Goal: Transaction & Acquisition: Book appointment/travel/reservation

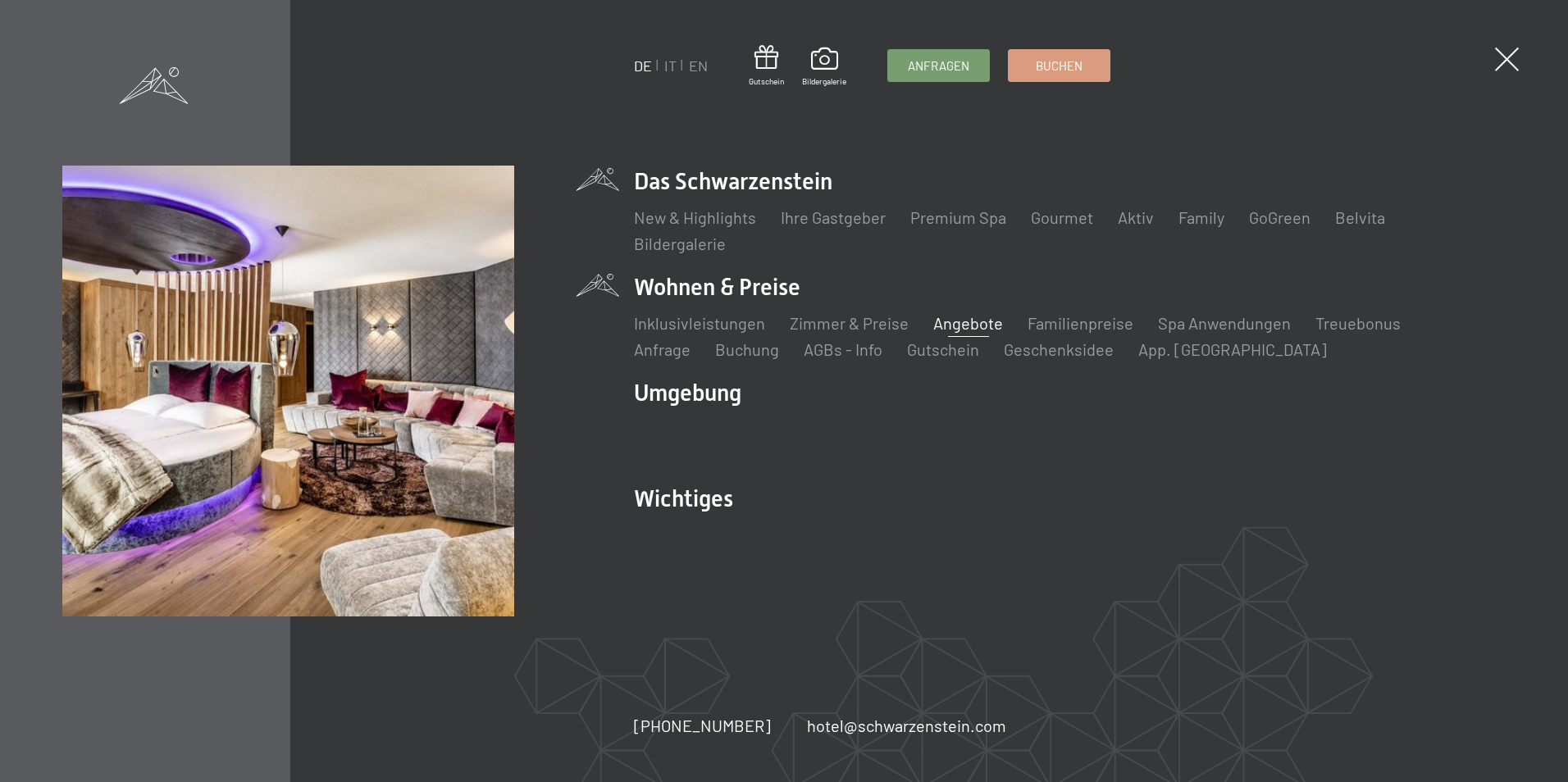
click at [958, 324] on link "Angebote" at bounding box center [968, 323] width 69 height 19
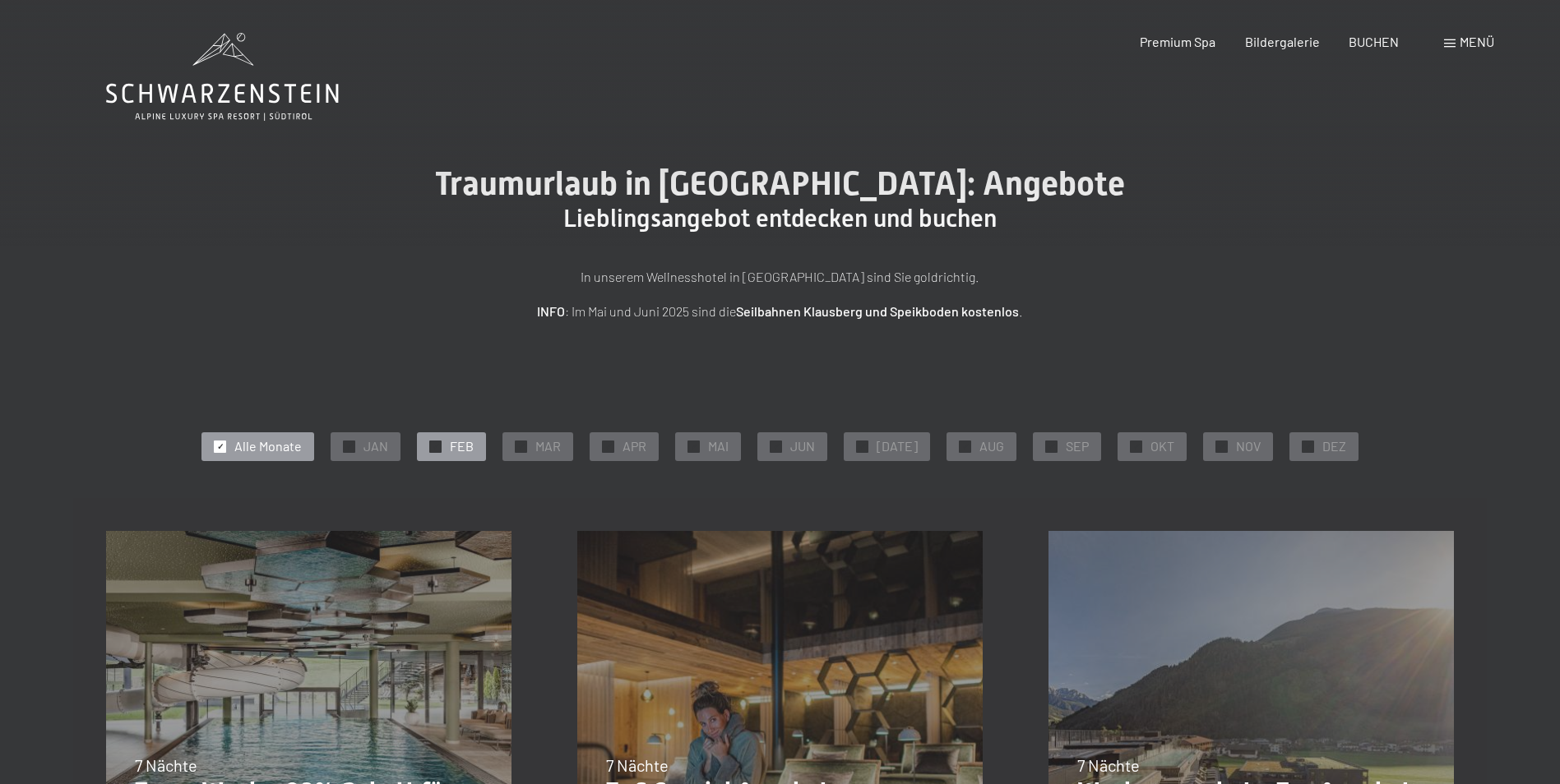
click at [470, 450] on span "FEB" at bounding box center [461, 446] width 24 height 18
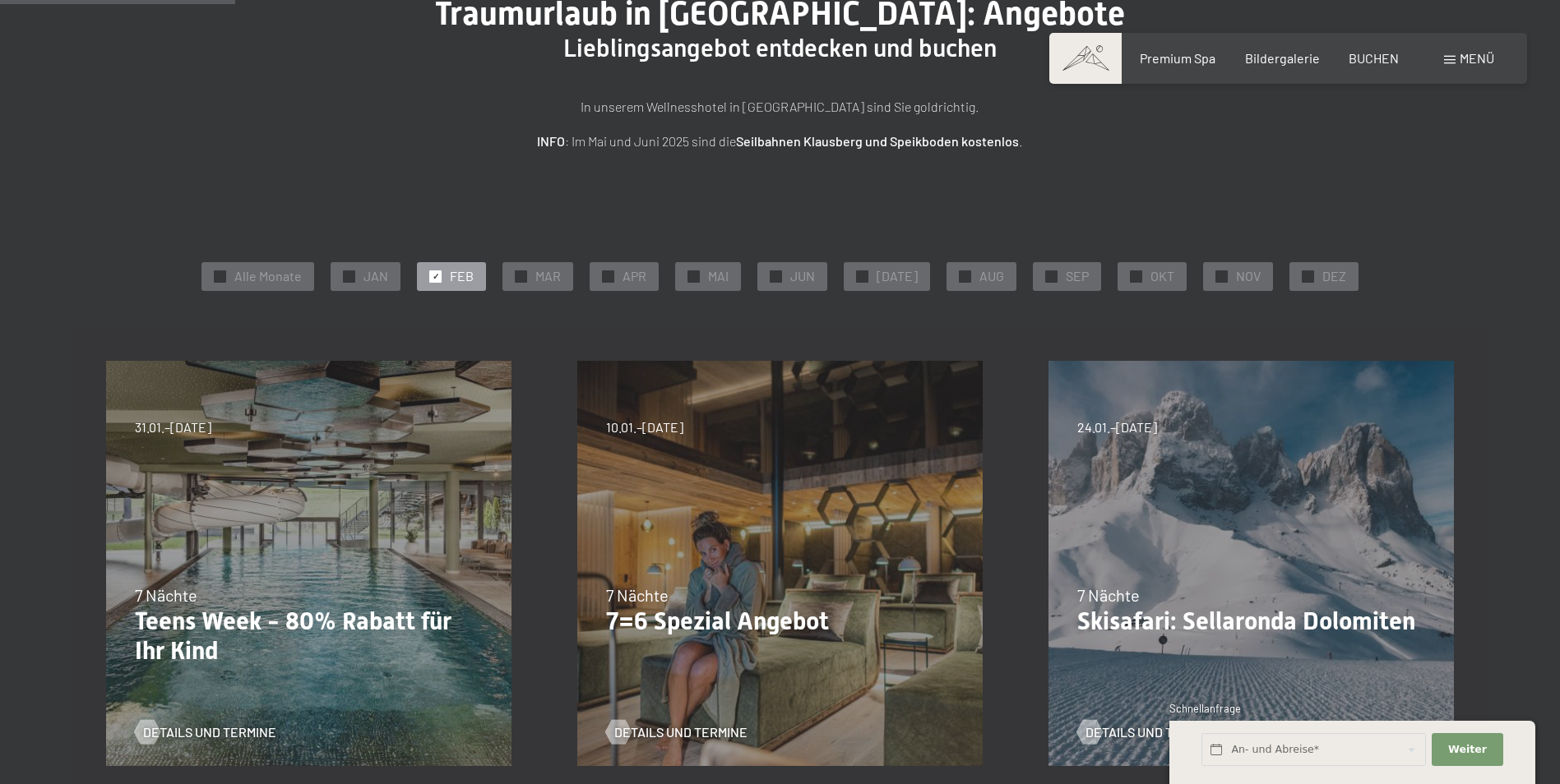
scroll to position [164, 0]
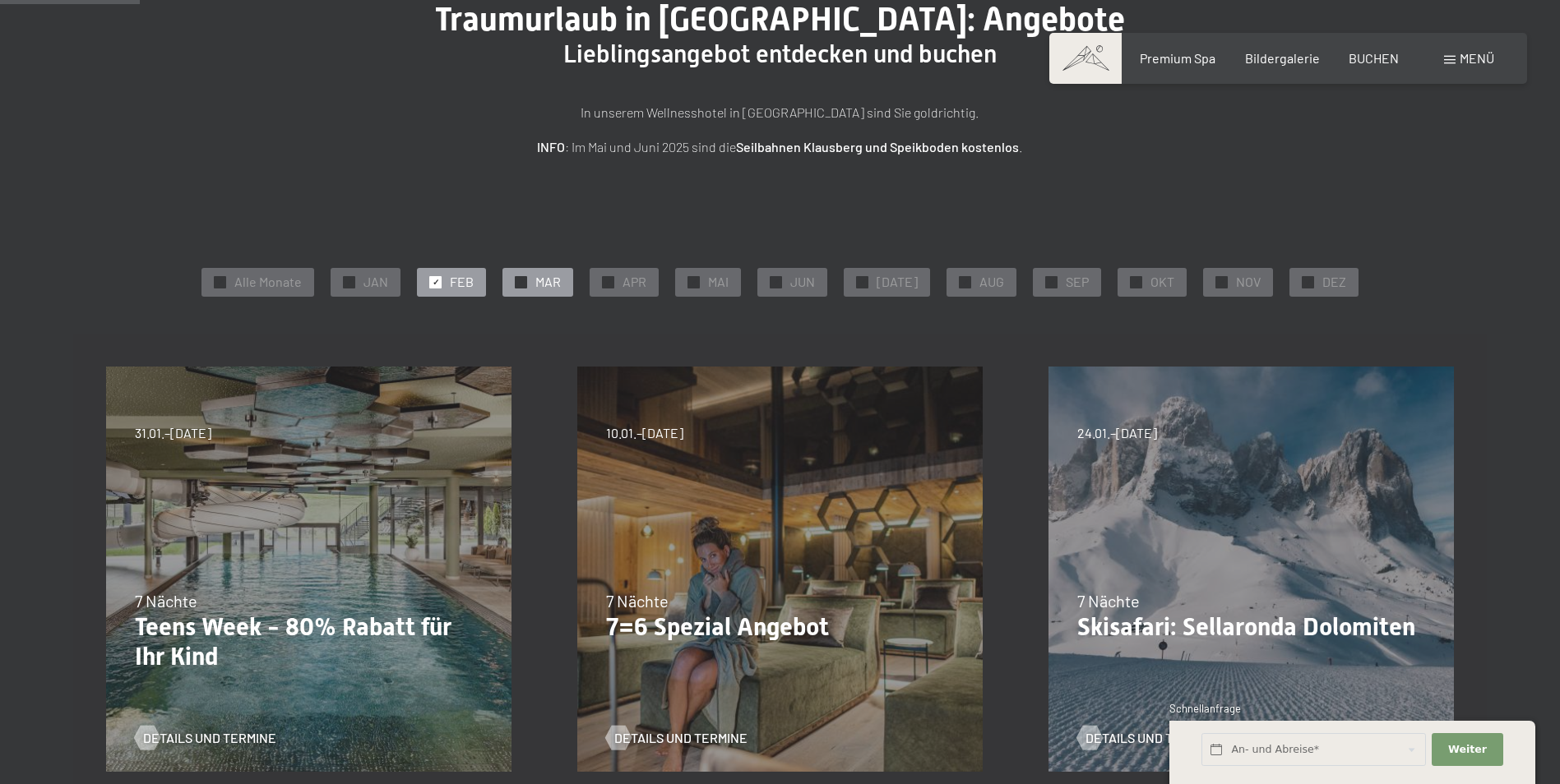
click at [557, 285] on span "MAR" at bounding box center [548, 281] width 25 height 18
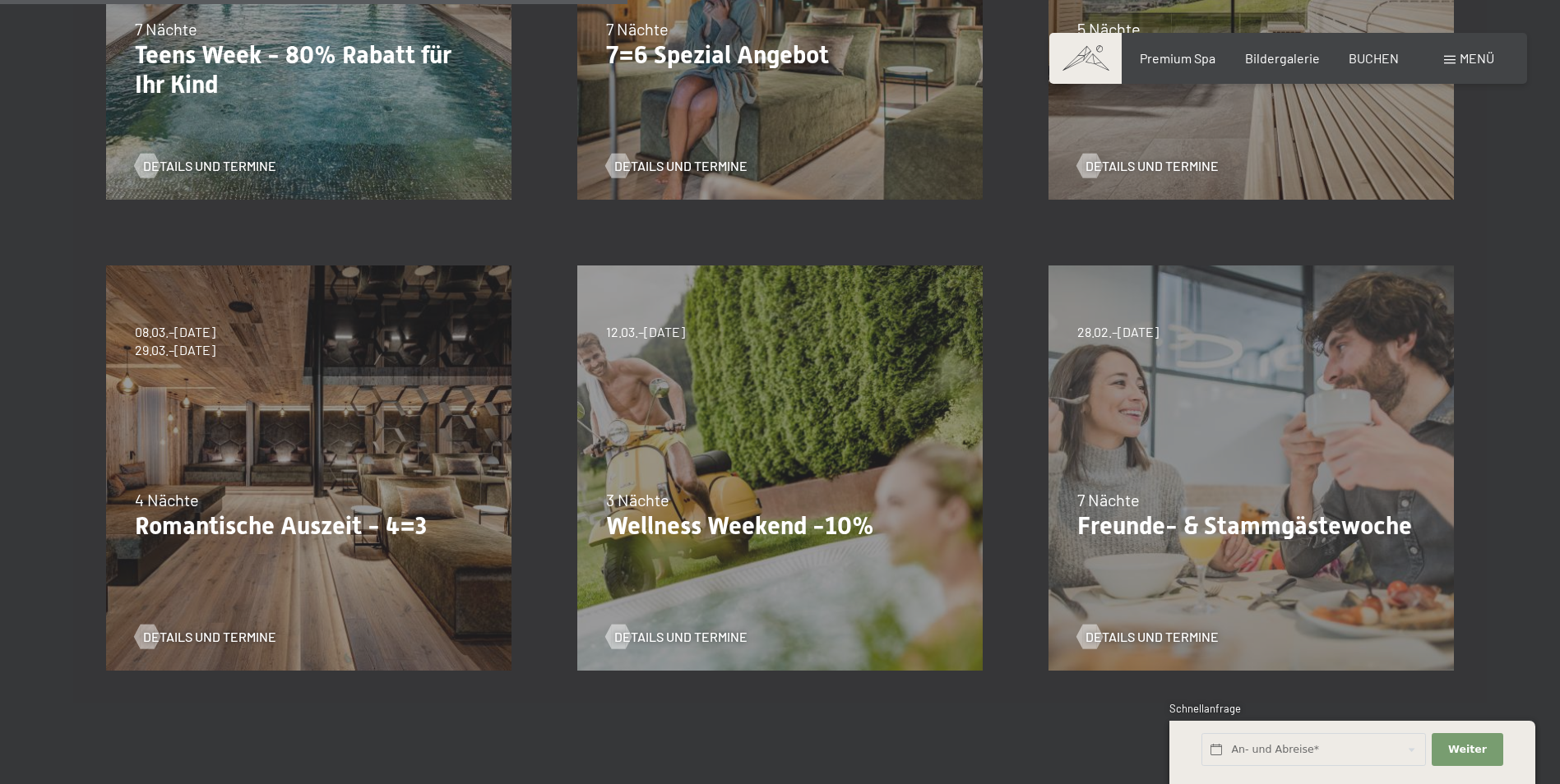
scroll to position [740, 0]
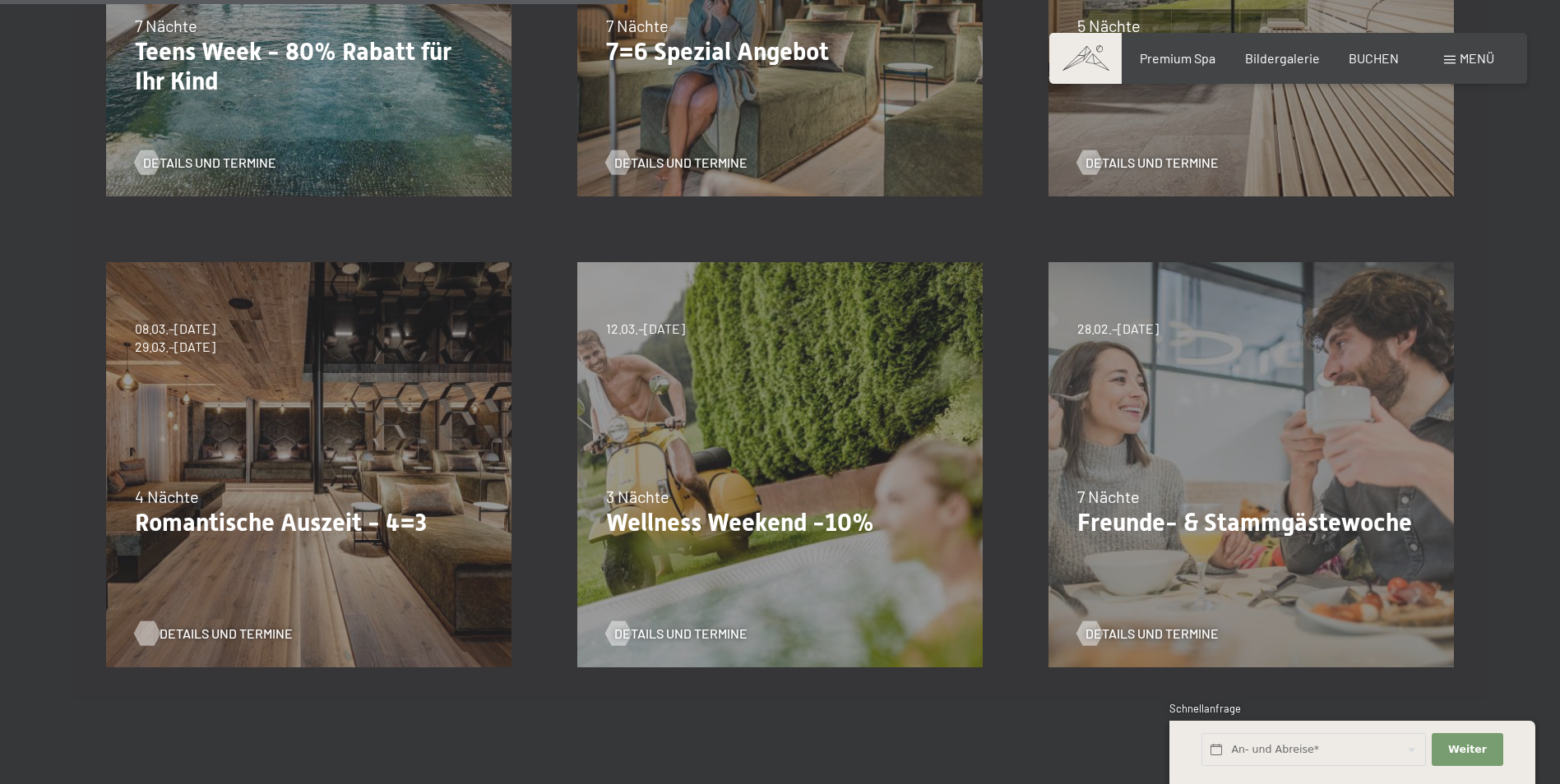
click at [183, 630] on span "Details und Termine" at bounding box center [226, 633] width 133 height 18
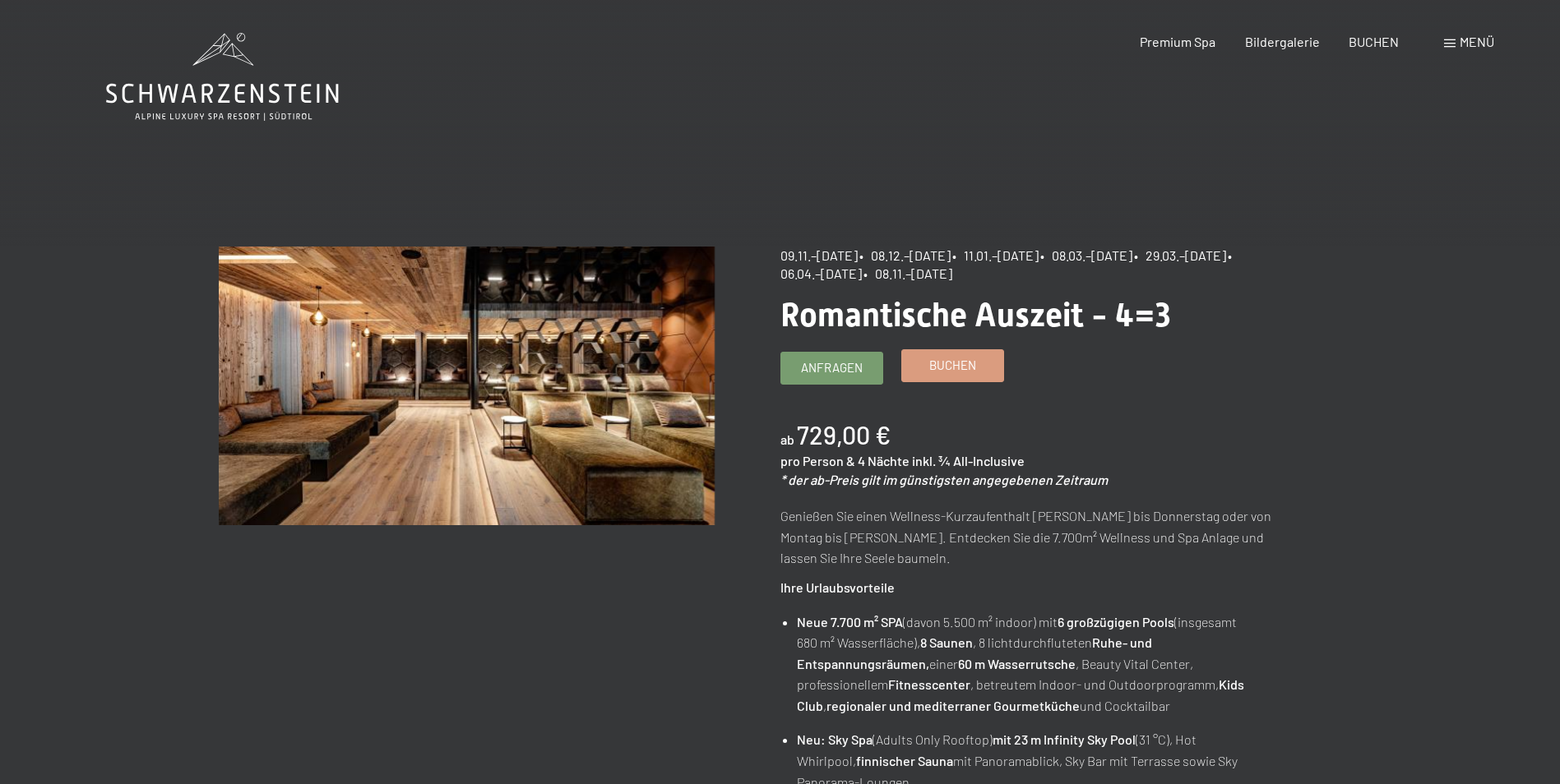
click at [968, 367] on span "Buchen" at bounding box center [953, 365] width 46 height 17
click at [845, 367] on span "Anfragen" at bounding box center [832, 365] width 62 height 17
click at [973, 364] on span "Buchen" at bounding box center [953, 365] width 46 height 17
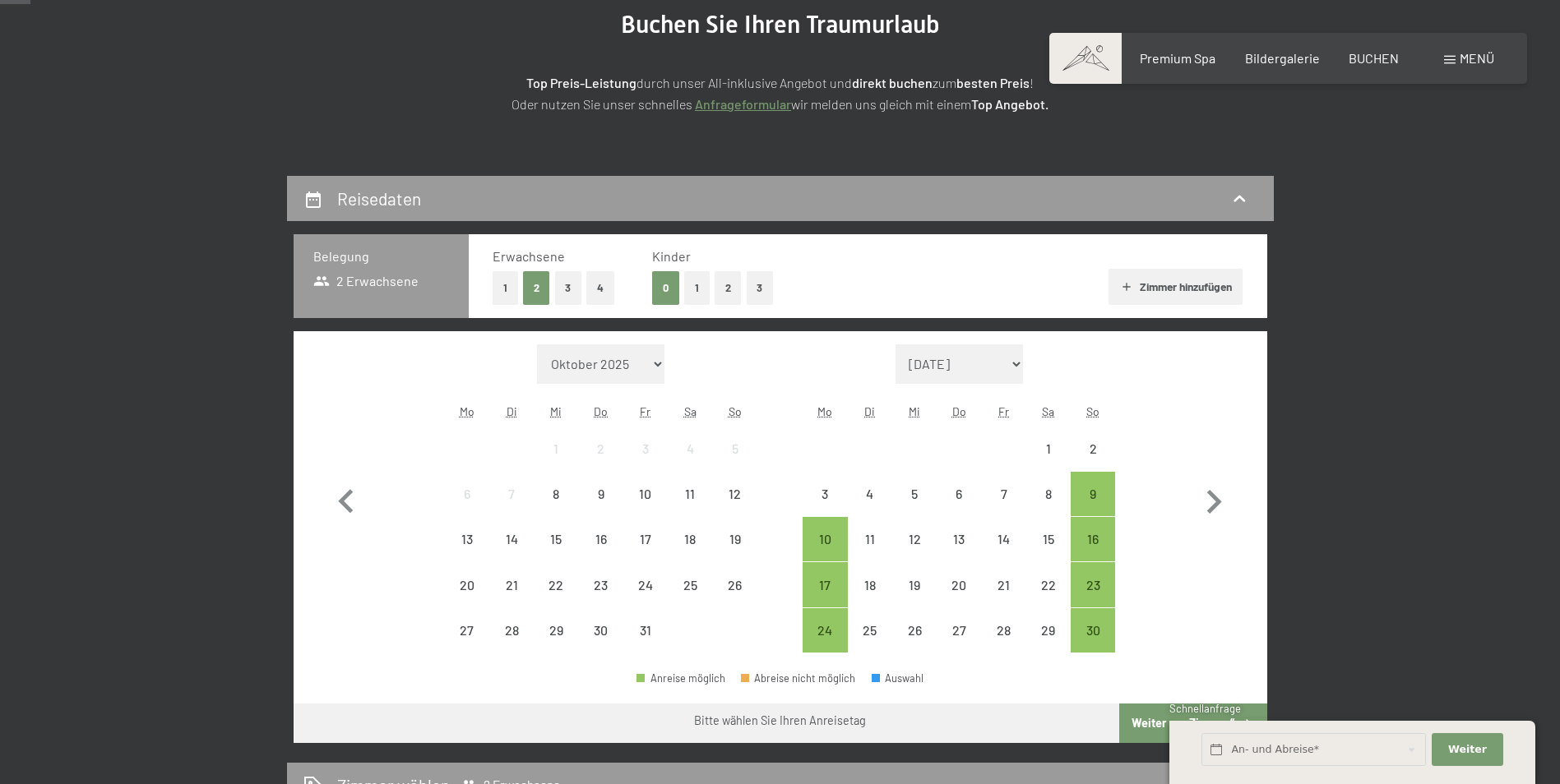
select select "2025-11-01"
select select "2025-12-01"
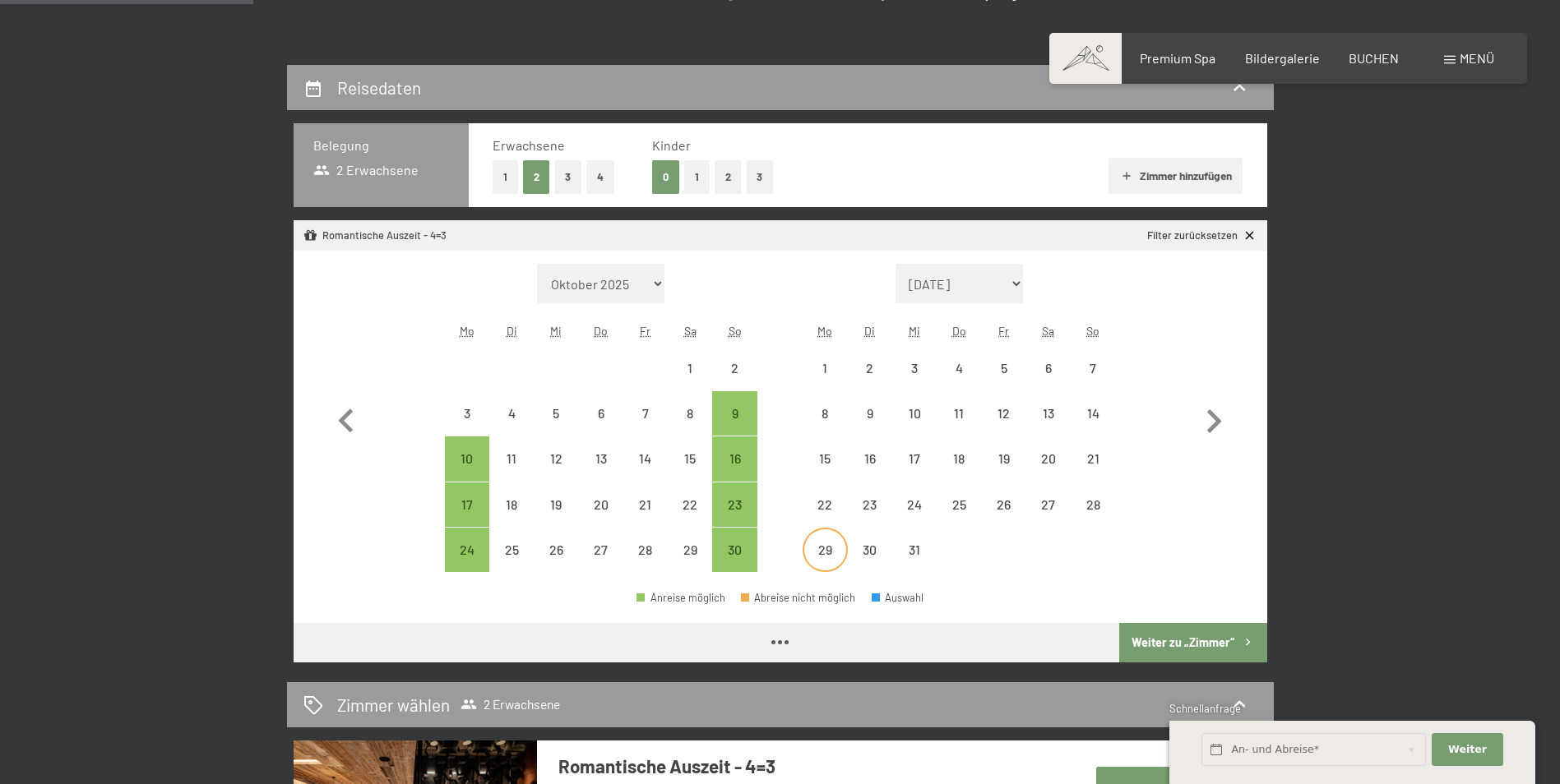
scroll to position [329, 0]
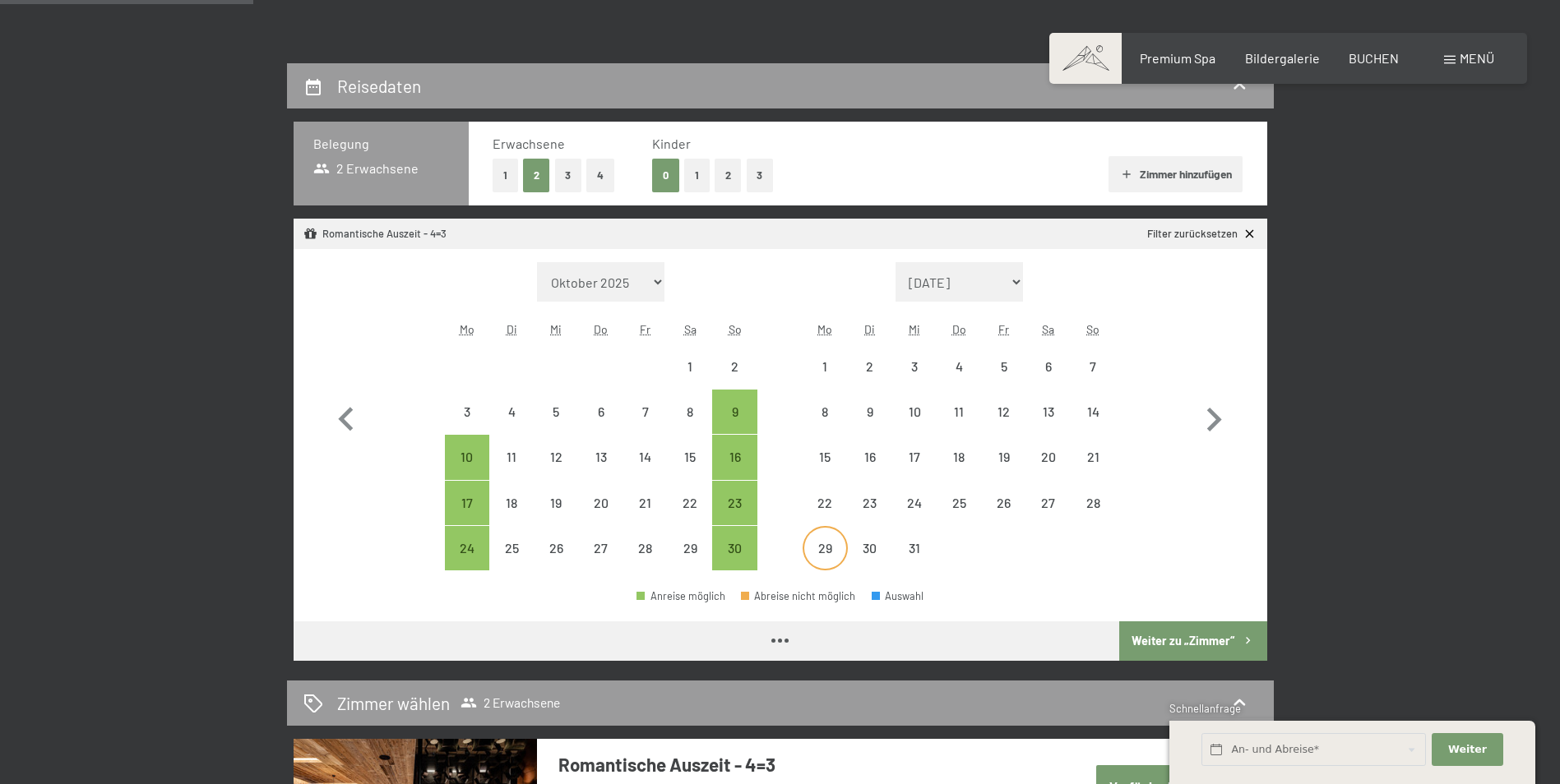
select select "2025-11-01"
select select "2025-12-01"
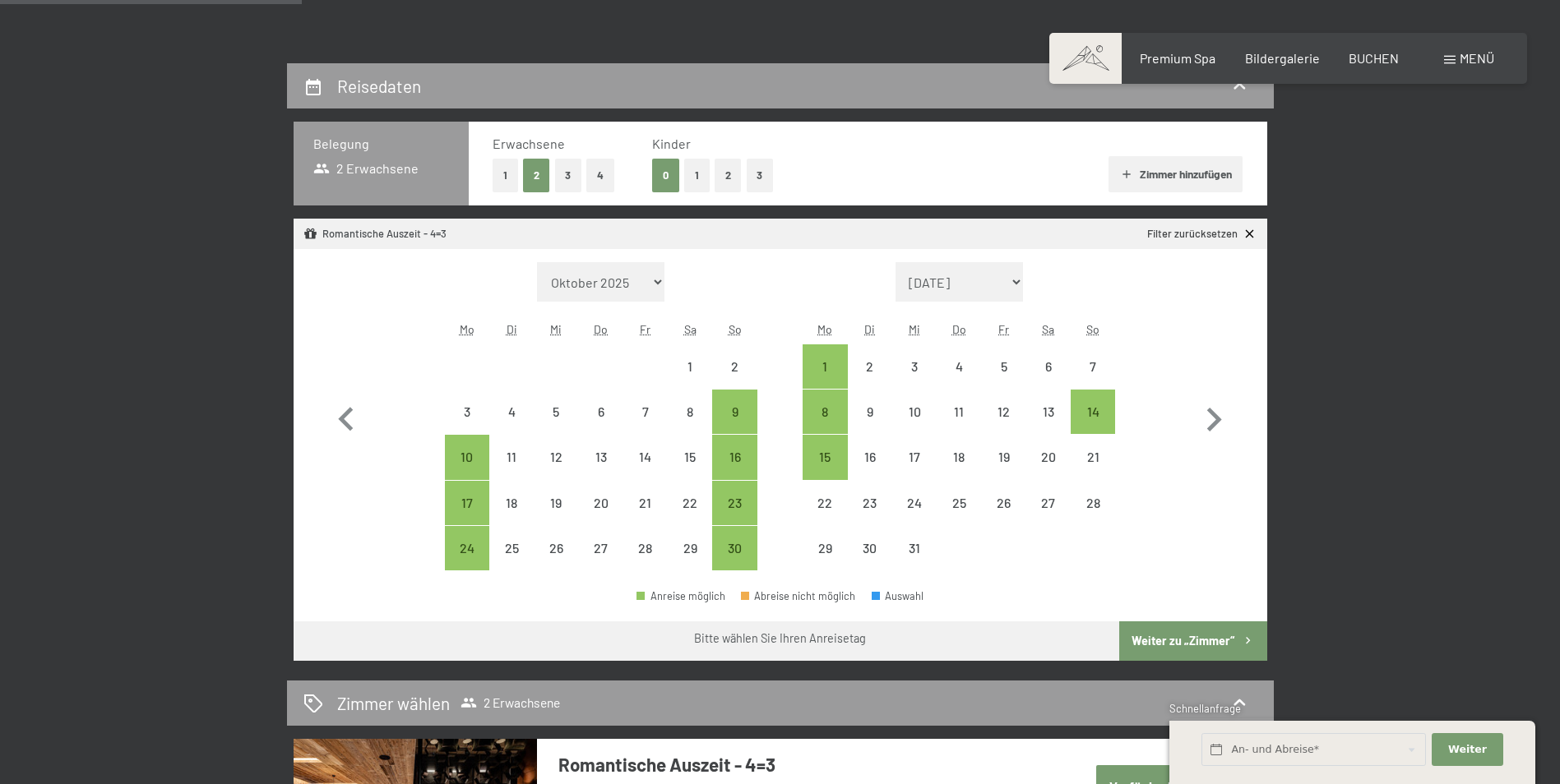
click at [722, 178] on button "2" at bounding box center [728, 175] width 27 height 34
select select "[DATE]"
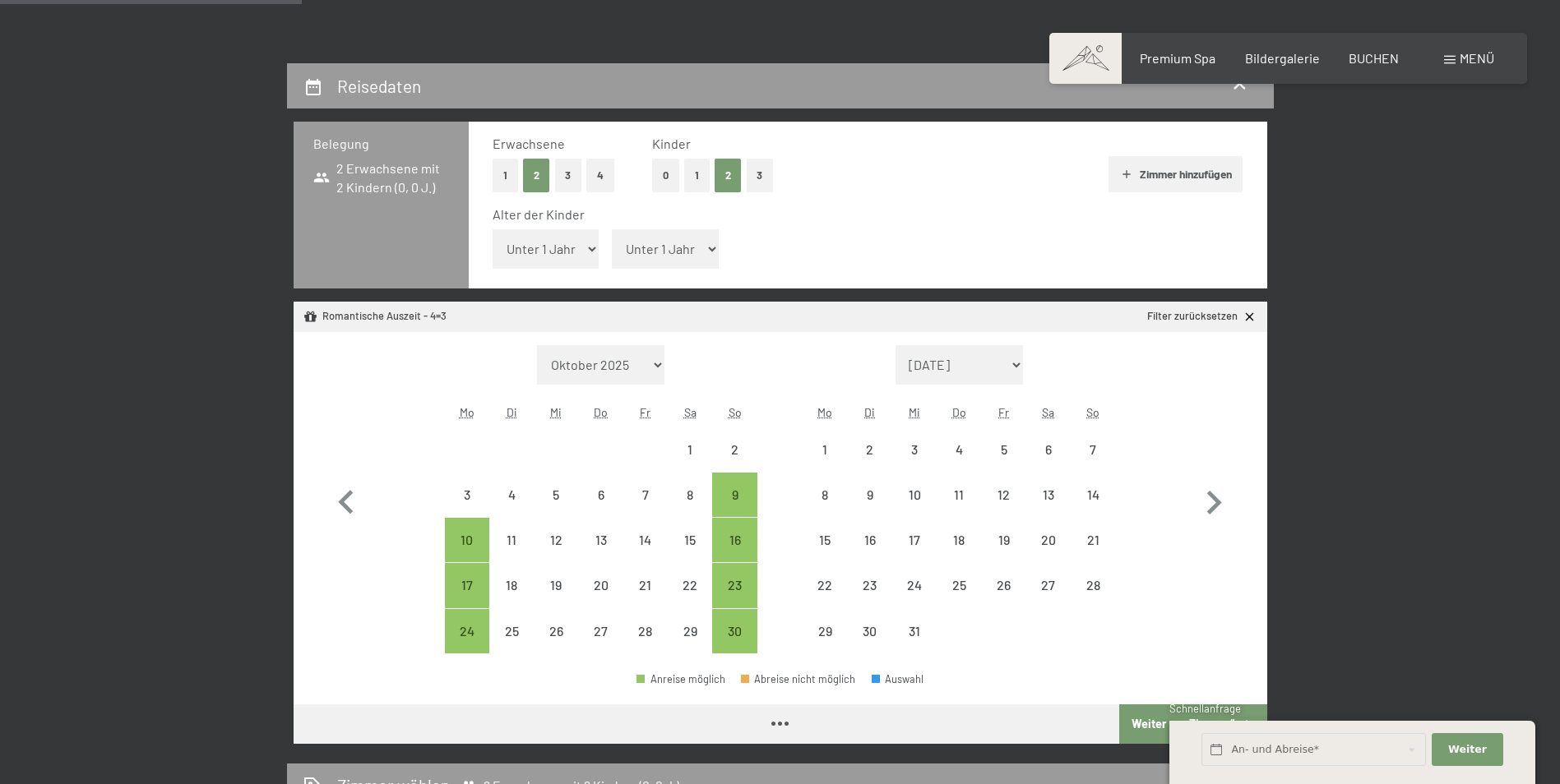
select select "[DATE]"
click at [559, 247] on select "Unter 1 Jahr 1 Jahr 2 Jahre 3 Jahre 4 Jahre 5 Jahre 6 Jahre 7 Jahre 8 Jahre 9 J…" at bounding box center [545, 248] width 107 height 40
select select "14"
click at [492, 229] on select "Unter 1 Jahr 1 Jahr 2 Jahre 3 Jahre 4 Jahre 5 Jahre 6 Jahre 7 Jahre 8 Jahre 9 J…" at bounding box center [545, 248] width 107 height 40
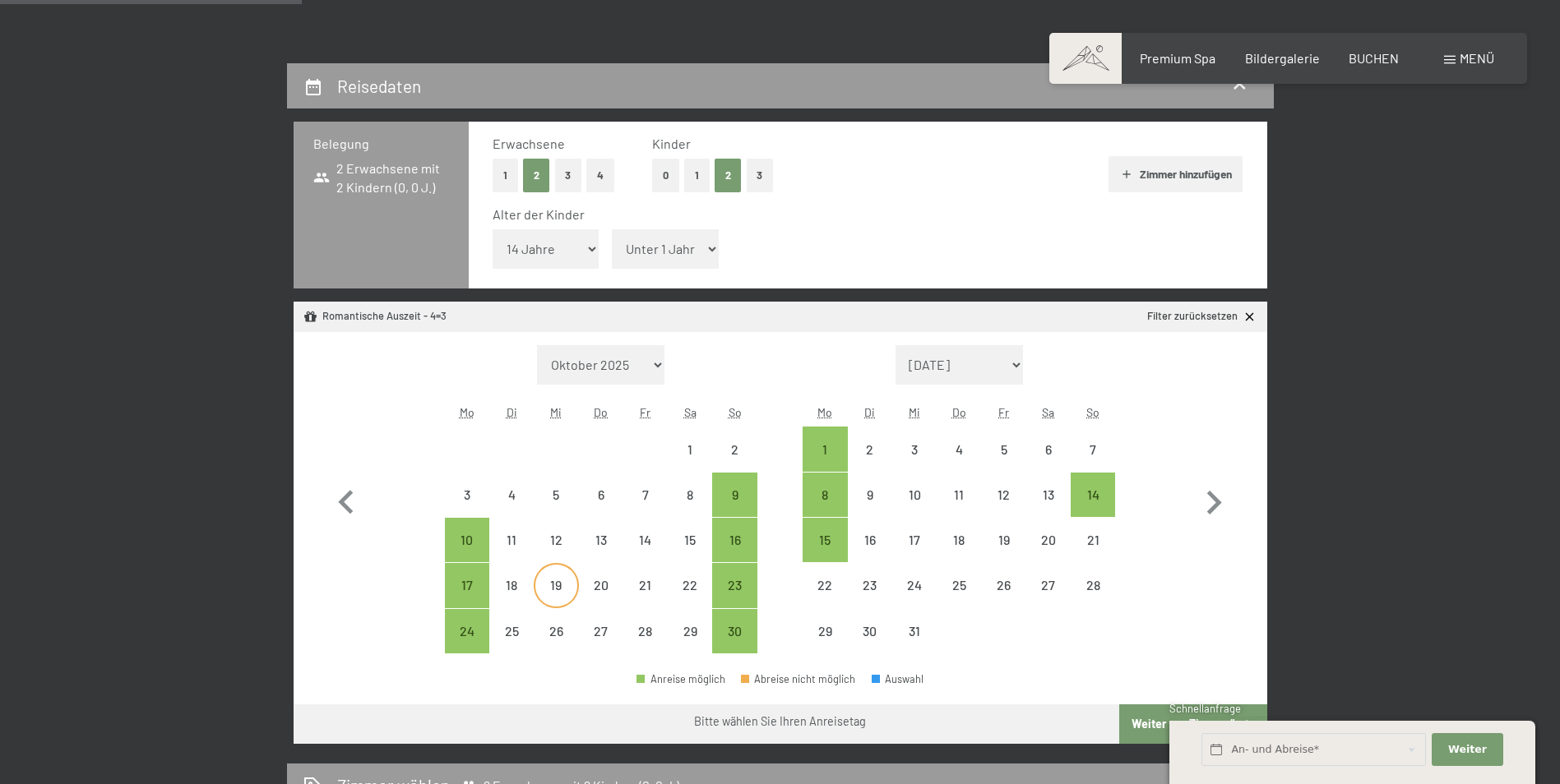
select select "[DATE]"
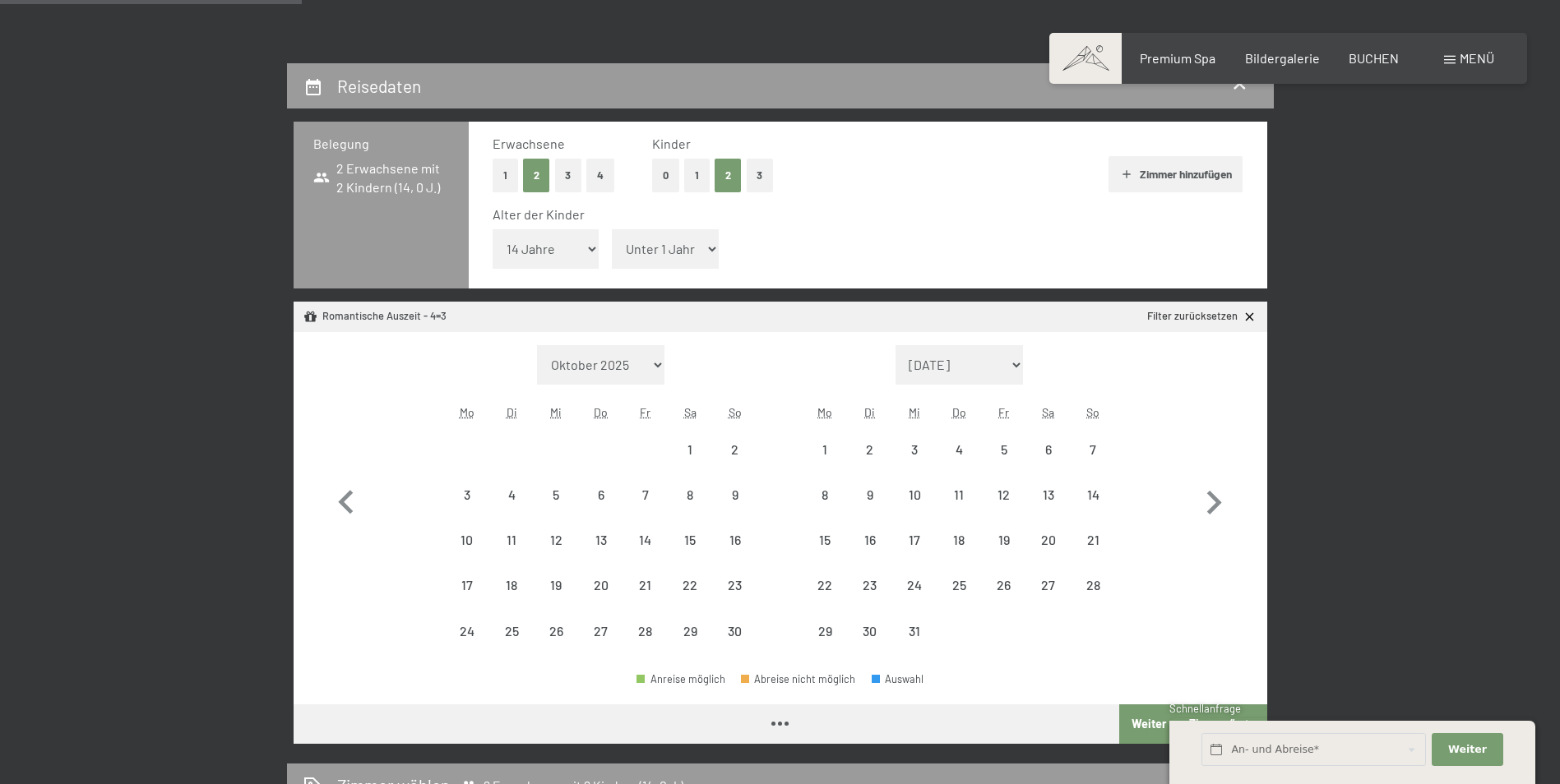
select select "[DATE]"
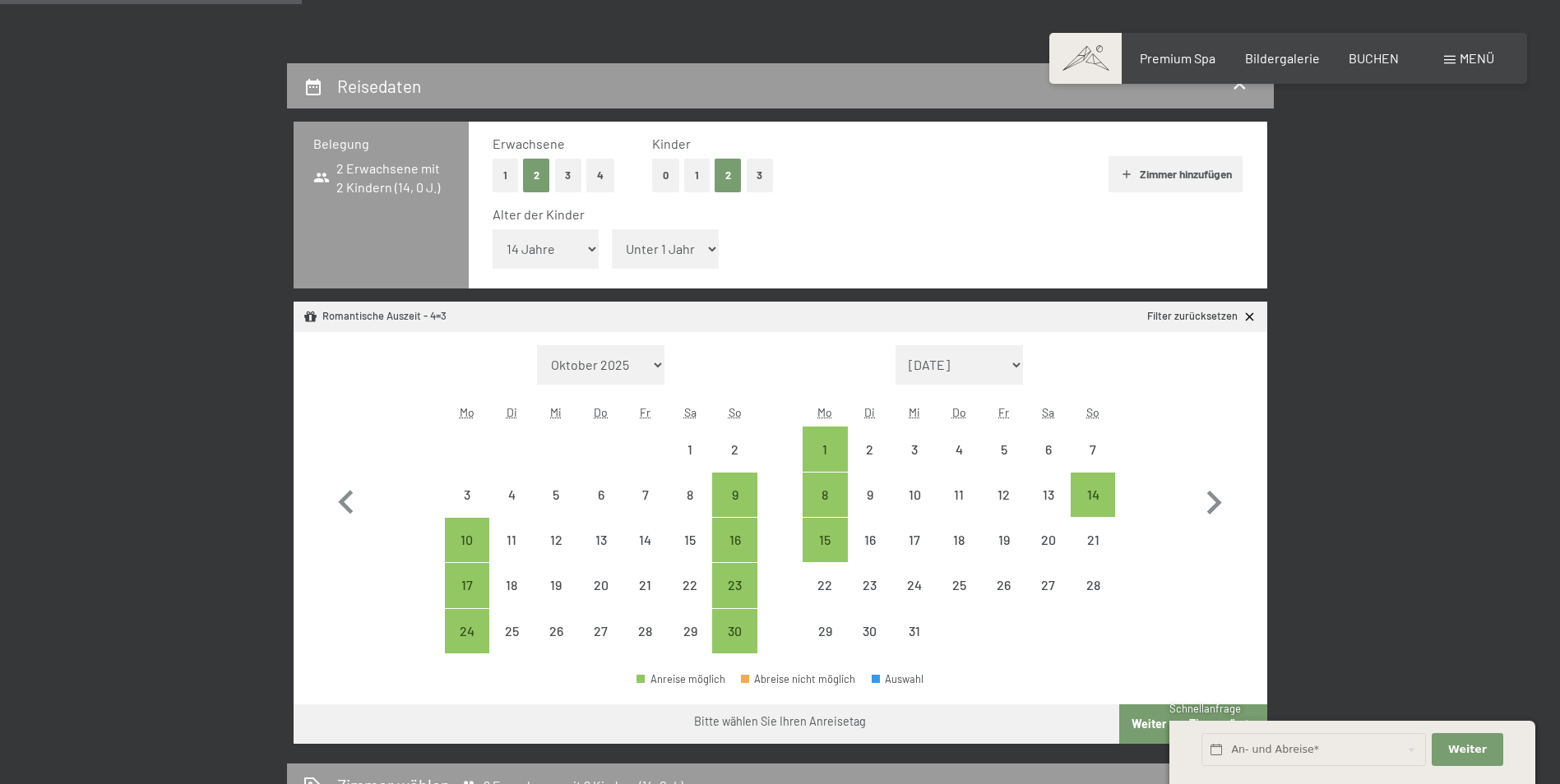
click at [671, 251] on select "Unter 1 Jahr 1 Jahr 2 Jahre 3 Jahre 4 Jahre 5 Jahre 6 Jahre 7 Jahre 8 Jahre 9 J…" at bounding box center [665, 248] width 107 height 40
select select "17"
click at [612, 229] on select "Unter 1 Jahr 1 Jahr 2 Jahre 3 Jahre 4 Jahre 5 Jahre 6 Jahre 7 Jahre 8 Jahre 9 J…" at bounding box center [665, 248] width 107 height 40
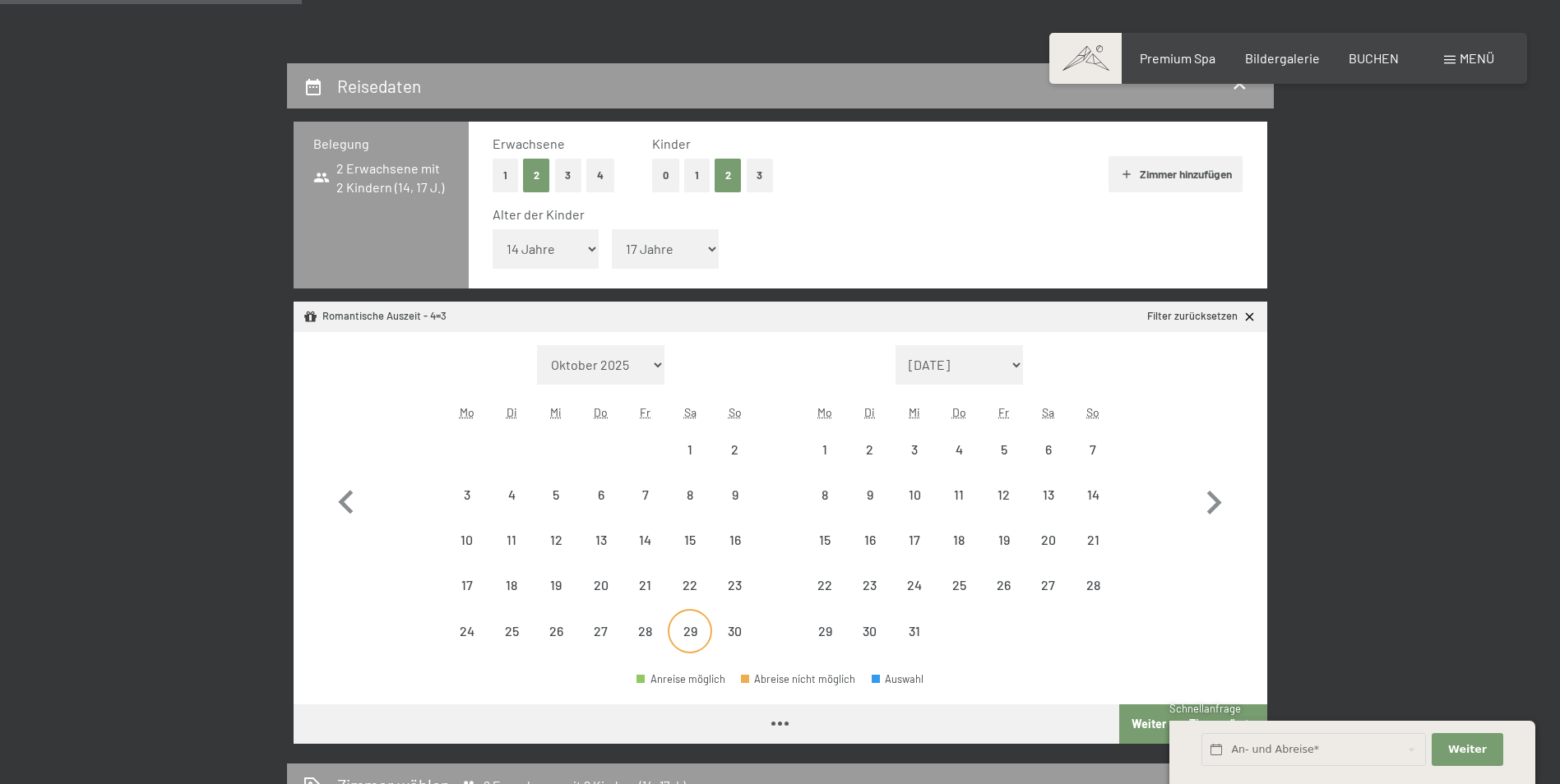
select select "[DATE]"
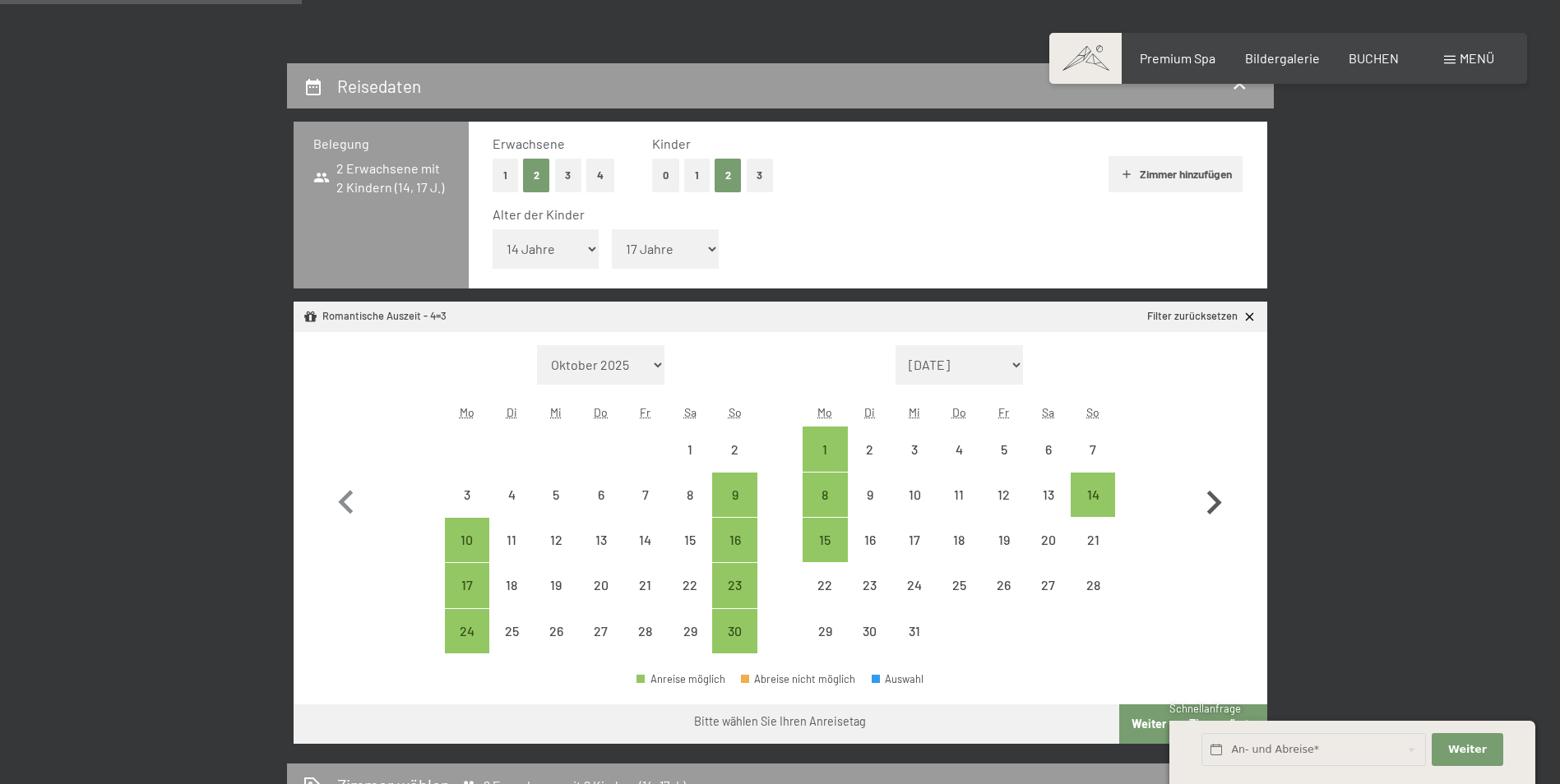
click at [1213, 508] on icon "button" at bounding box center [1214, 503] width 15 height 24
select select "[DATE]"
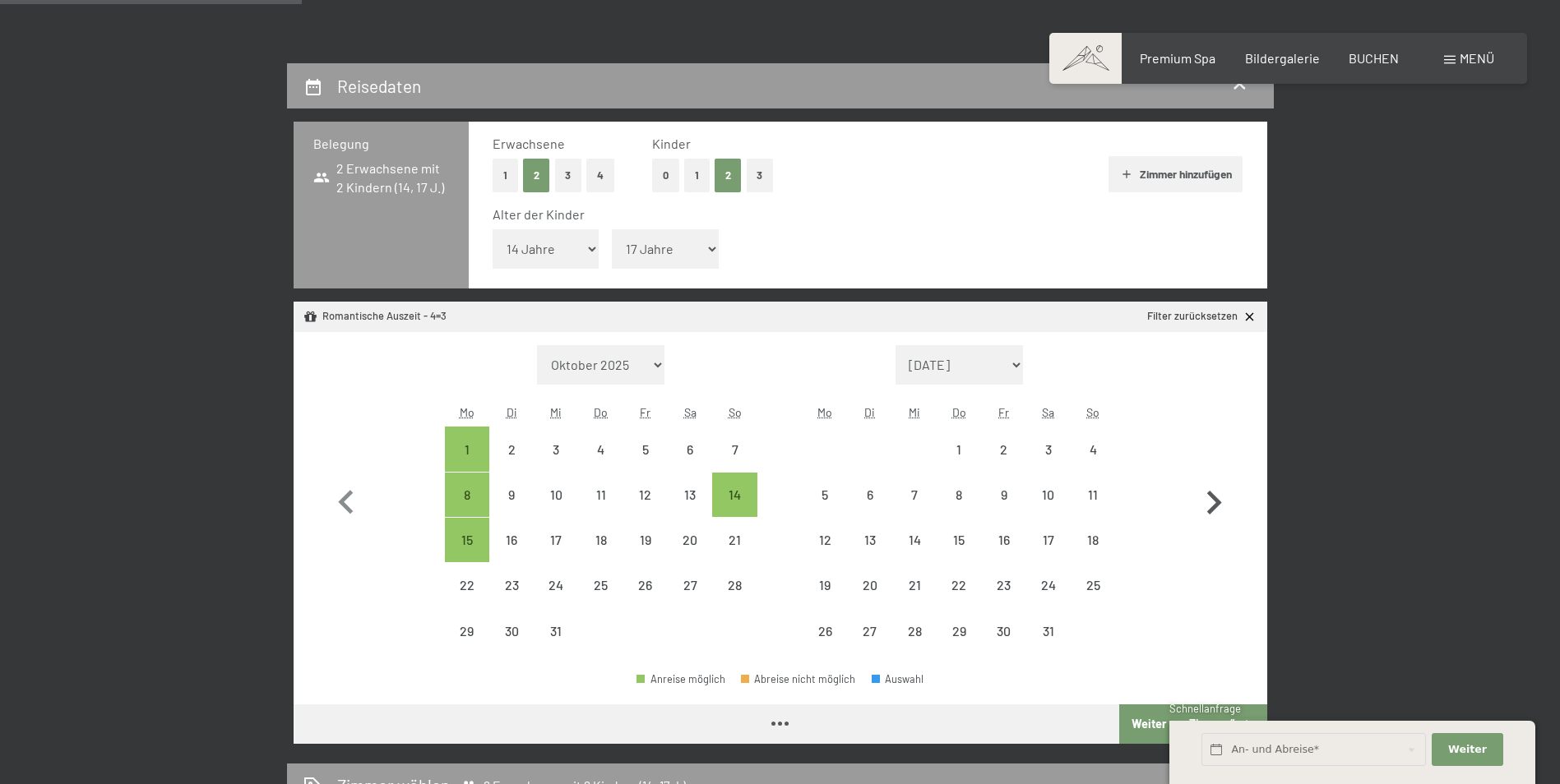
select select "[DATE]"
click at [1213, 508] on icon "button" at bounding box center [1214, 503] width 15 height 24
select select "[DATE]"
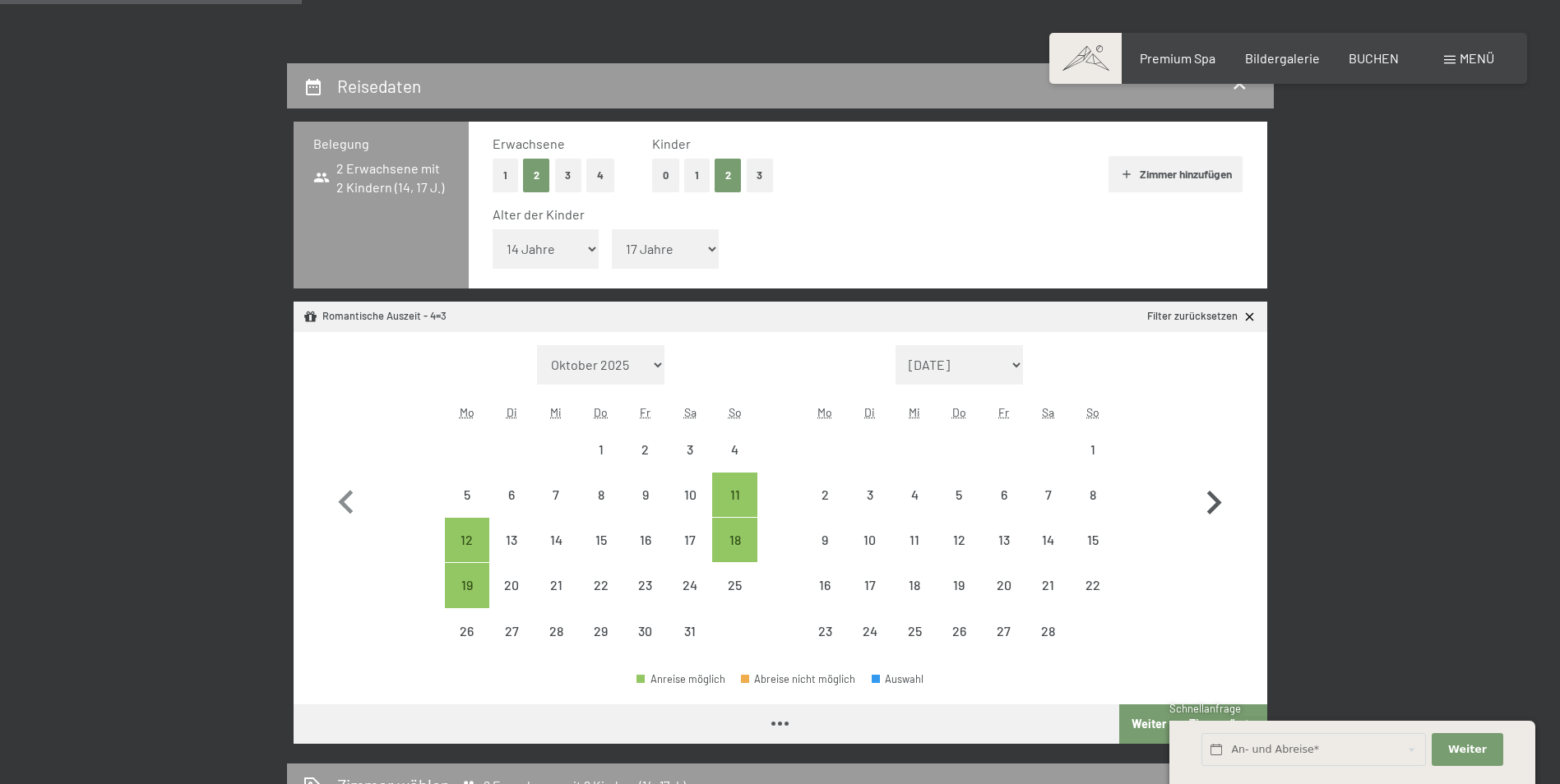
select select "[DATE]"
click at [1213, 508] on icon "button" at bounding box center [1214, 503] width 15 height 24
select select "[DATE]"
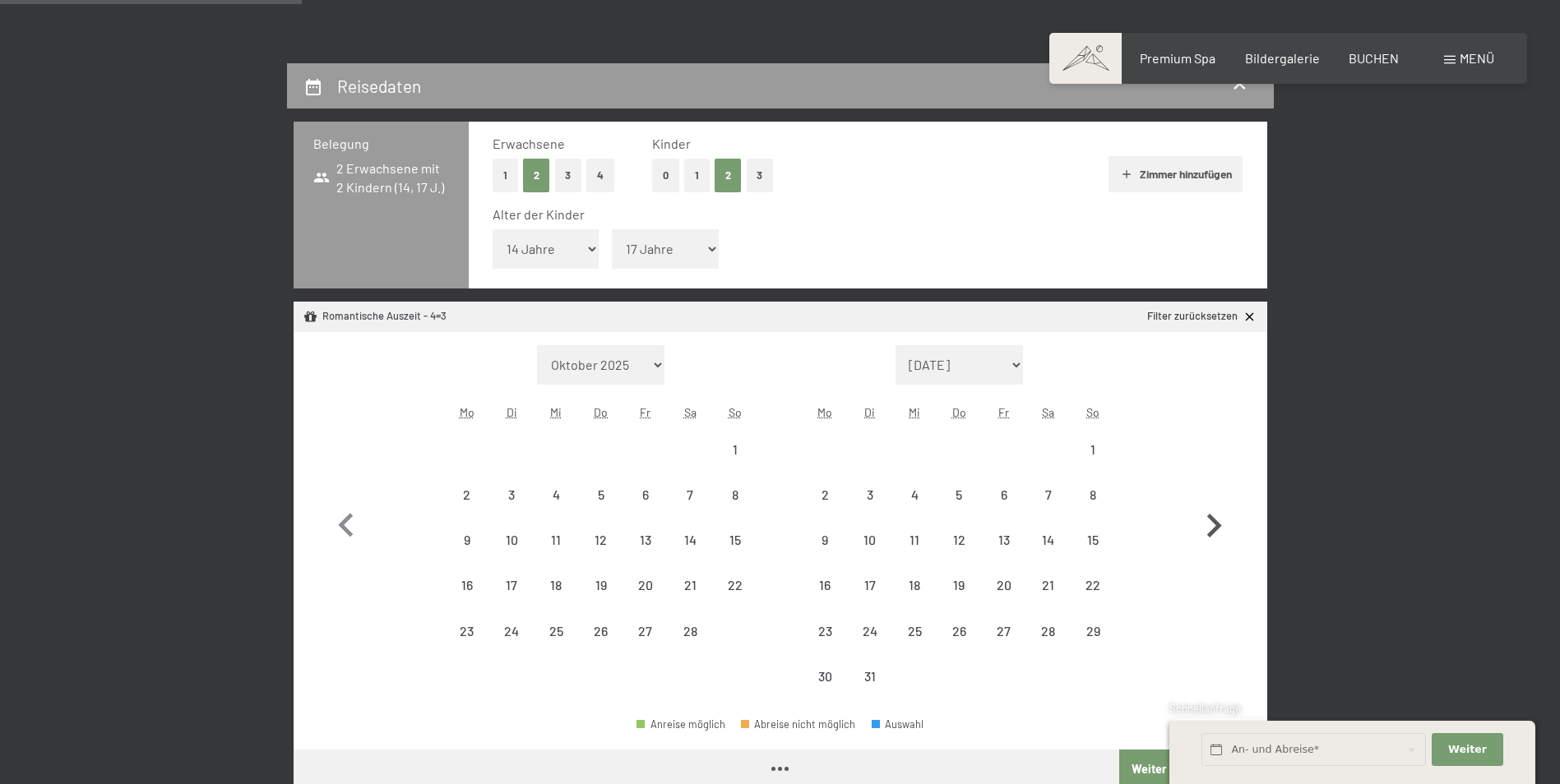
select select "[DATE]"
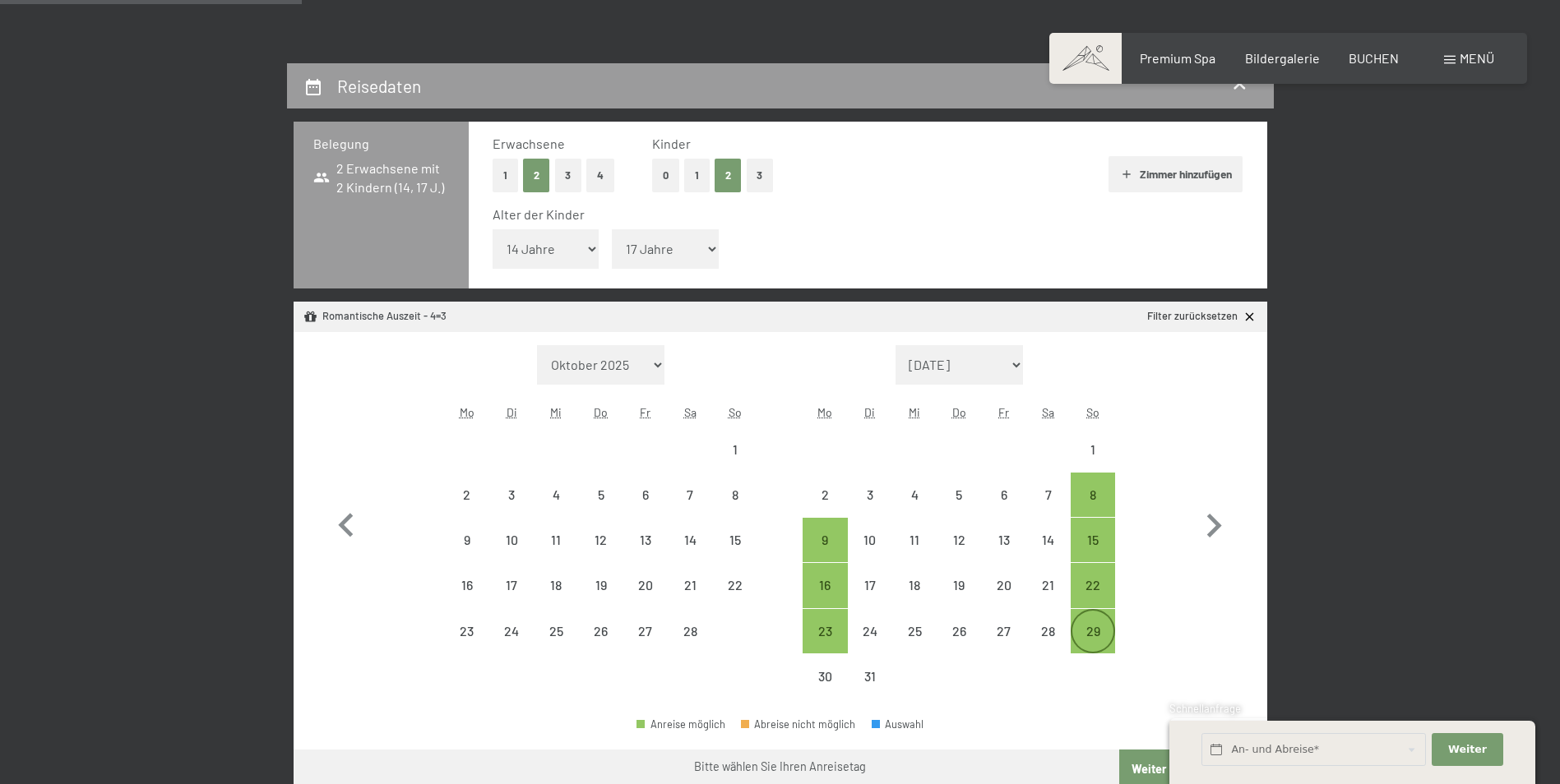
click at [1099, 638] on div "29" at bounding box center [1093, 645] width 42 height 42
select select "[DATE]"
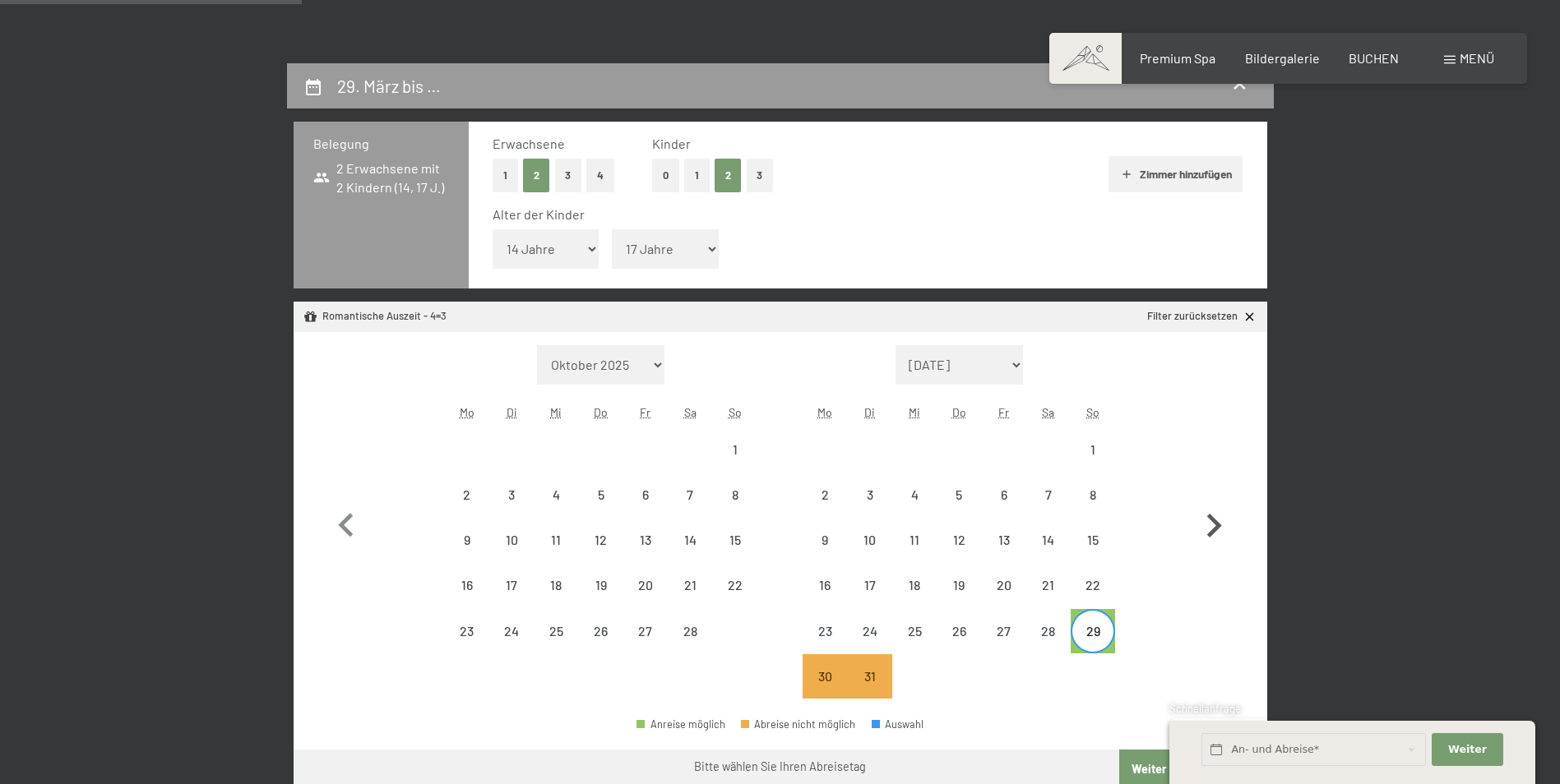
click at [1218, 521] on icon "button" at bounding box center [1214, 526] width 47 height 47
select select "[DATE]"
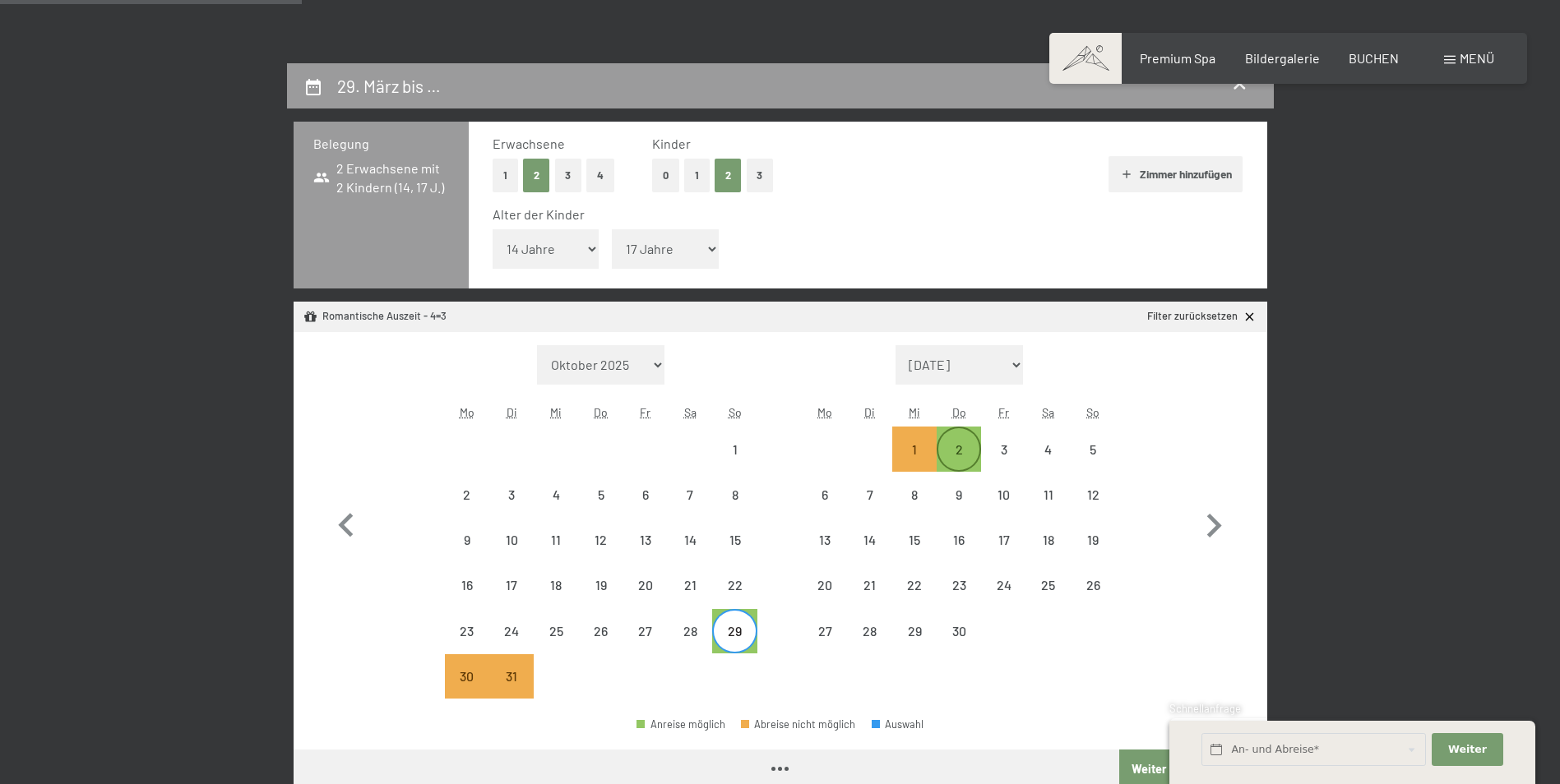
select select "[DATE]"
click at [959, 448] on div "2" at bounding box center [958, 463] width 42 height 42
select select "[DATE]"
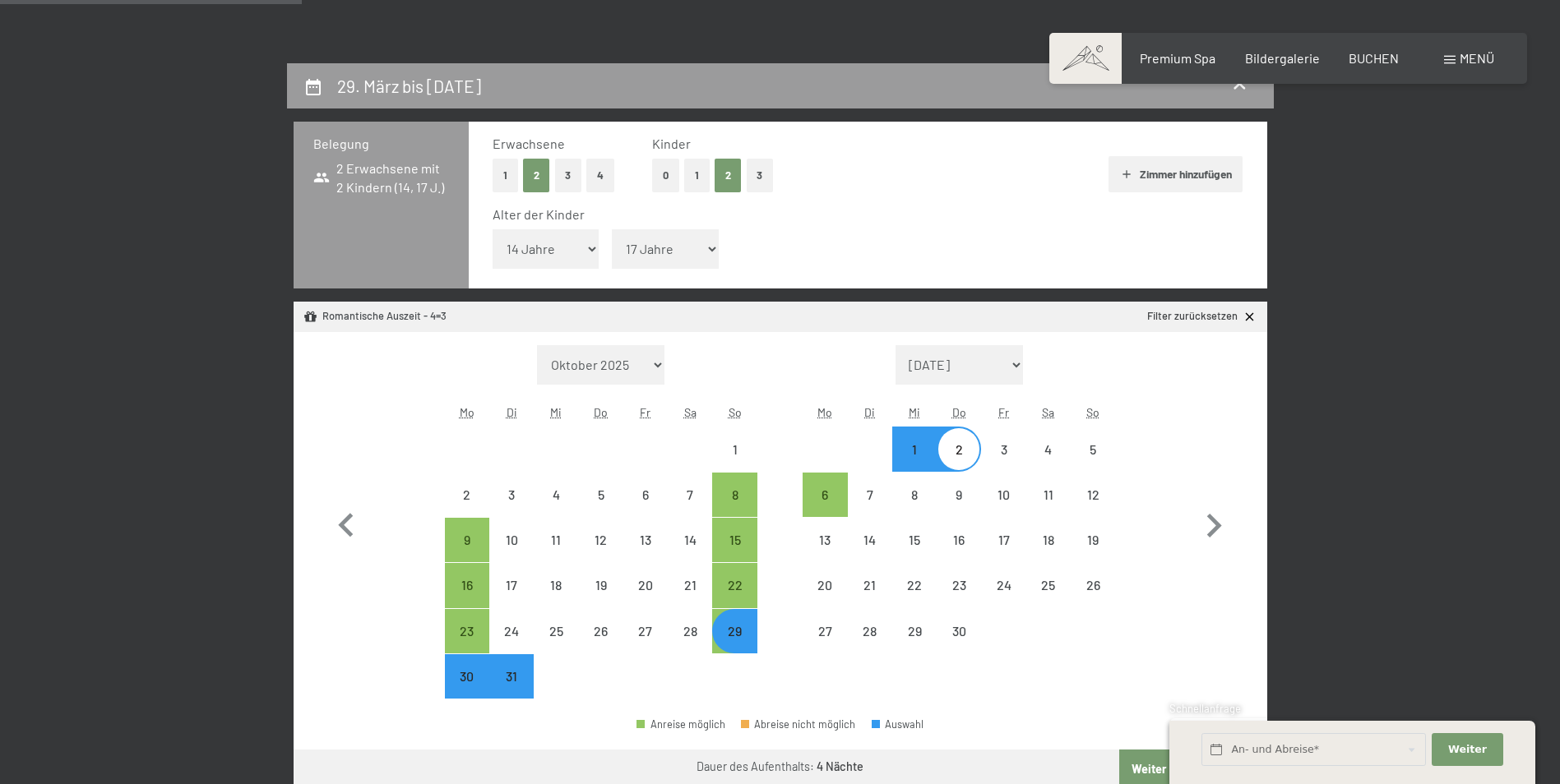
select select "[DATE]"
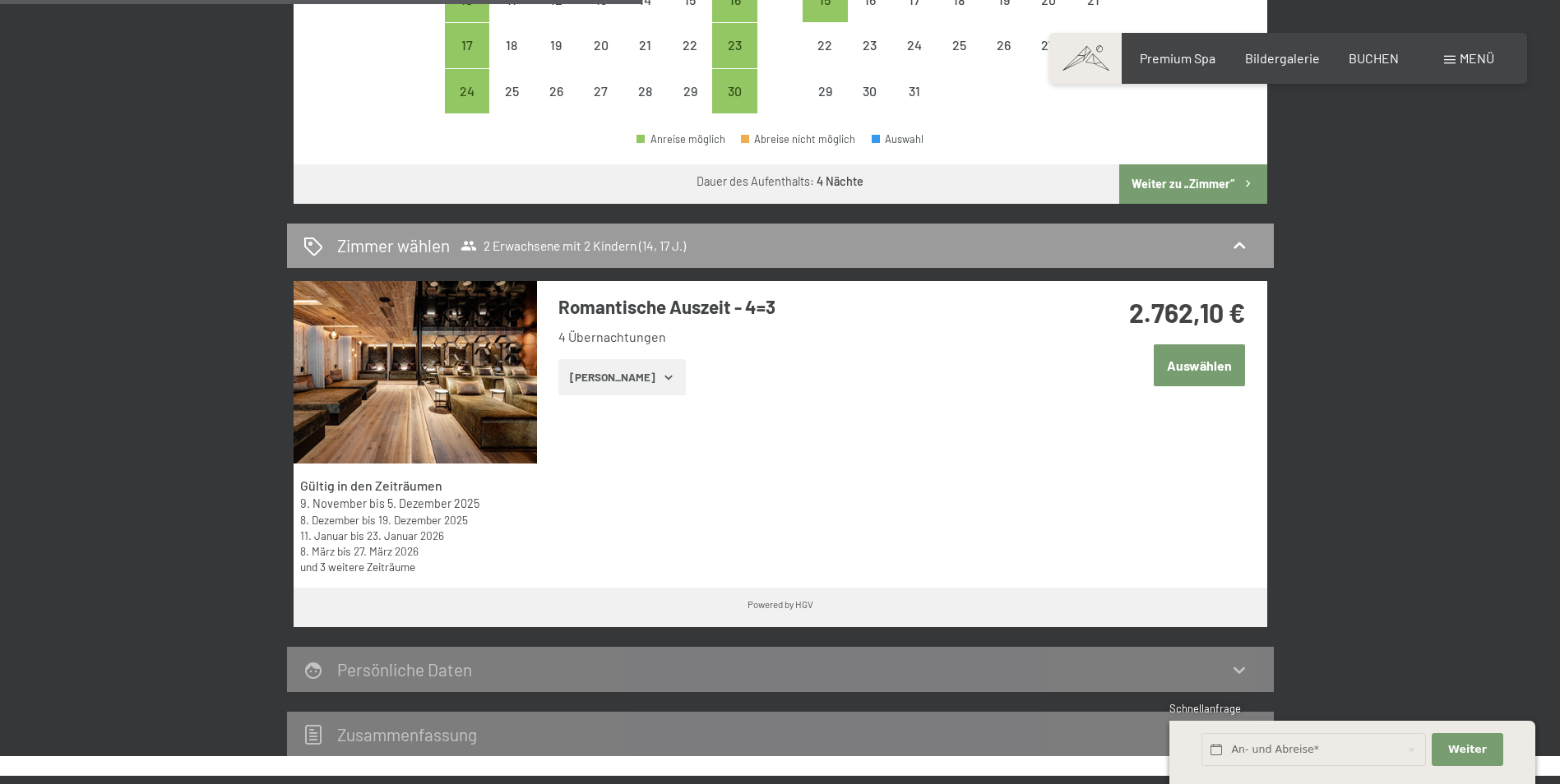
scroll to position [904, 0]
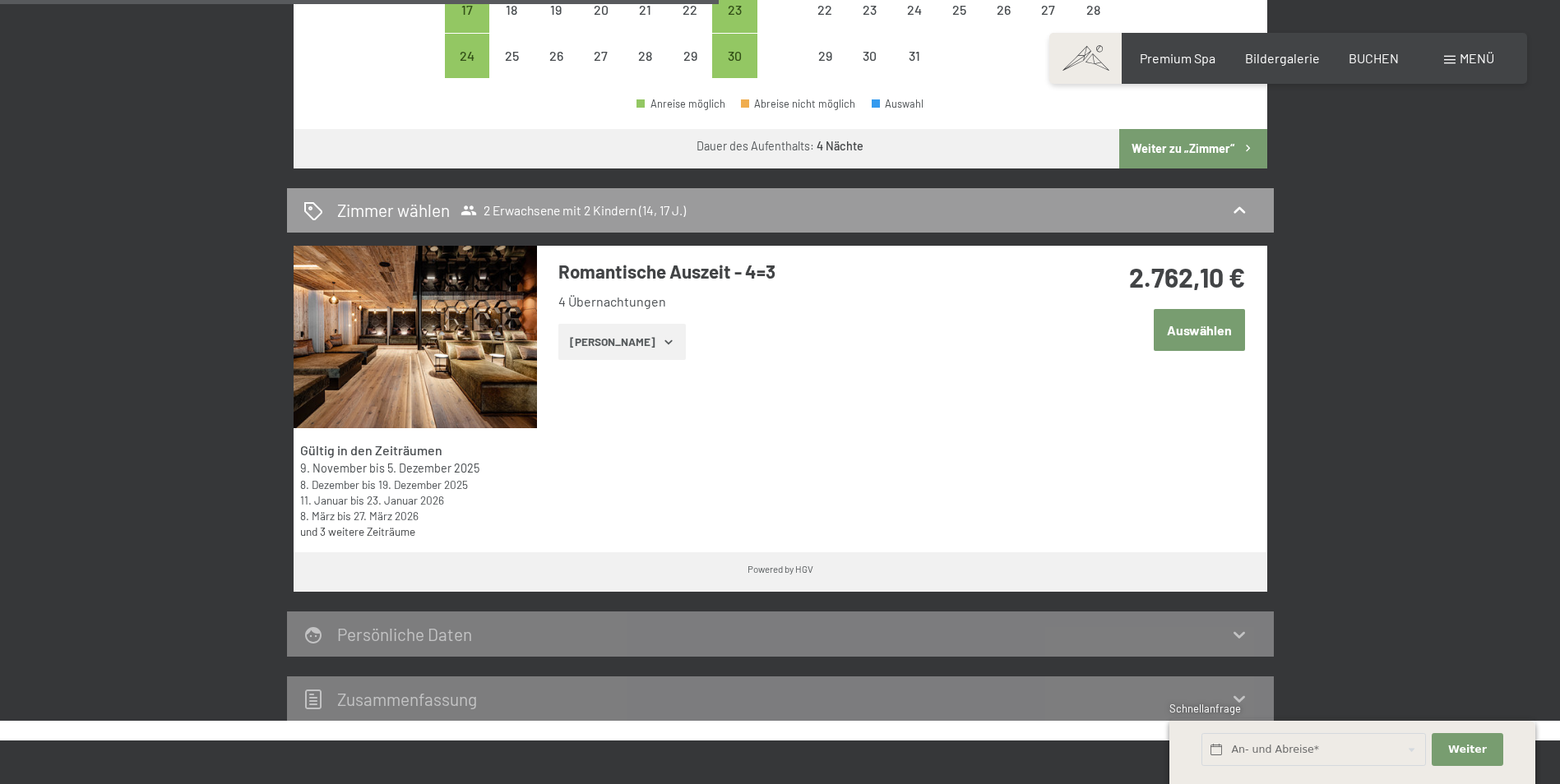
click at [662, 348] on icon "button" at bounding box center [669, 342] width 14 height 14
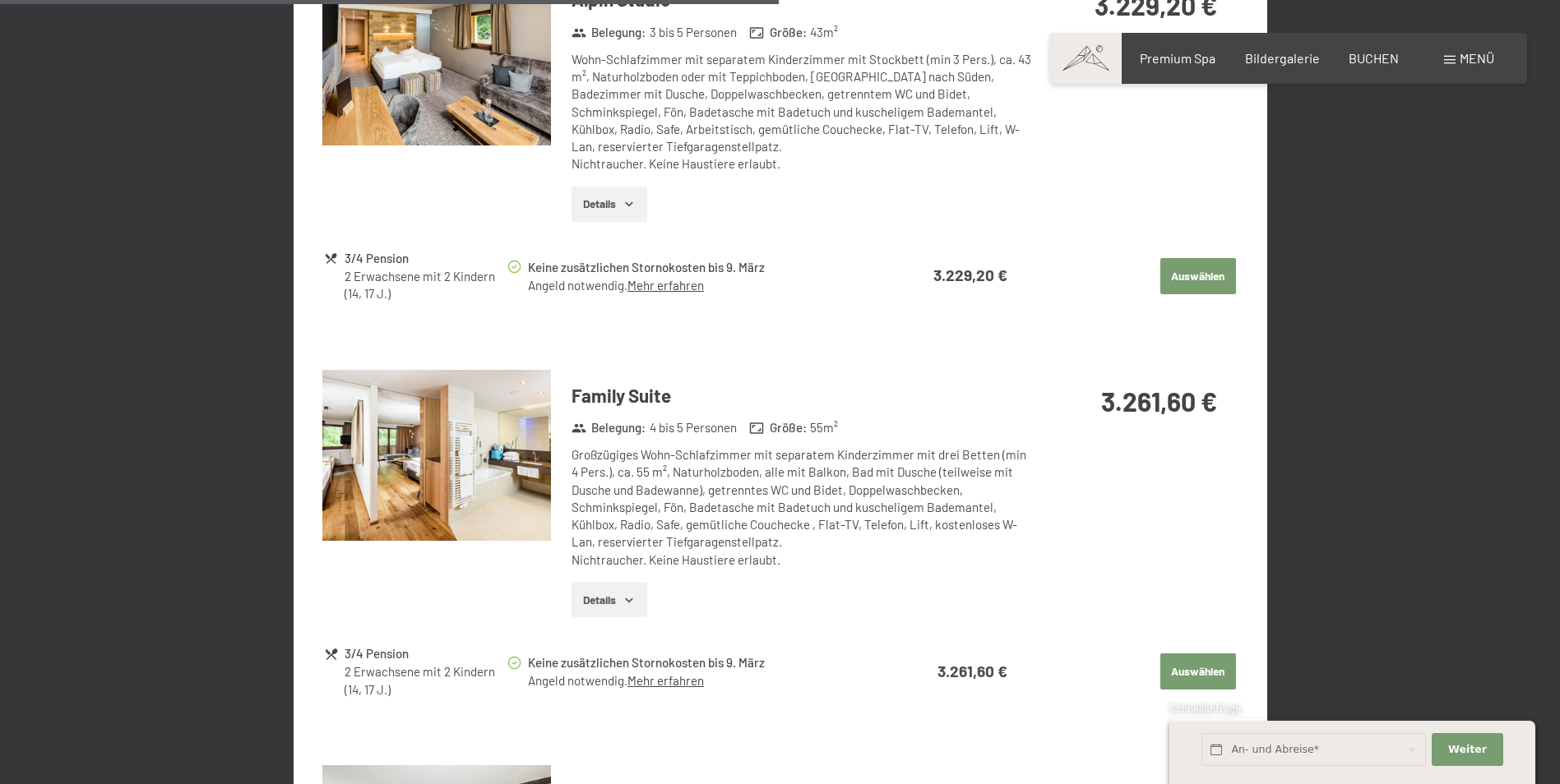
scroll to position [2384, 0]
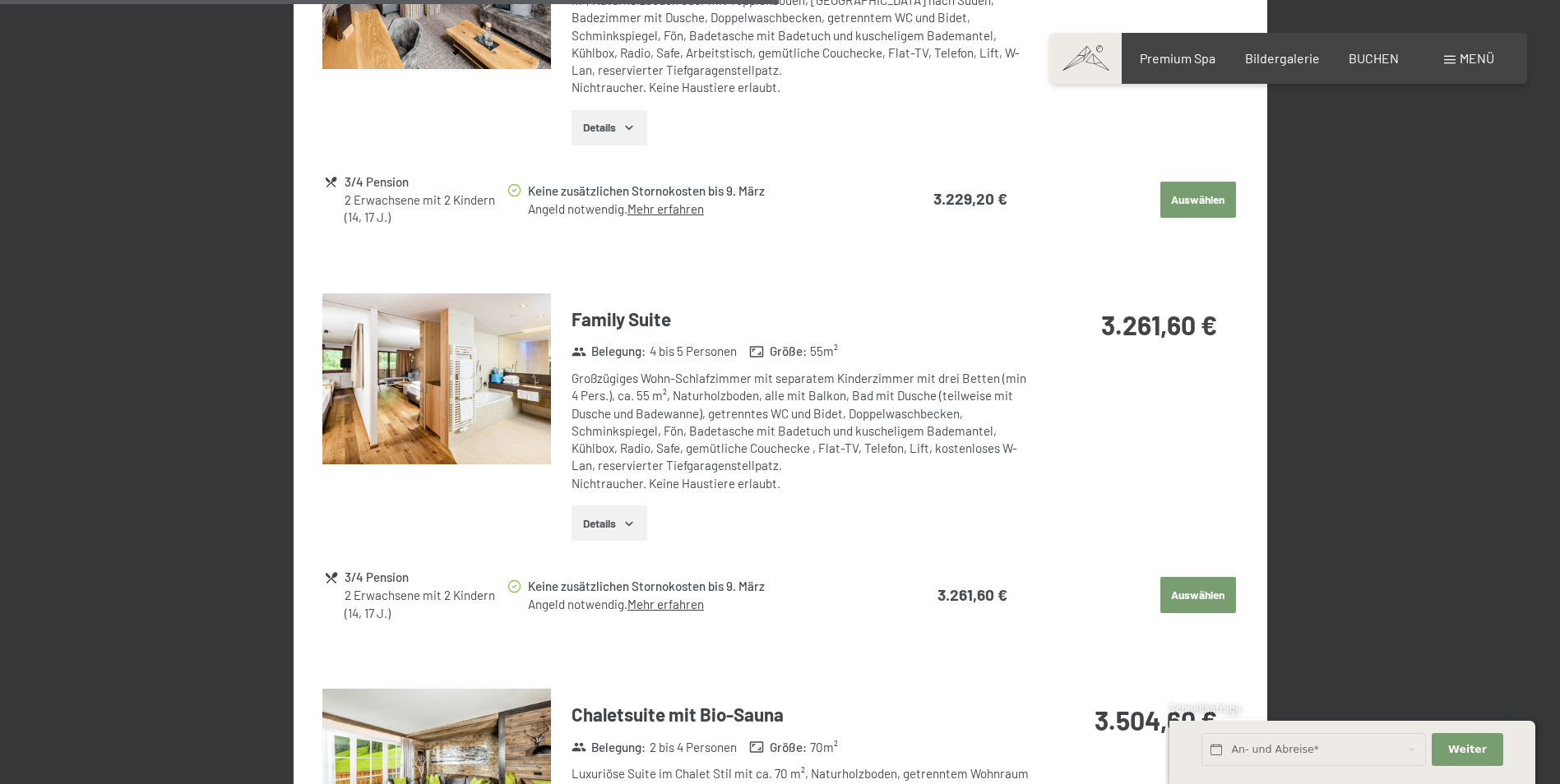
click at [1202, 587] on button "Auswählen" at bounding box center [1198, 595] width 75 height 36
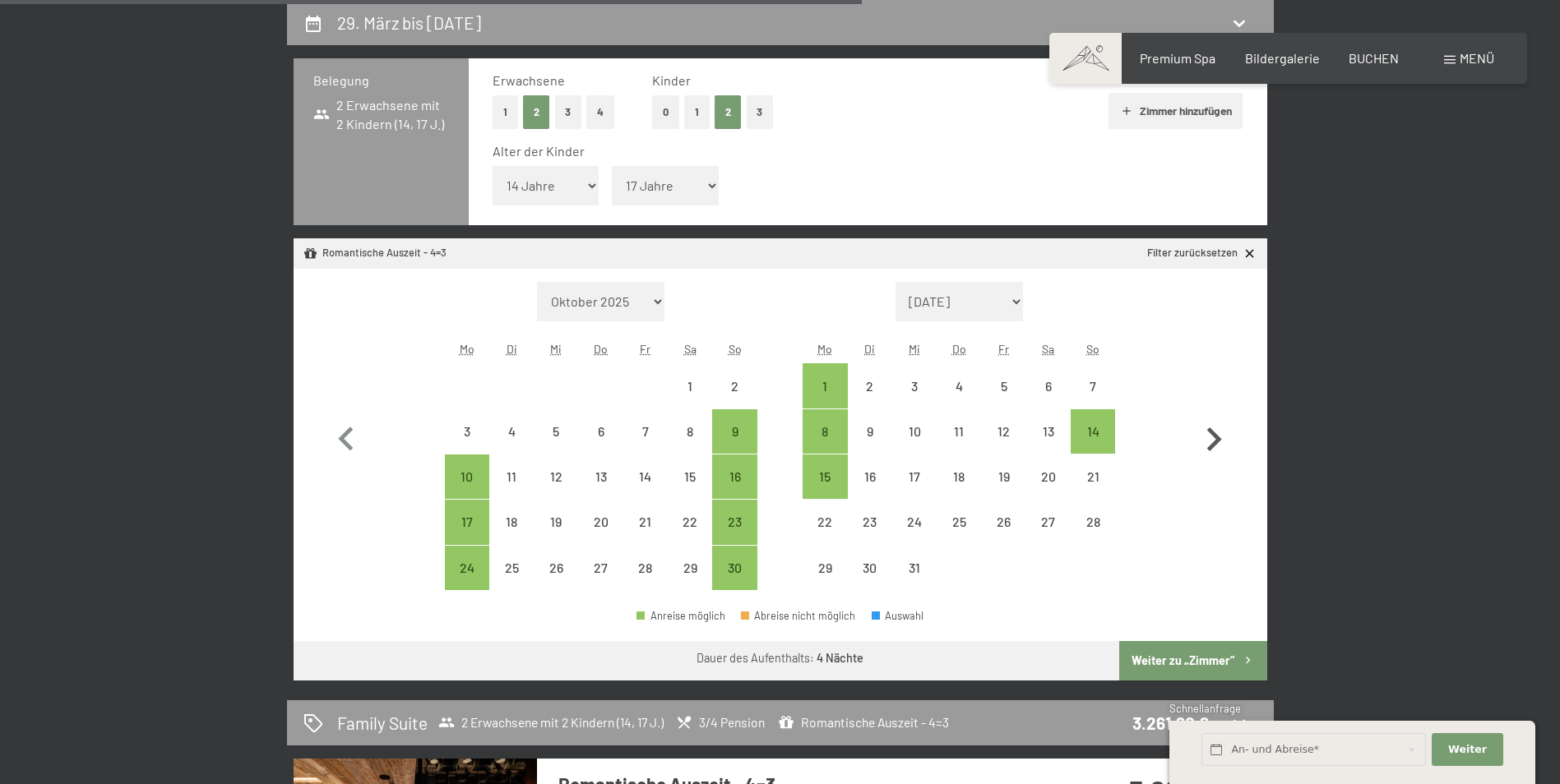
click at [1209, 434] on icon "button" at bounding box center [1214, 439] width 47 height 47
select select "[DATE]"
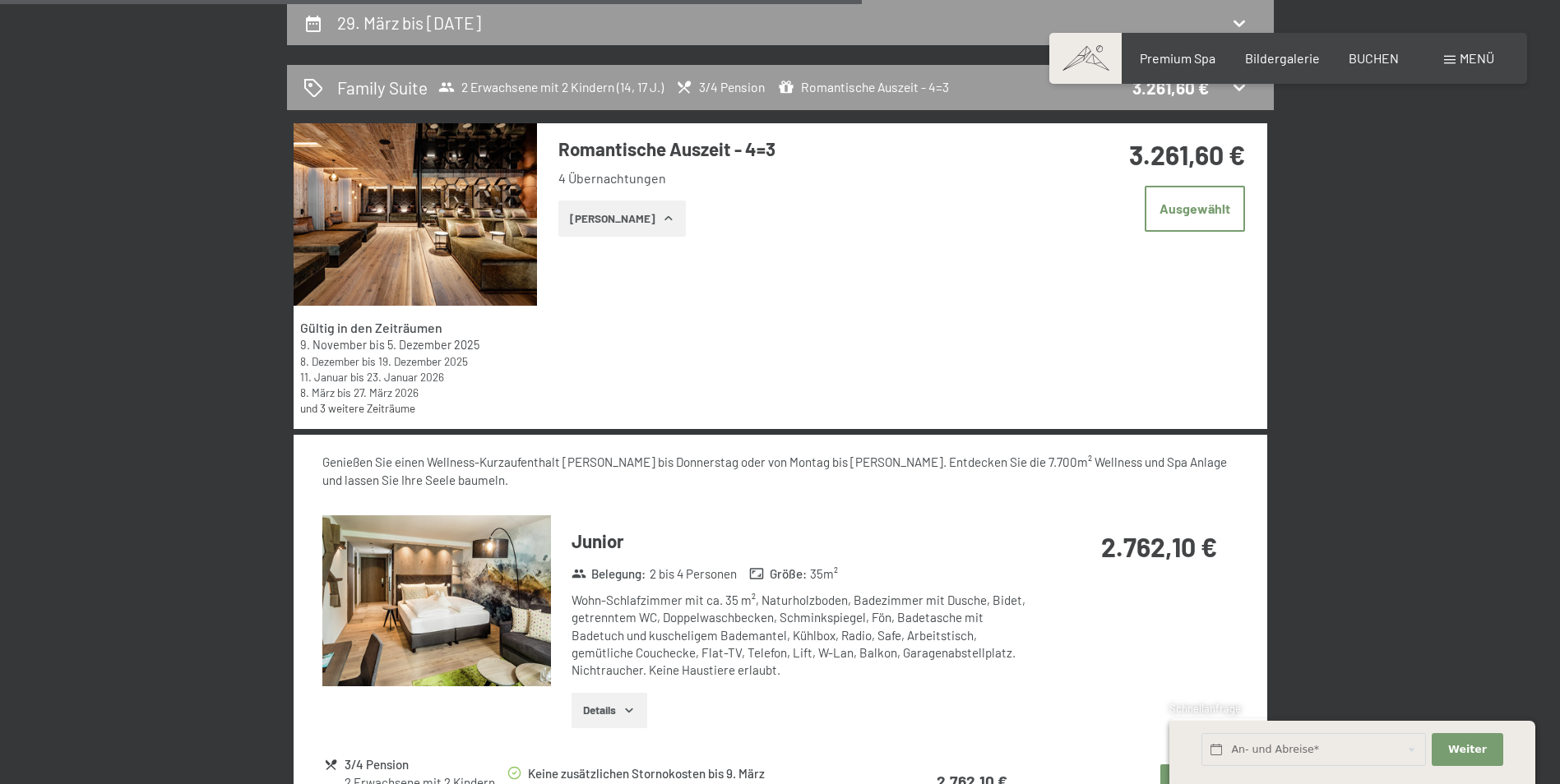
click at [1209, 434] on icon "button" at bounding box center [1214, 439] width 47 height 47
select select "[DATE]"
click at [1209, 430] on div "Gültig in den Zeiträumen 9. November bis 5. Dezember 2025 8. Dezember bis 19. D…" at bounding box center [780, 276] width 974 height 306
click at [594, 329] on div "Gültig in den Zeiträumen 9. November bis 5. Dezember 2025 8. Dezember bis 19. D…" at bounding box center [780, 276] width 974 height 306
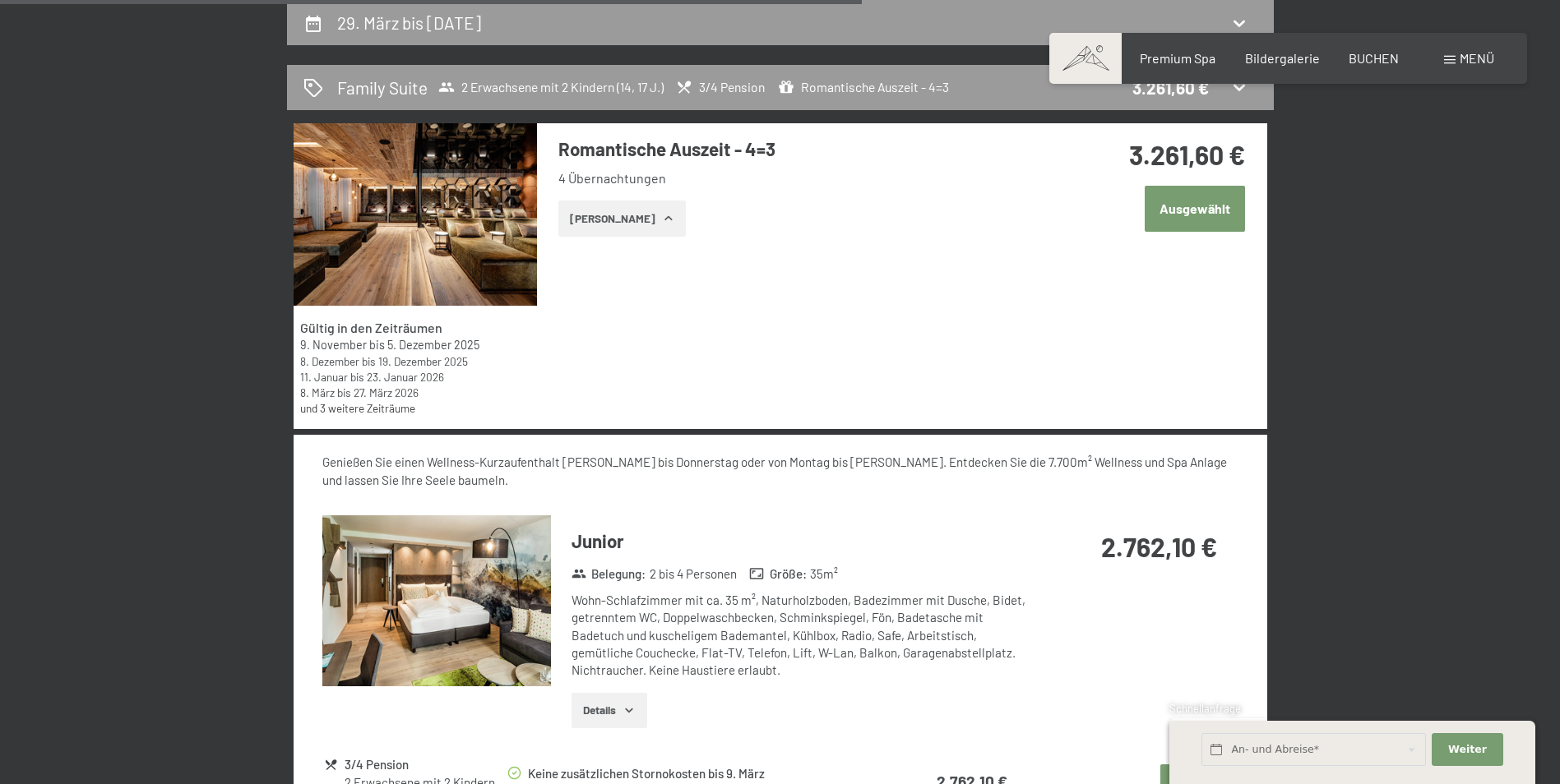
click at [1189, 206] on button "Ausgewählt" at bounding box center [1195, 208] width 101 height 45
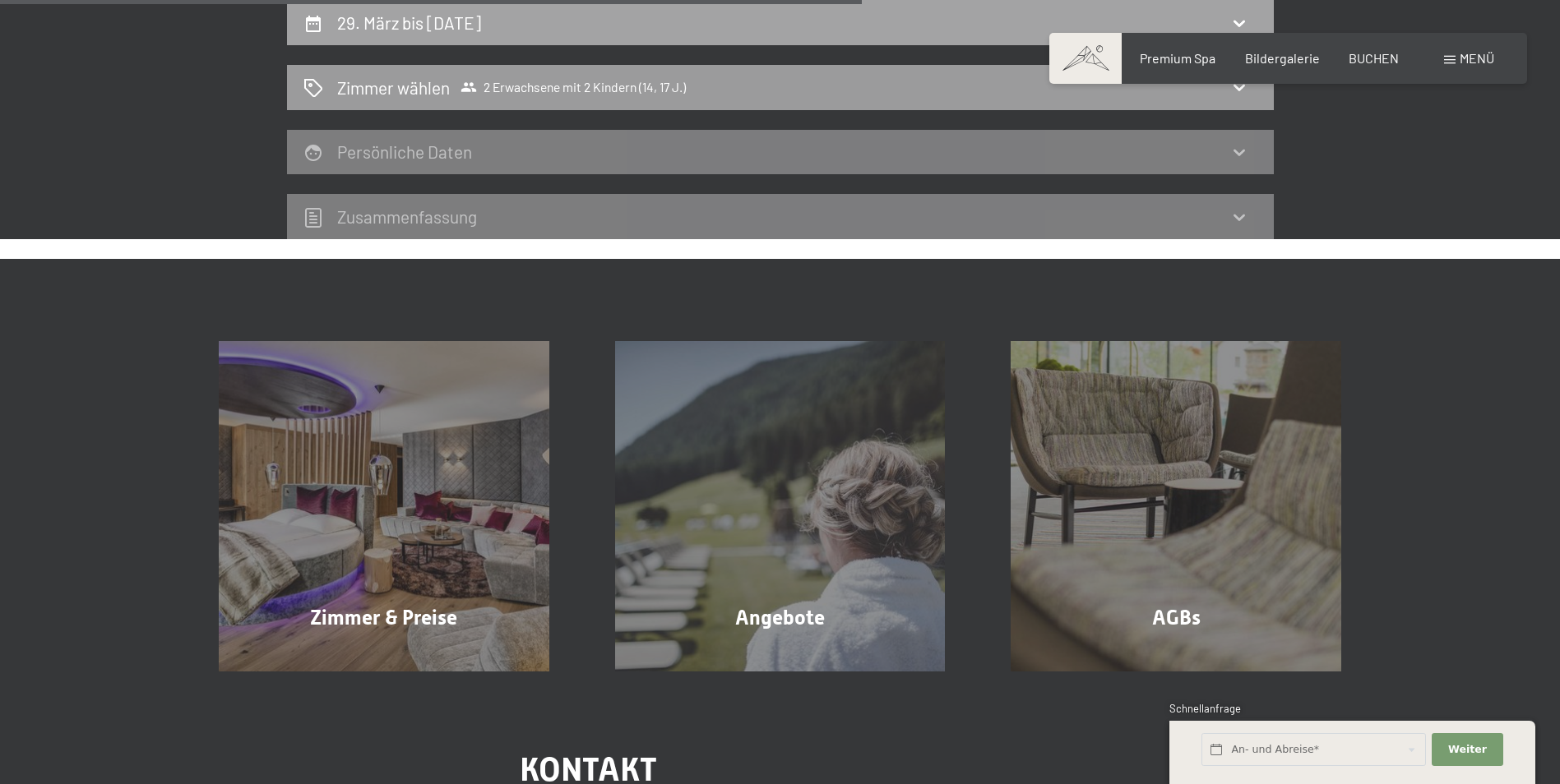
click at [391, 25] on h2 "29. März bis [DATE]" at bounding box center [409, 22] width 144 height 20
select select "14"
select select "17"
select select "[DATE]"
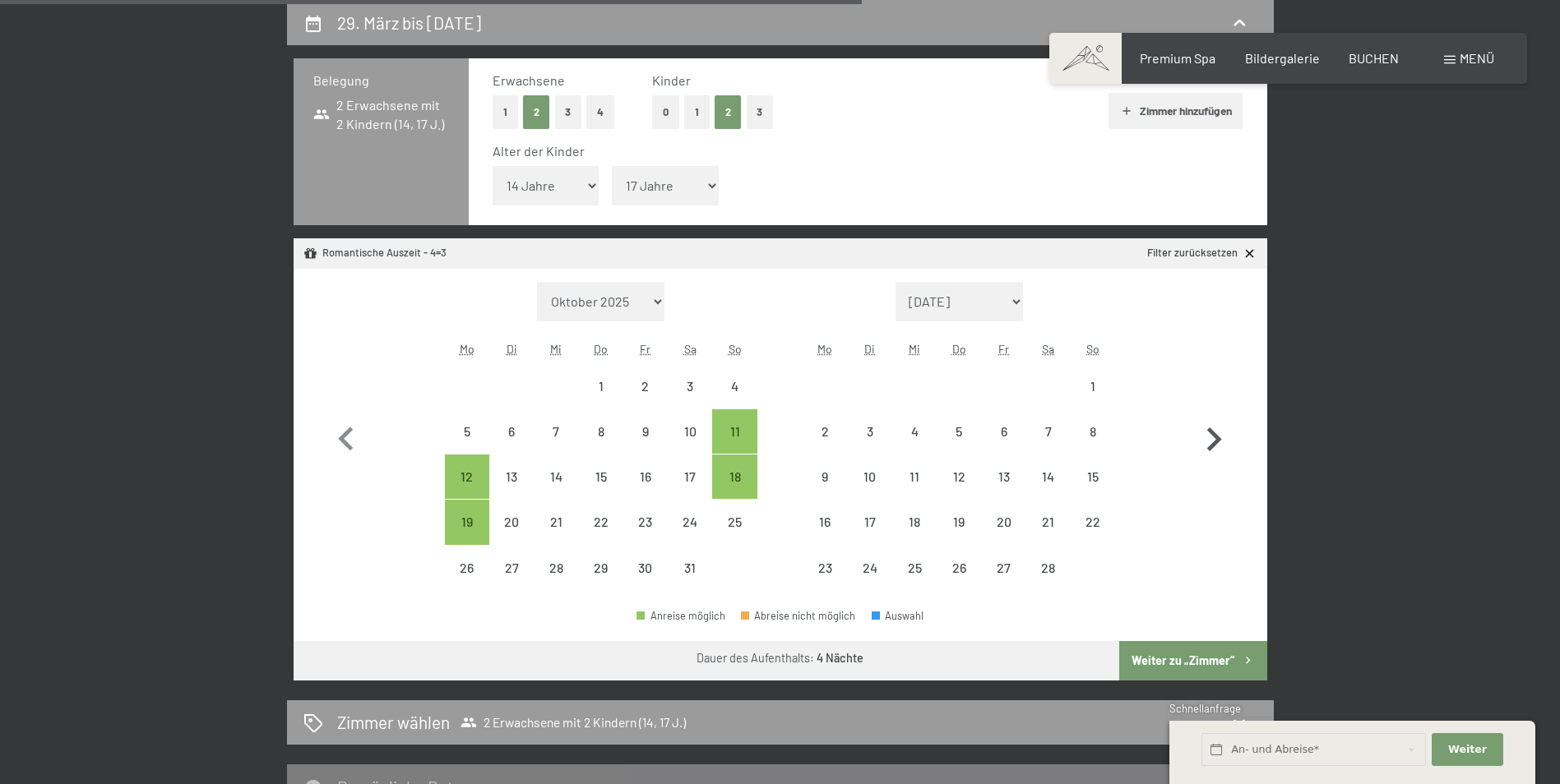
click at [1212, 437] on icon "button" at bounding box center [1214, 439] width 47 height 47
select select "[DATE]"
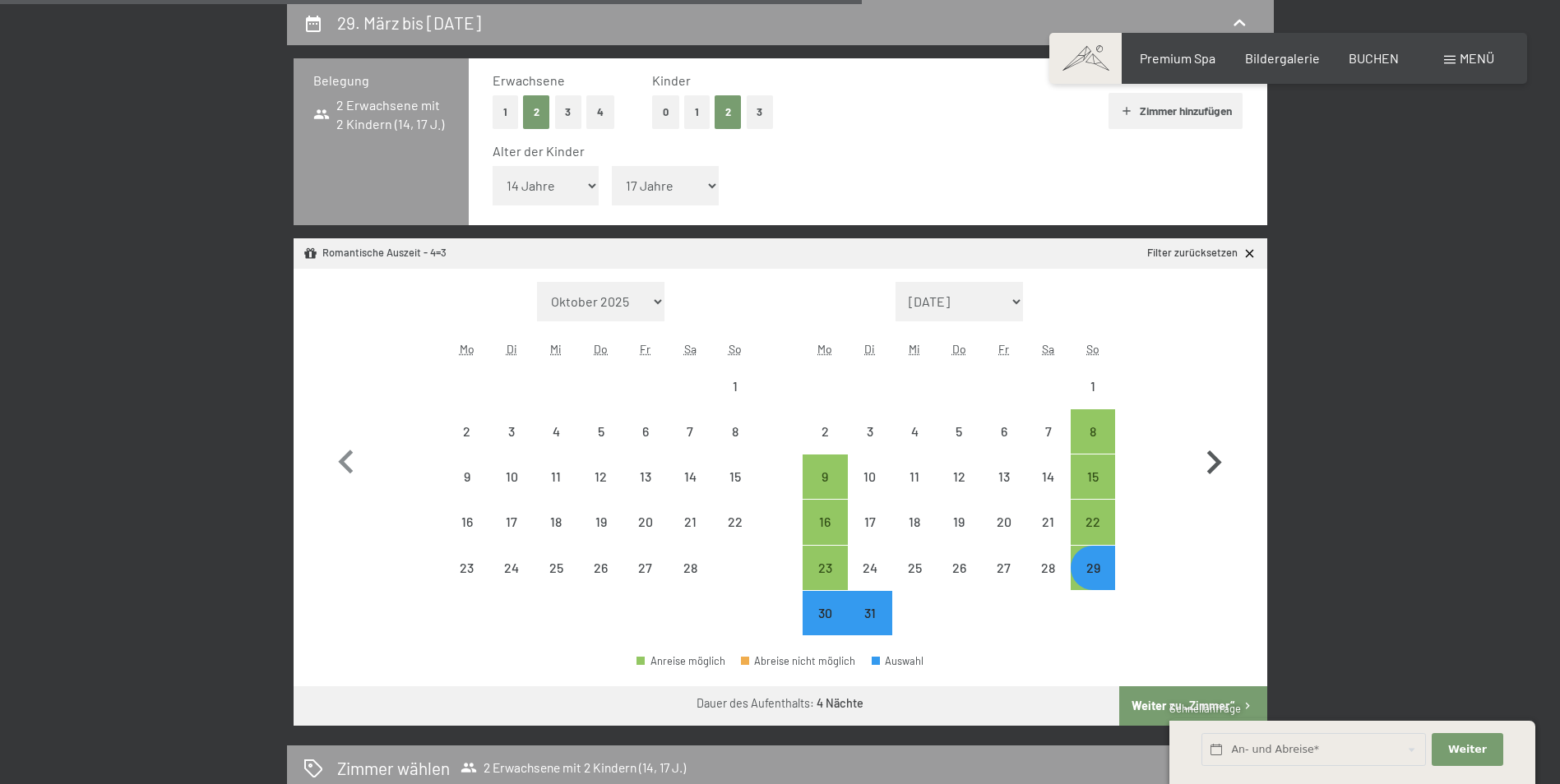
click at [1212, 437] on button "button" at bounding box center [1214, 459] width 47 height 355
select select "[DATE]"
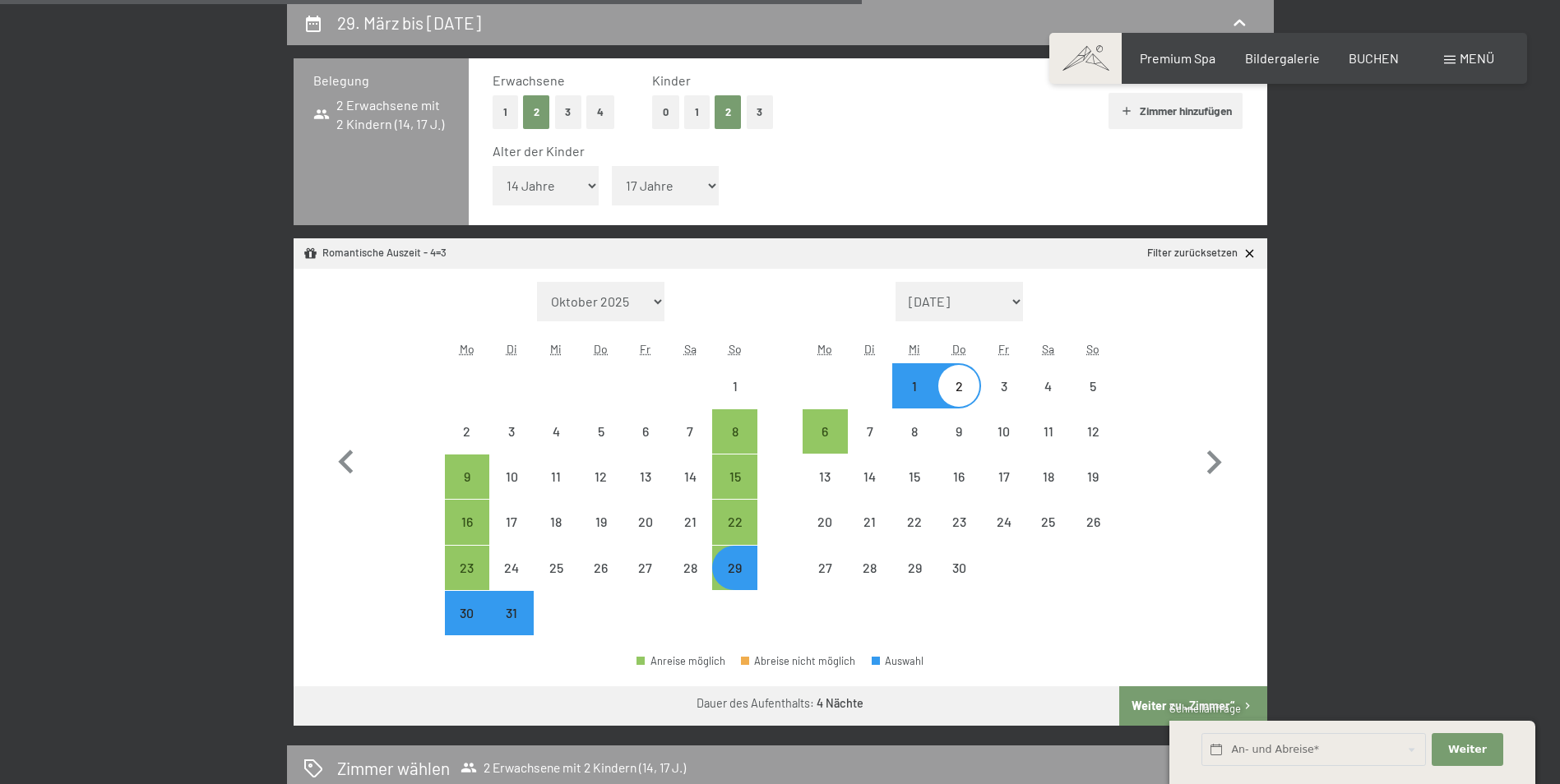
click at [744, 575] on div "29" at bounding box center [734, 582] width 42 height 42
select select "[DATE]"
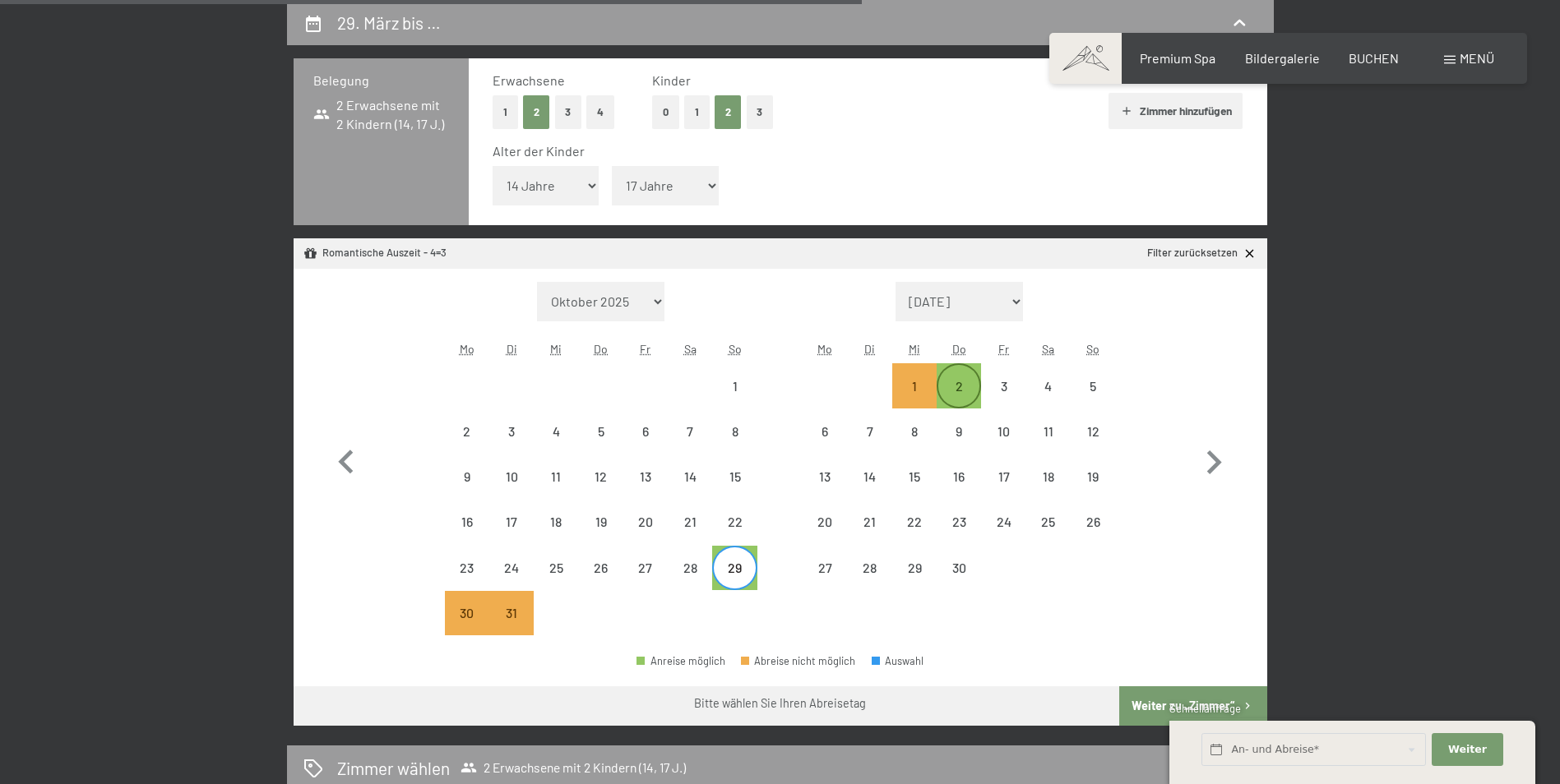
click at [967, 394] on div "2" at bounding box center [958, 400] width 42 height 42
select select "[DATE]"
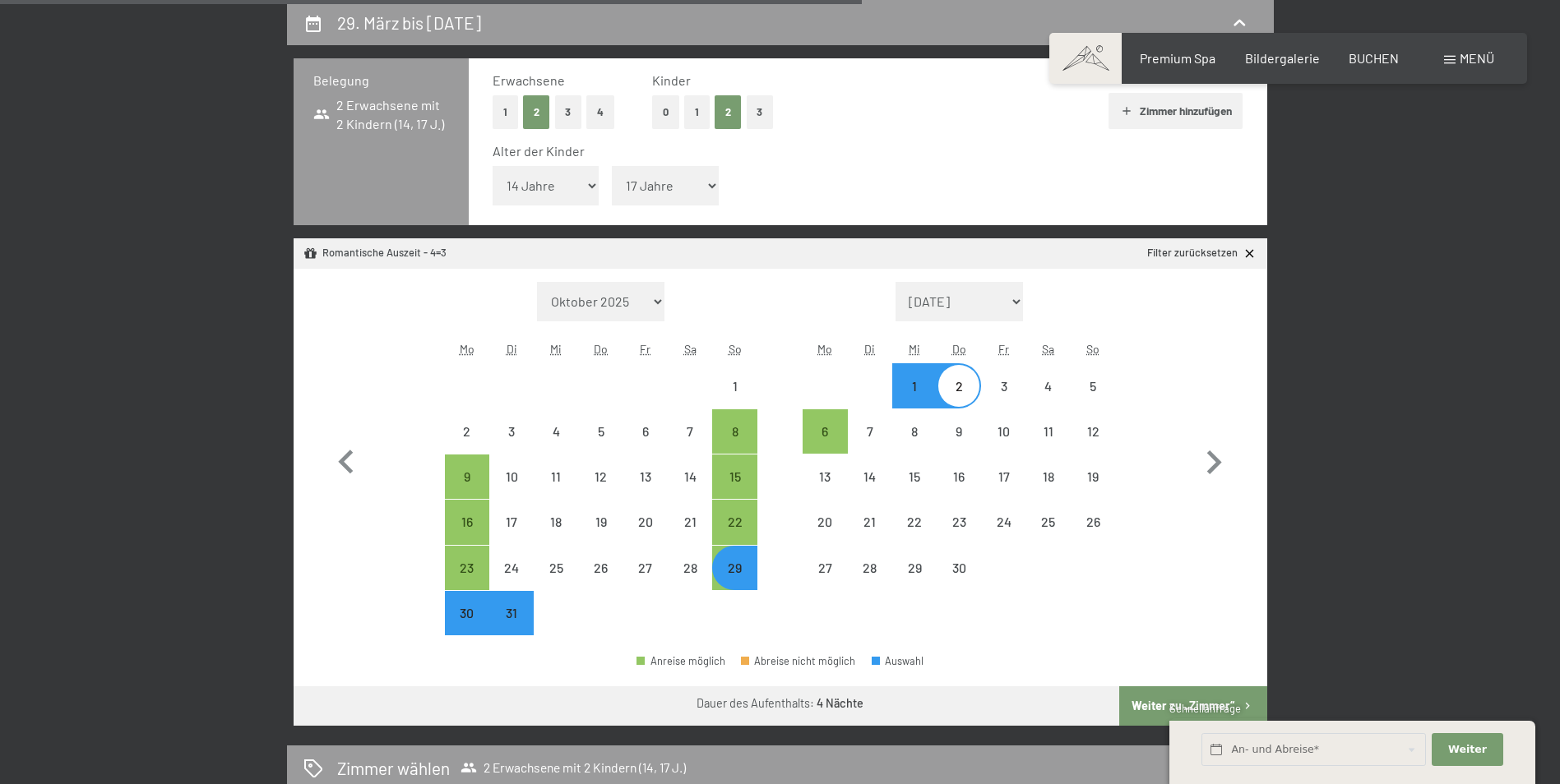
select select "[DATE]"
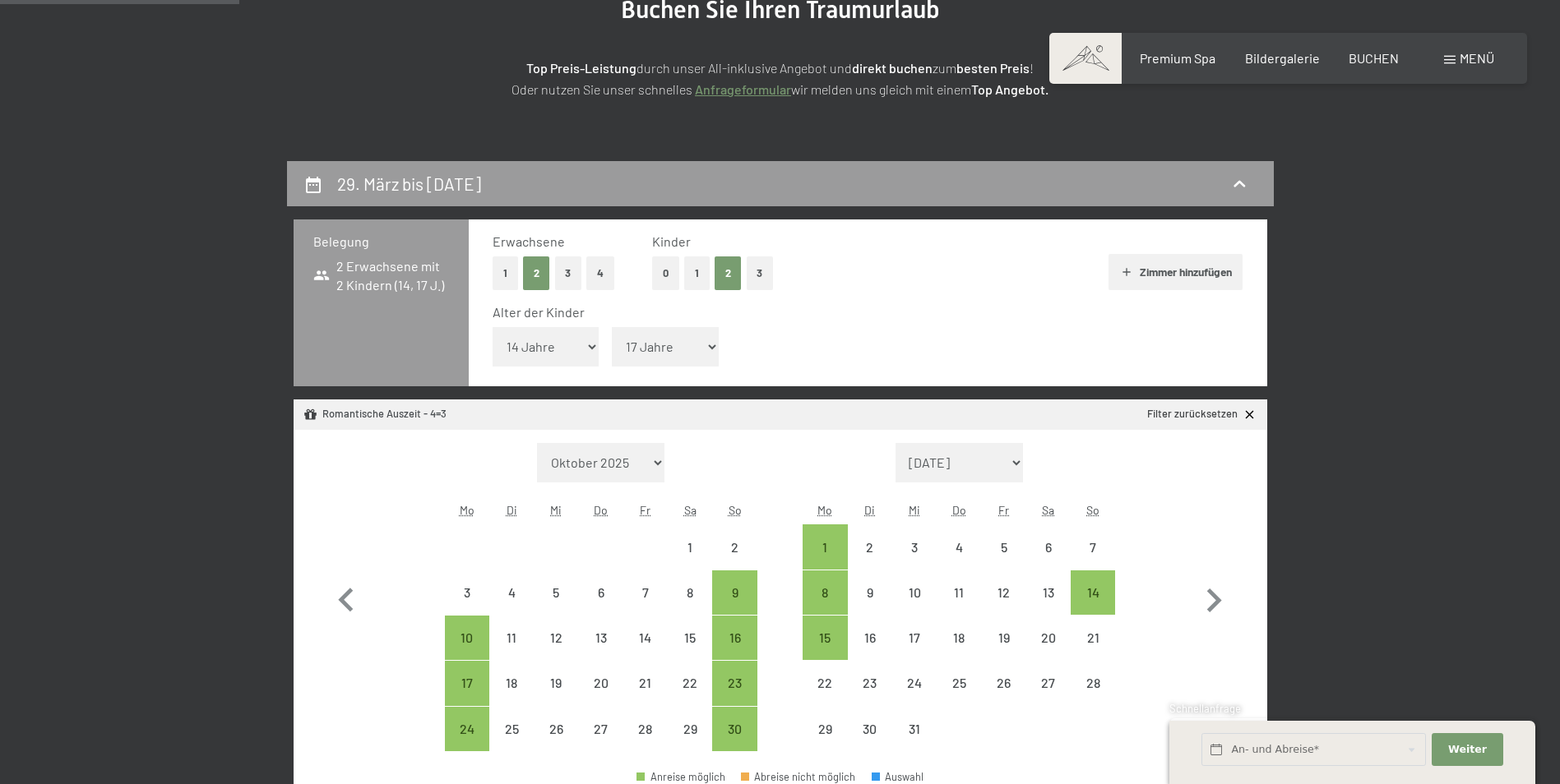
scroll to position [228, 0]
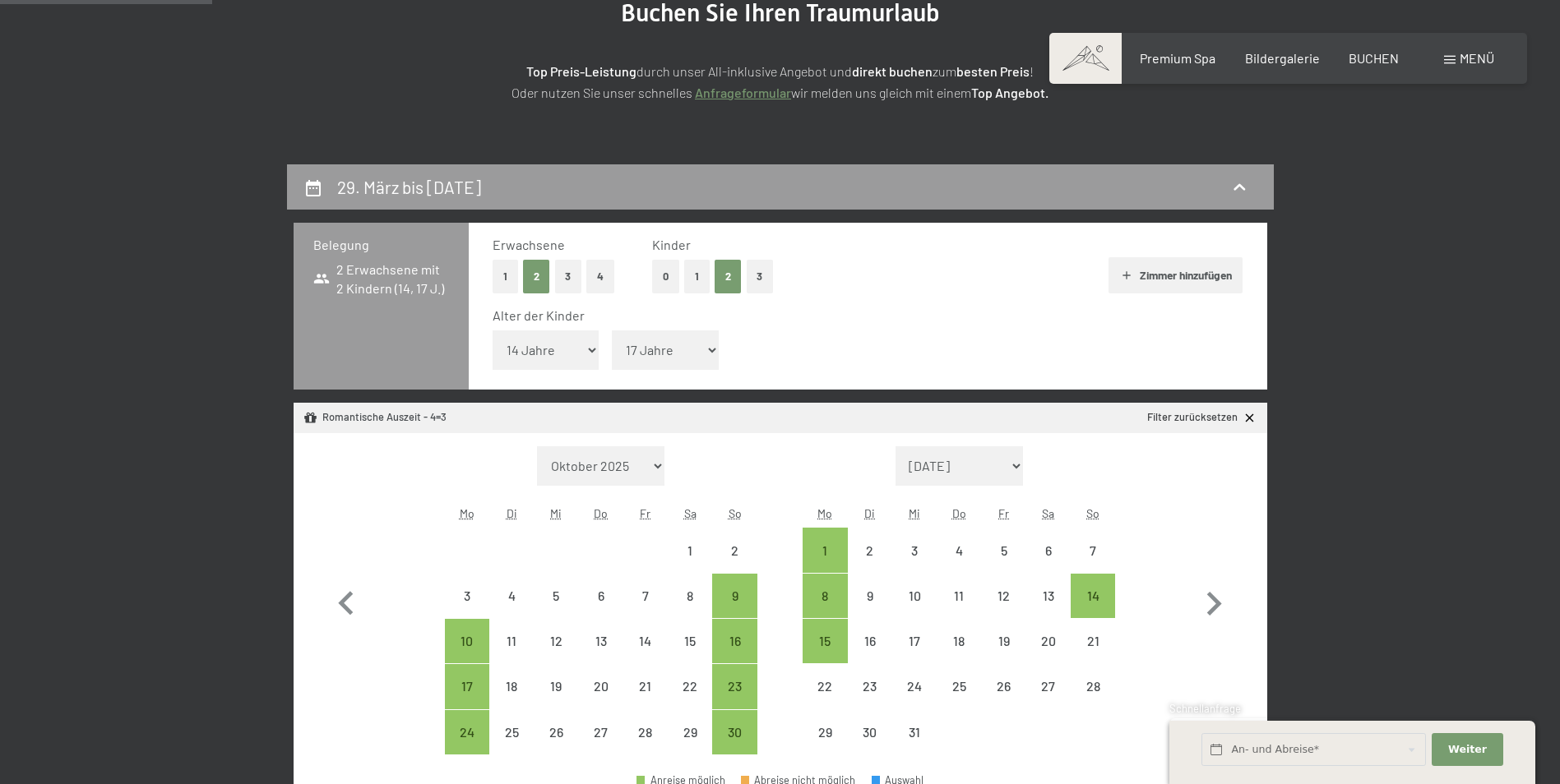
click at [760, 276] on button "3" at bounding box center [760, 276] width 27 height 34
select select "0"
select select "[DATE]"
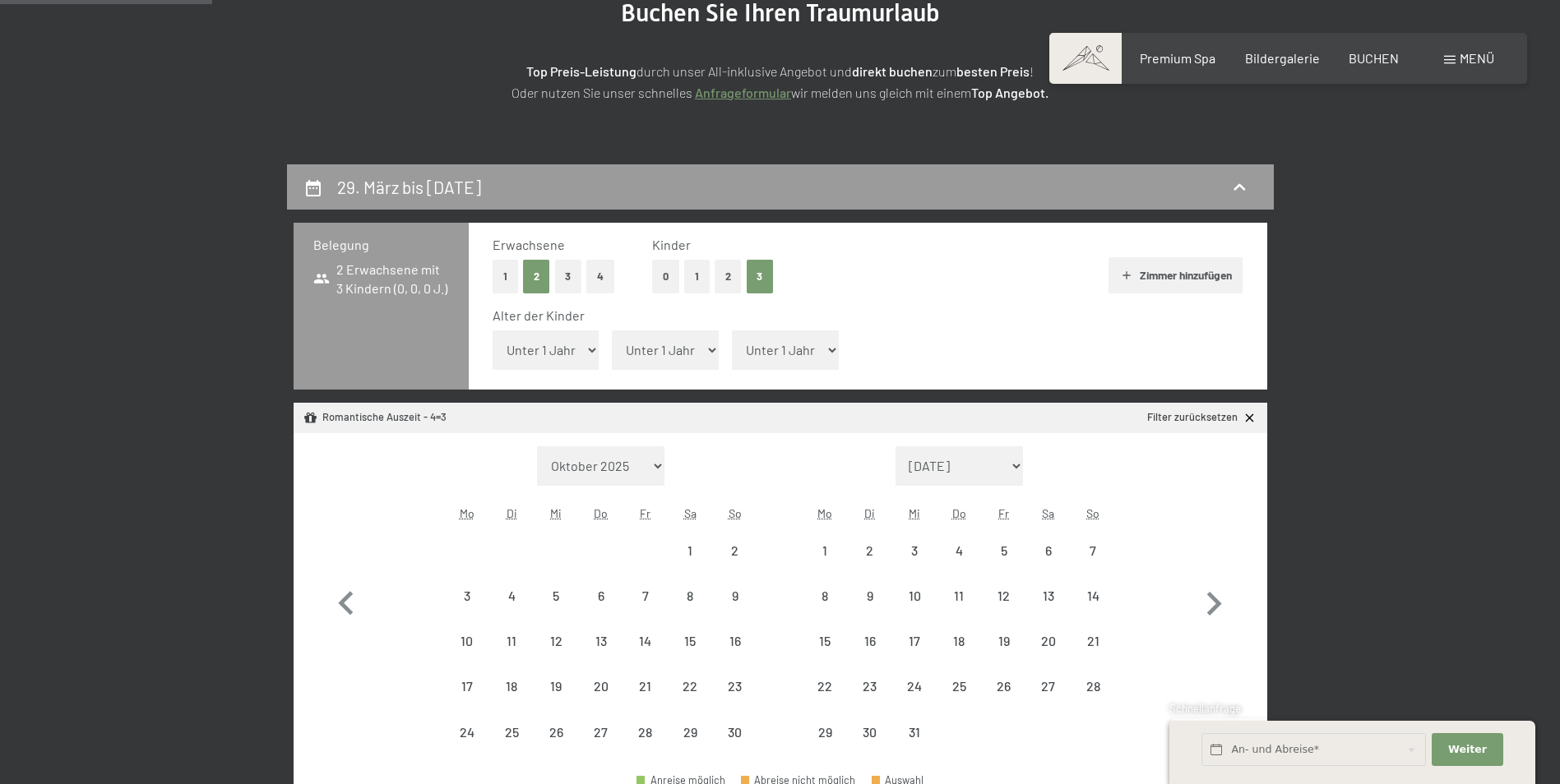
select select "[DATE]"
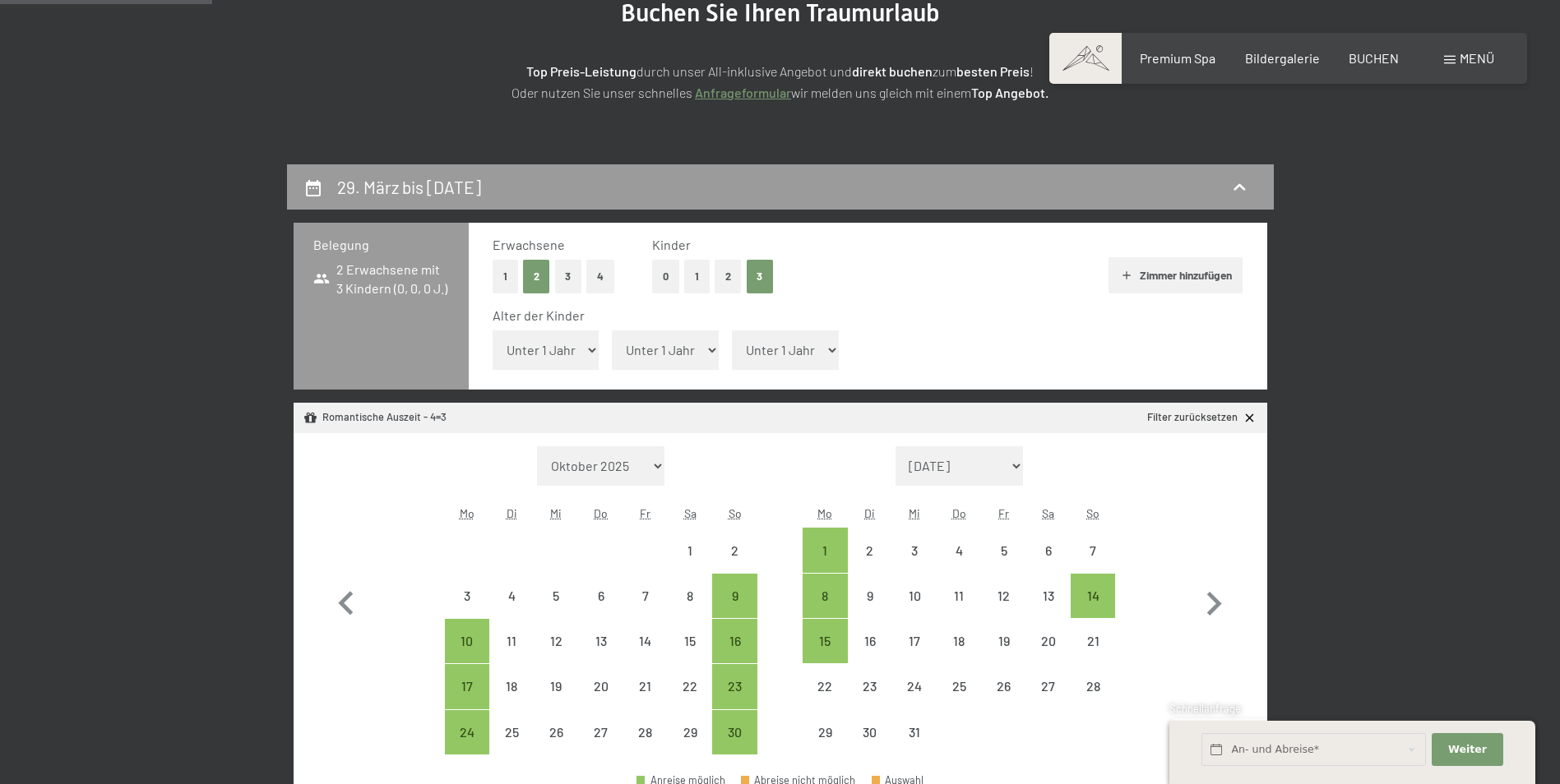
click at [570, 355] on select "Unter 1 Jahr 1 Jahr 2 Jahre 3 Jahre 4 Jahre 5 Jahre 6 Jahre 7 Jahre 8 Jahre 9 J…" at bounding box center [545, 350] width 107 height 40
select select "14"
click at [492, 331] on select "Unter 1 Jahr 1 Jahr 2 Jahre 3 Jahre 4 Jahre 5 Jahre 6 Jahre 7 Jahre 8 Jahre 9 J…" at bounding box center [545, 350] width 107 height 40
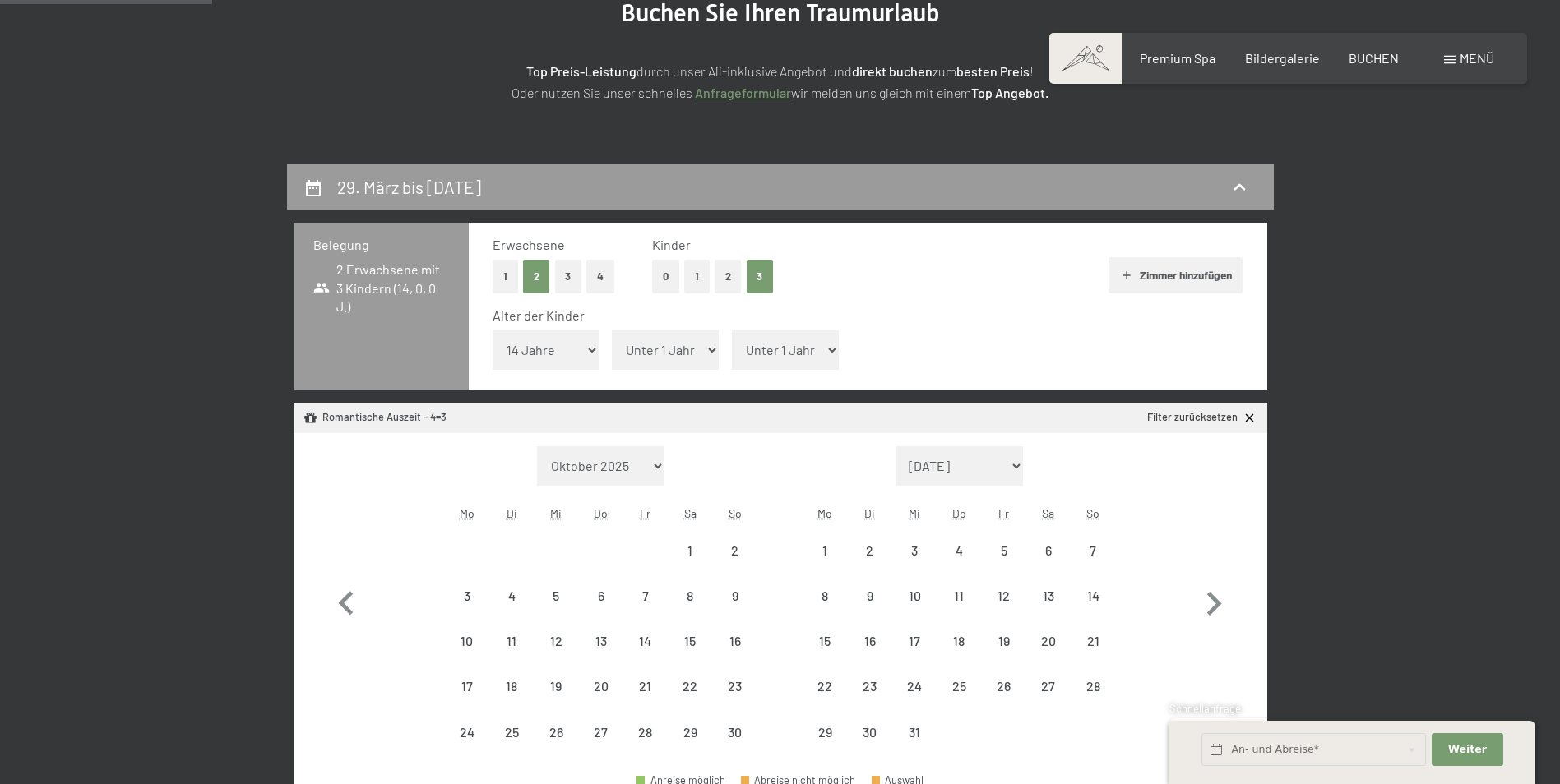
select select "[DATE]"
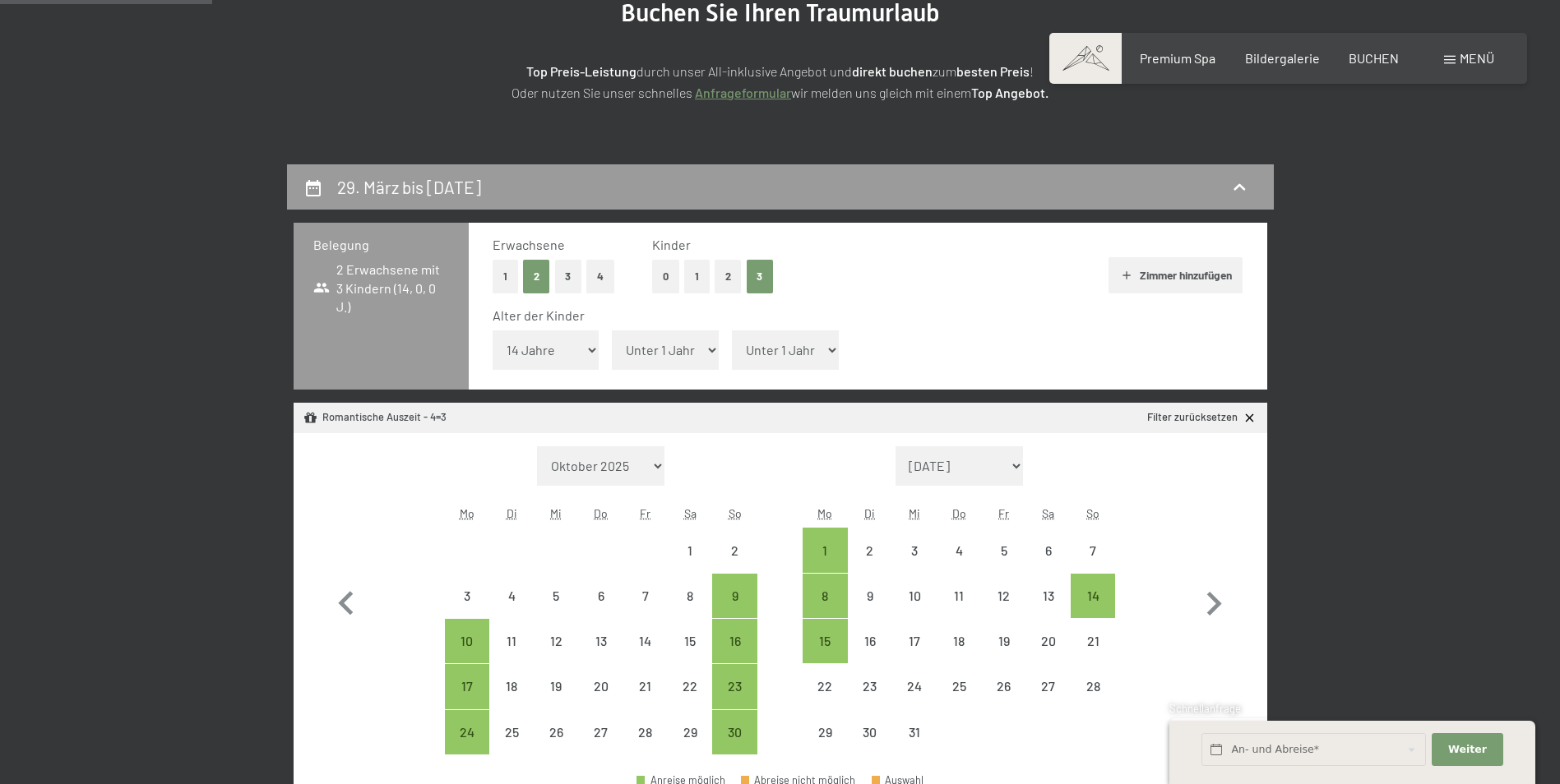
click at [694, 344] on select "Unter 1 Jahr 1 Jahr 2 Jahre 3 Jahre 4 Jahre 5 Jahre 6 Jahre 7 Jahre 8 Jahre 9 J…" at bounding box center [665, 350] width 107 height 40
select select "17"
click at [612, 331] on select "Unter 1 Jahr 1 Jahr 2 Jahre 3 Jahre 4 Jahre 5 Jahre 6 Jahre 7 Jahre 8 Jahre 9 J…" at bounding box center [665, 350] width 107 height 40
select select "[DATE]"
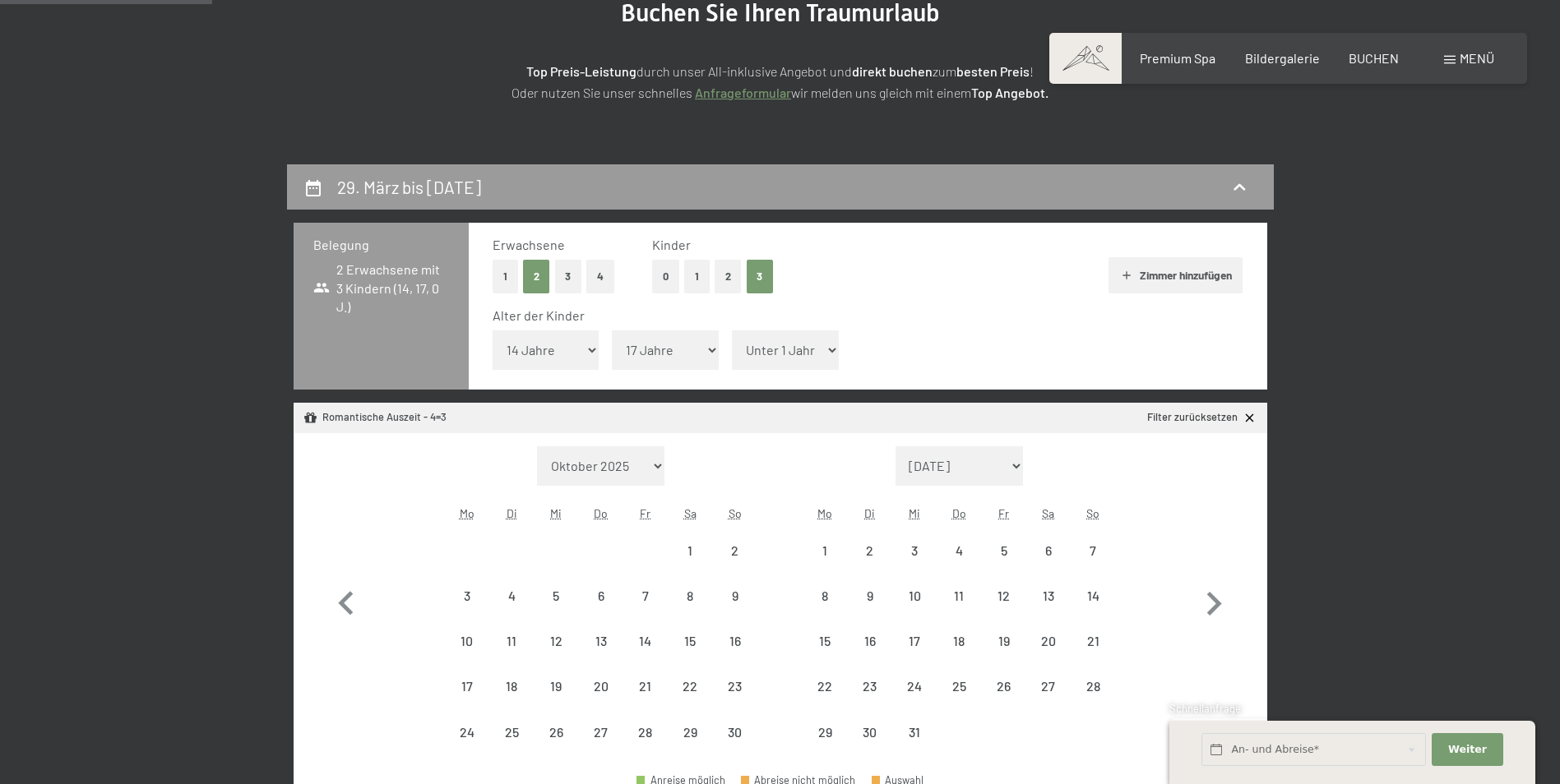
select select "[DATE]"
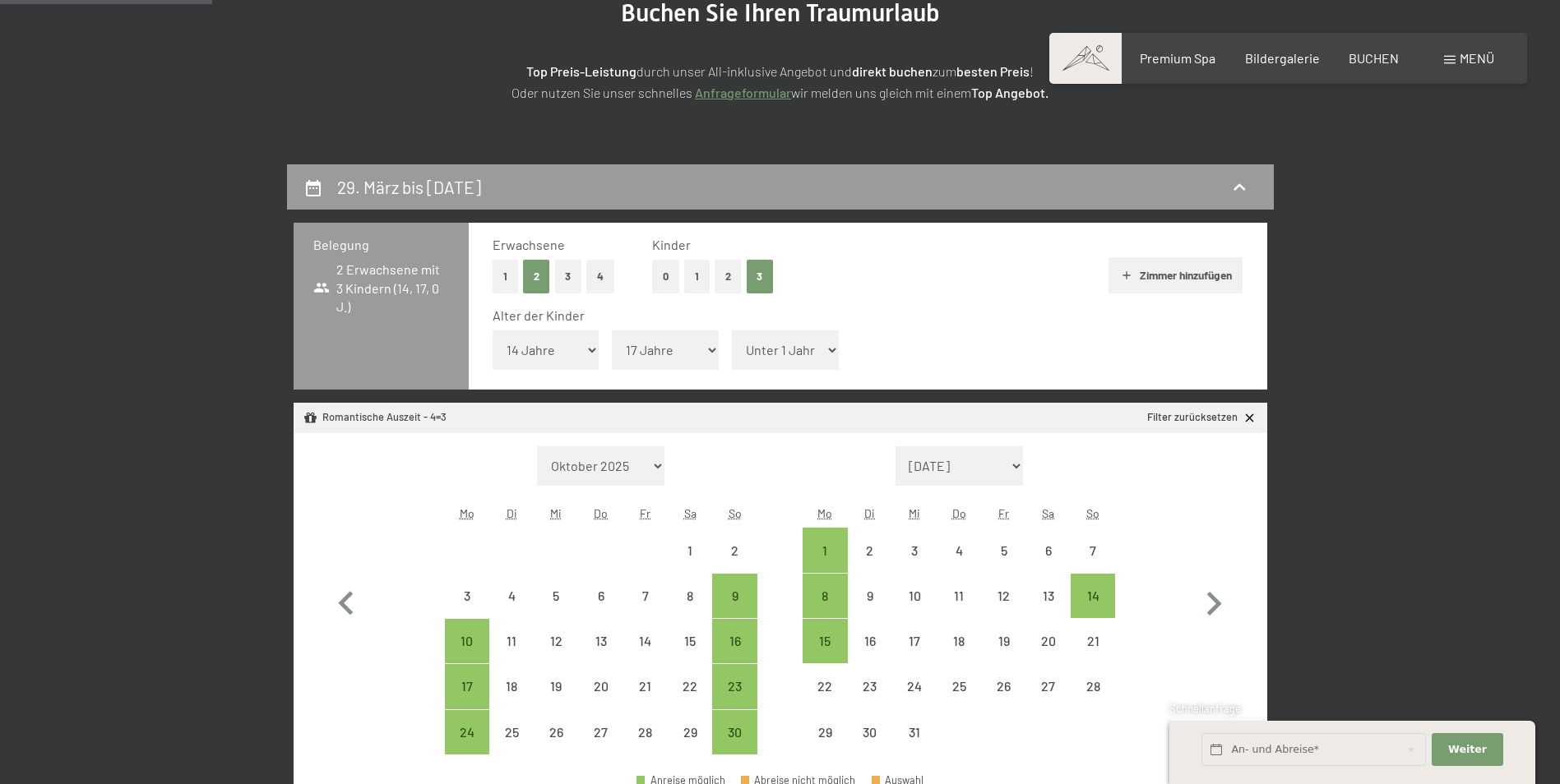
click at [780, 349] on select "Unter 1 Jahr 1 Jahr 2 Jahre 3 Jahre 4 Jahre 5 Jahre 6 Jahre 7 Jahre 8 Jahre 9 J…" at bounding box center [785, 350] width 107 height 40
select select "17"
click at [732, 331] on select "Unter 1 Jahr 1 Jahr 2 Jahre 3 Jahre 4 Jahre 5 Jahre 6 Jahre 7 Jahre 8 Jahre 9 J…" at bounding box center [785, 350] width 107 height 40
select select "[DATE]"
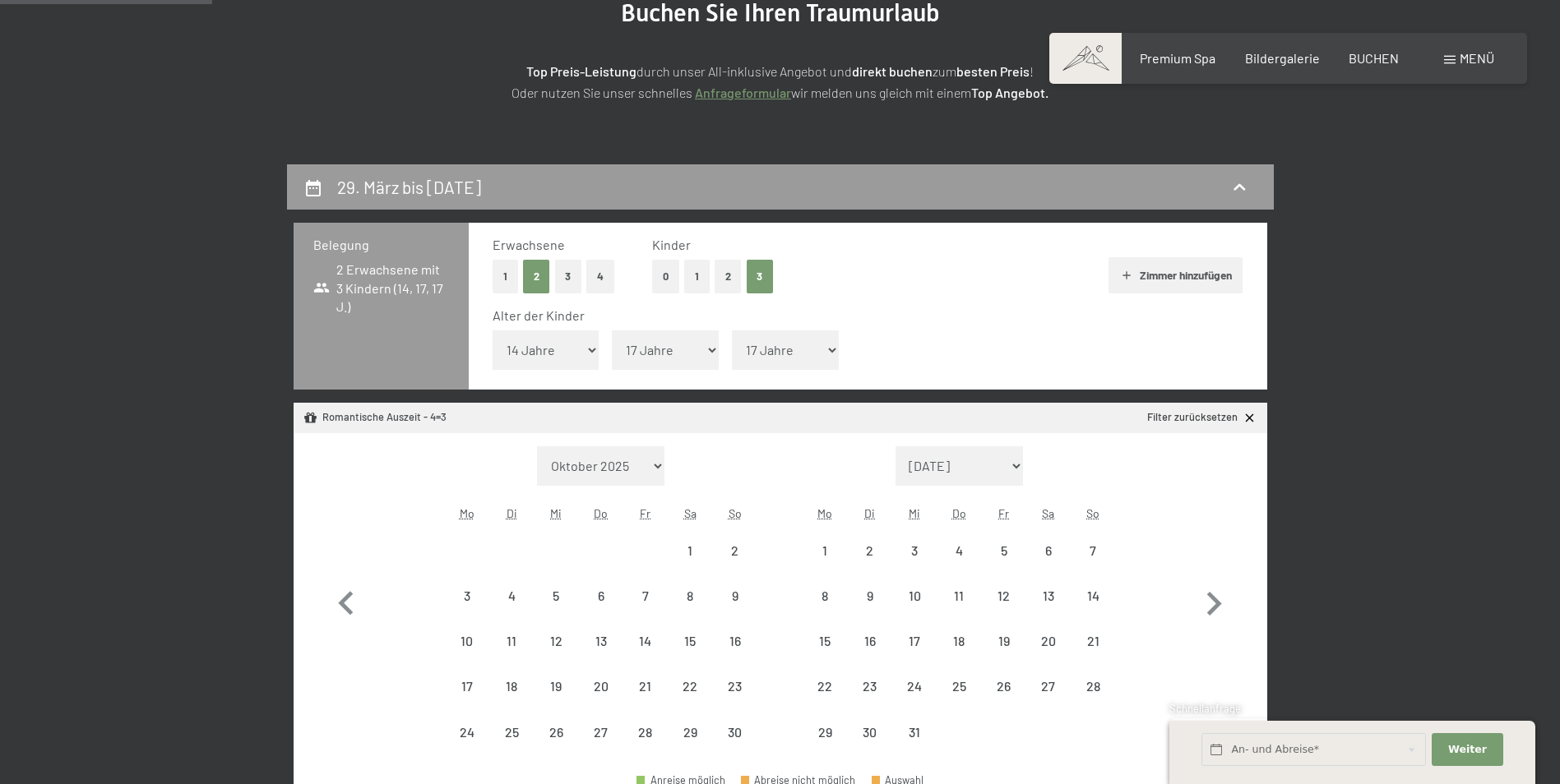
select select "[DATE]"
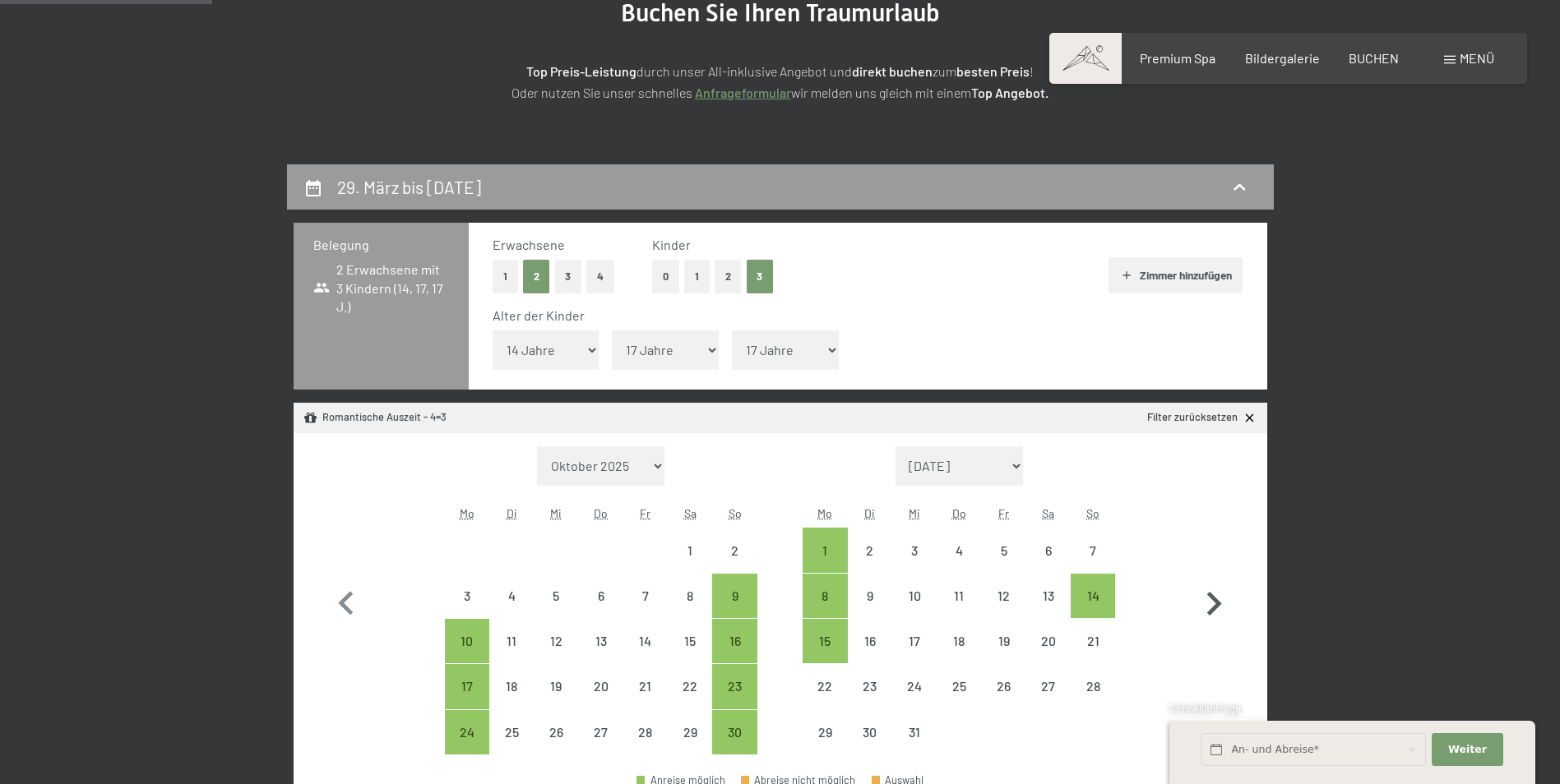
click at [1217, 607] on icon "button" at bounding box center [1214, 603] width 15 height 24
select select "[DATE]"
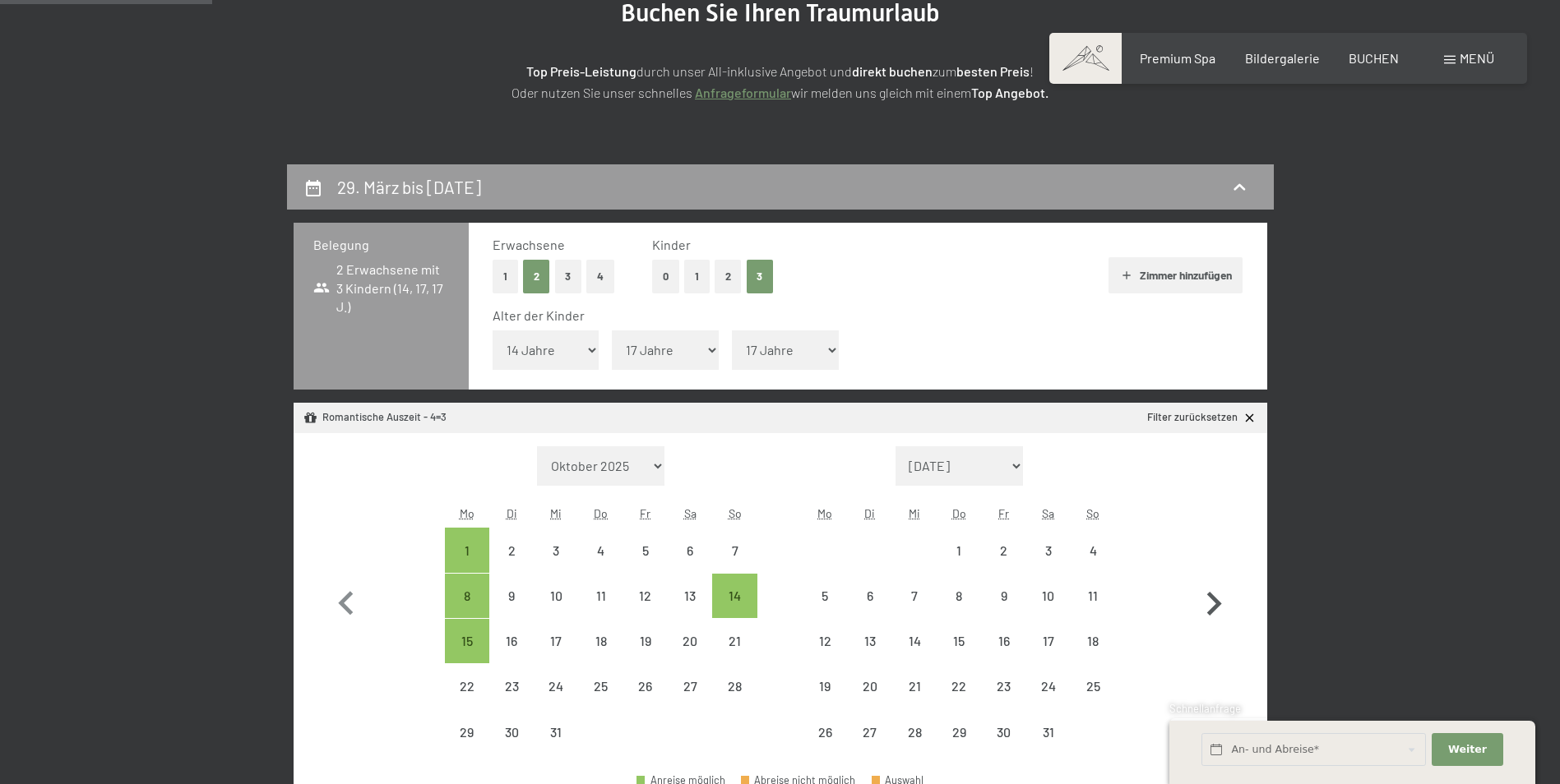
select select "[DATE]"
click at [1217, 607] on icon "button" at bounding box center [1214, 603] width 15 height 24
select select "[DATE]"
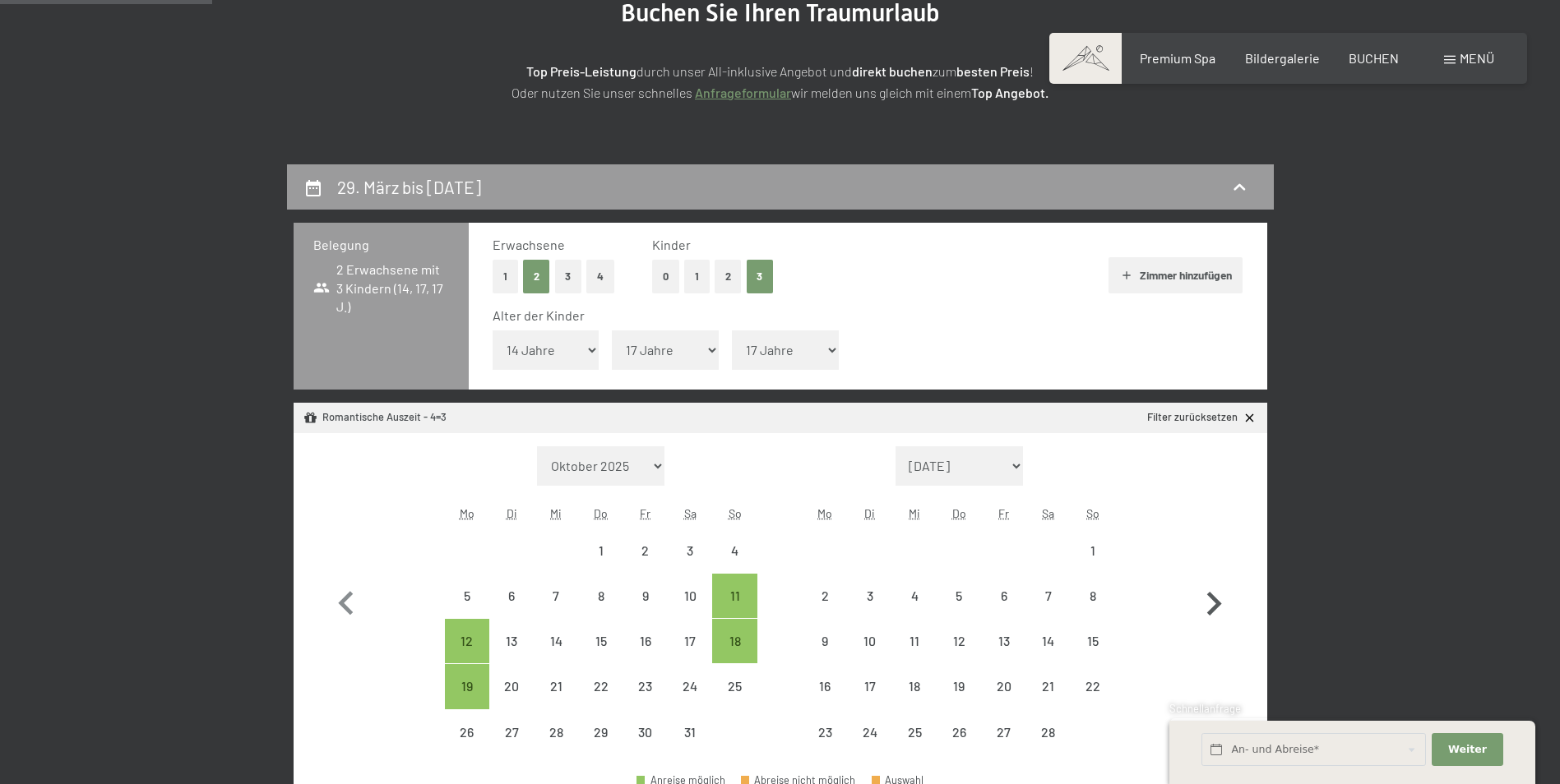
click at [1217, 607] on icon "button" at bounding box center [1214, 603] width 15 height 24
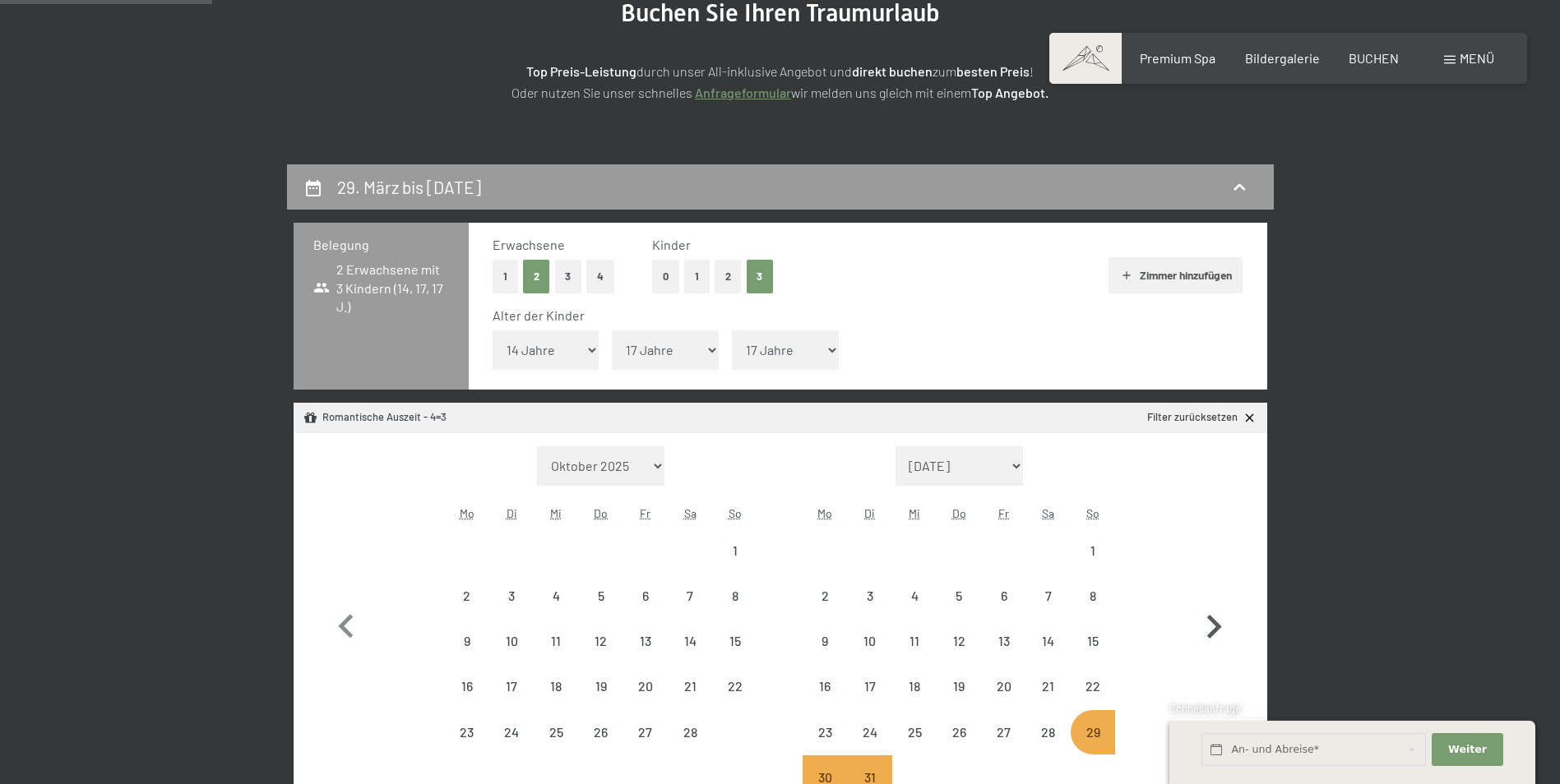
select select "[DATE]"
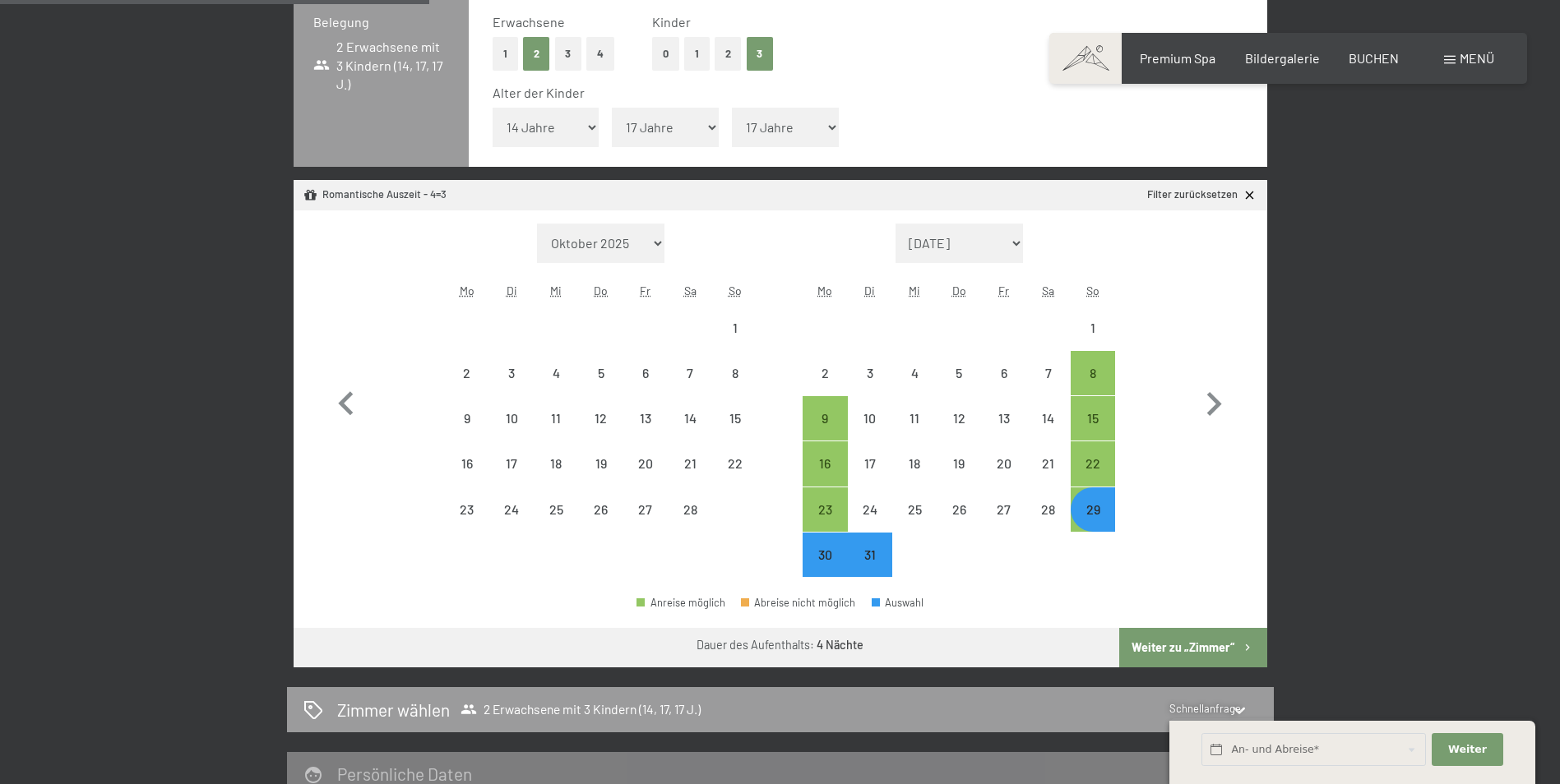
scroll to position [475, 0]
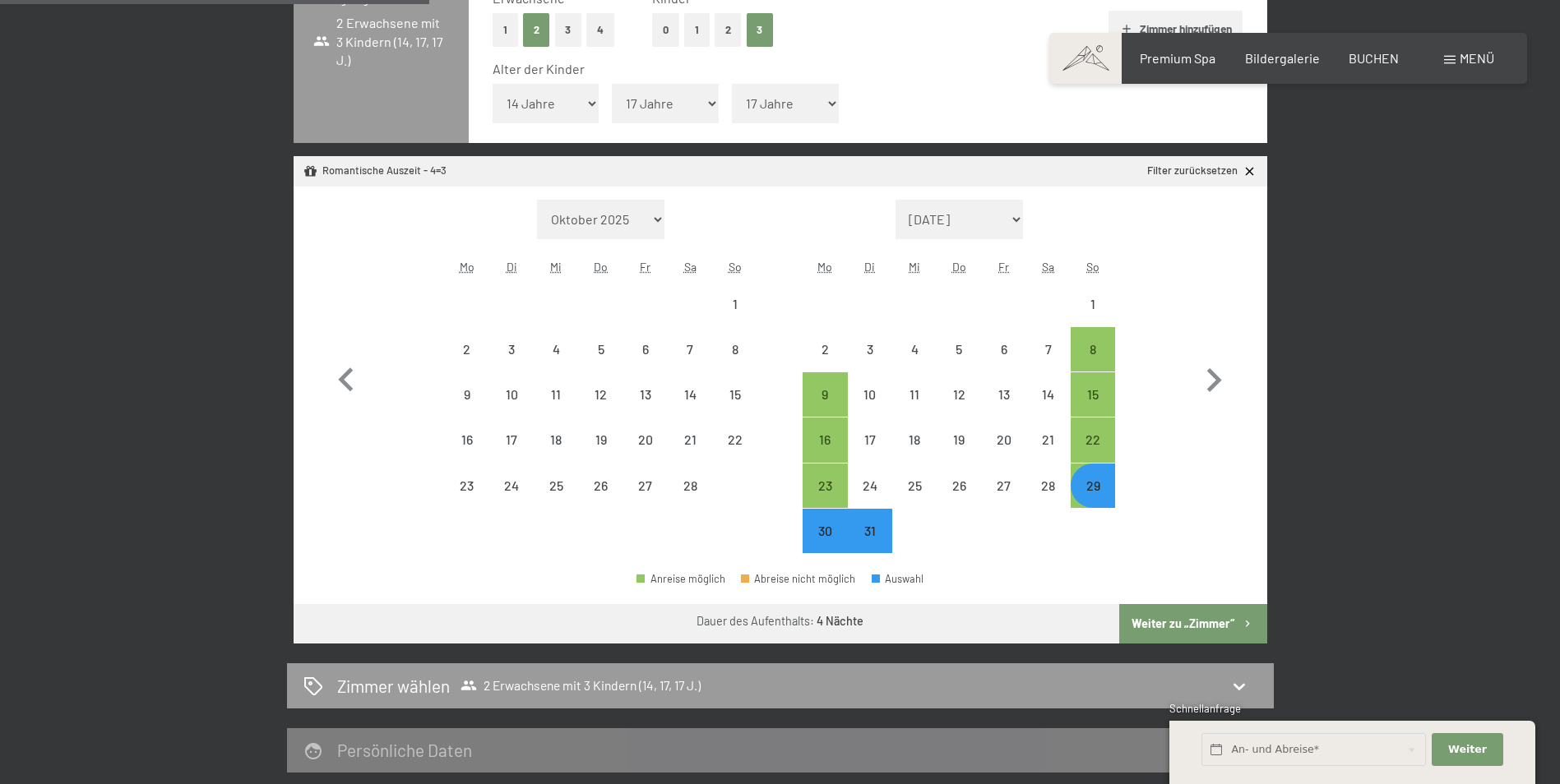
click at [1097, 489] on div "29" at bounding box center [1093, 500] width 42 height 42
select select "[DATE]"
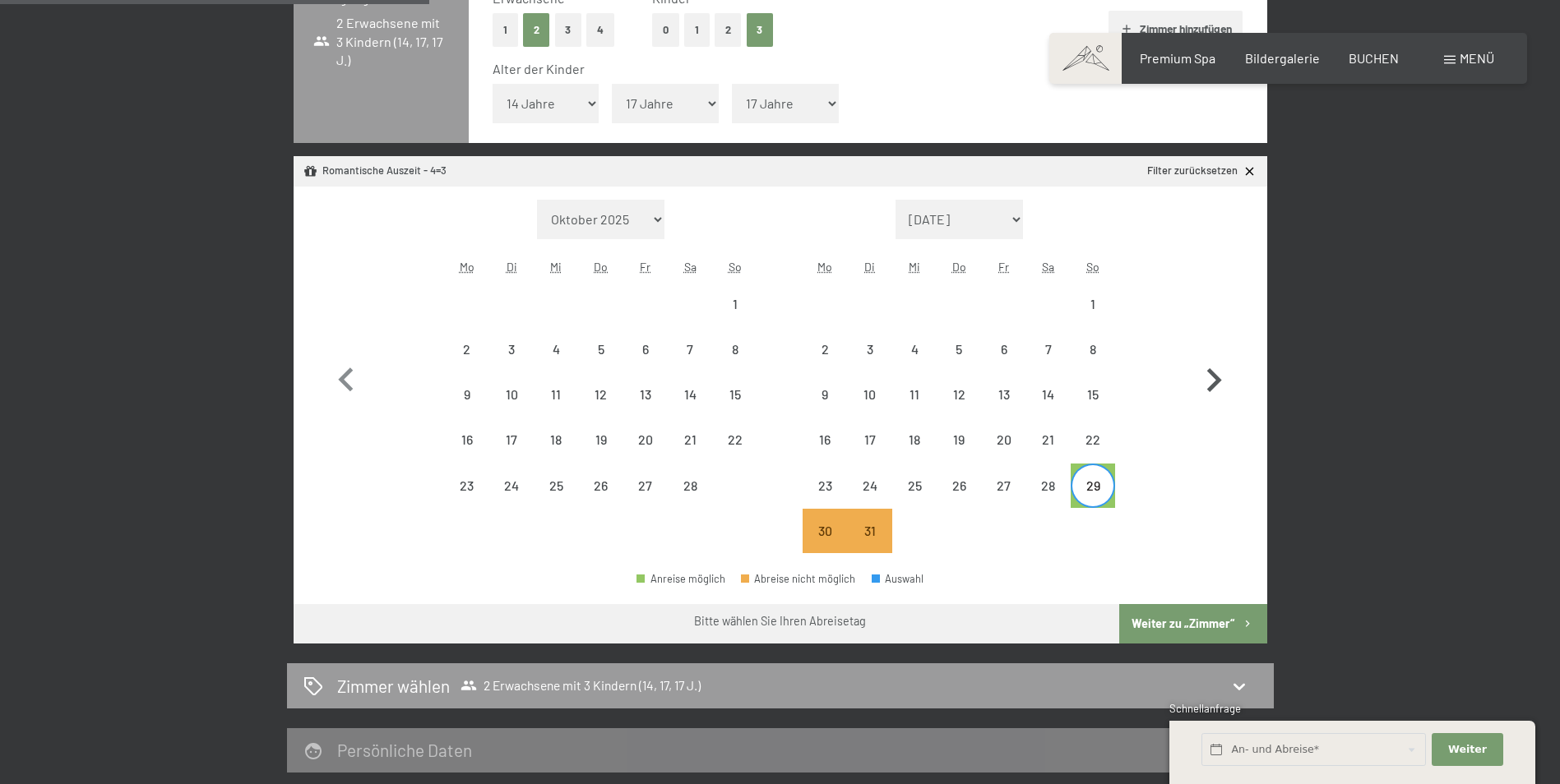
click at [1218, 374] on icon "button" at bounding box center [1214, 380] width 47 height 47
select select "[DATE]"
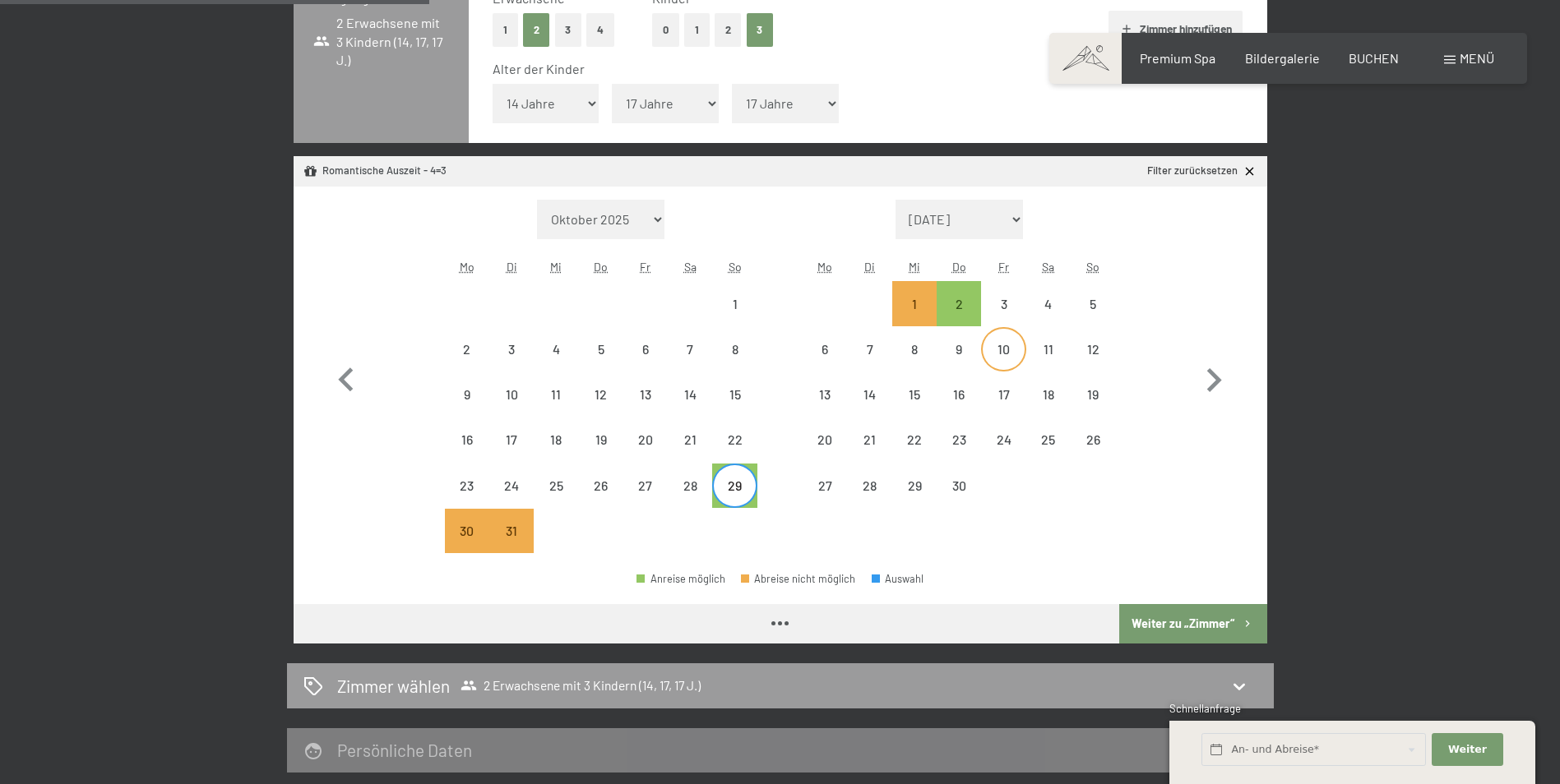
select select "[DATE]"
click at [956, 316] on div "2" at bounding box center [958, 318] width 42 height 42
select select "[DATE]"
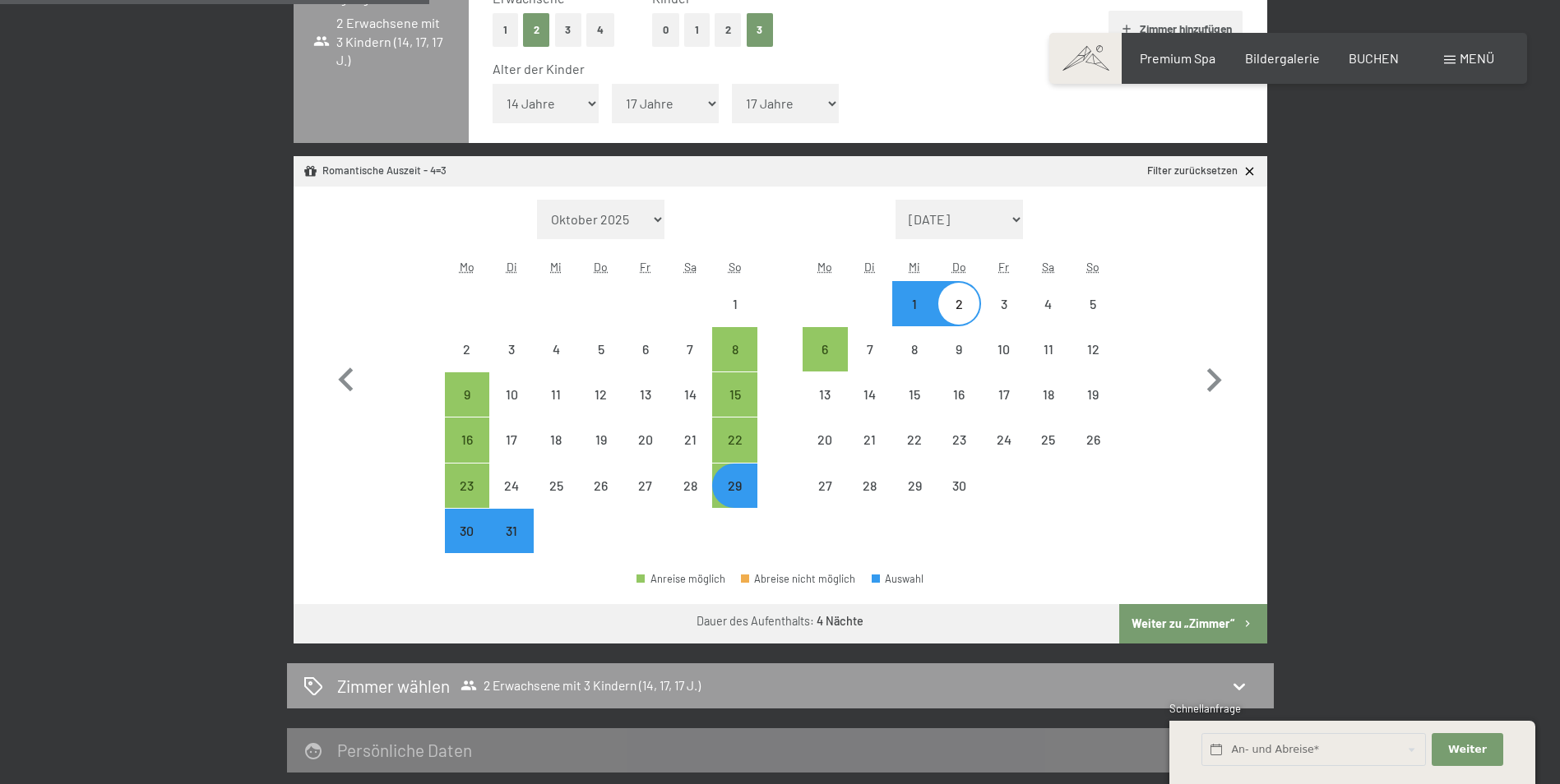
select select "[DATE]"
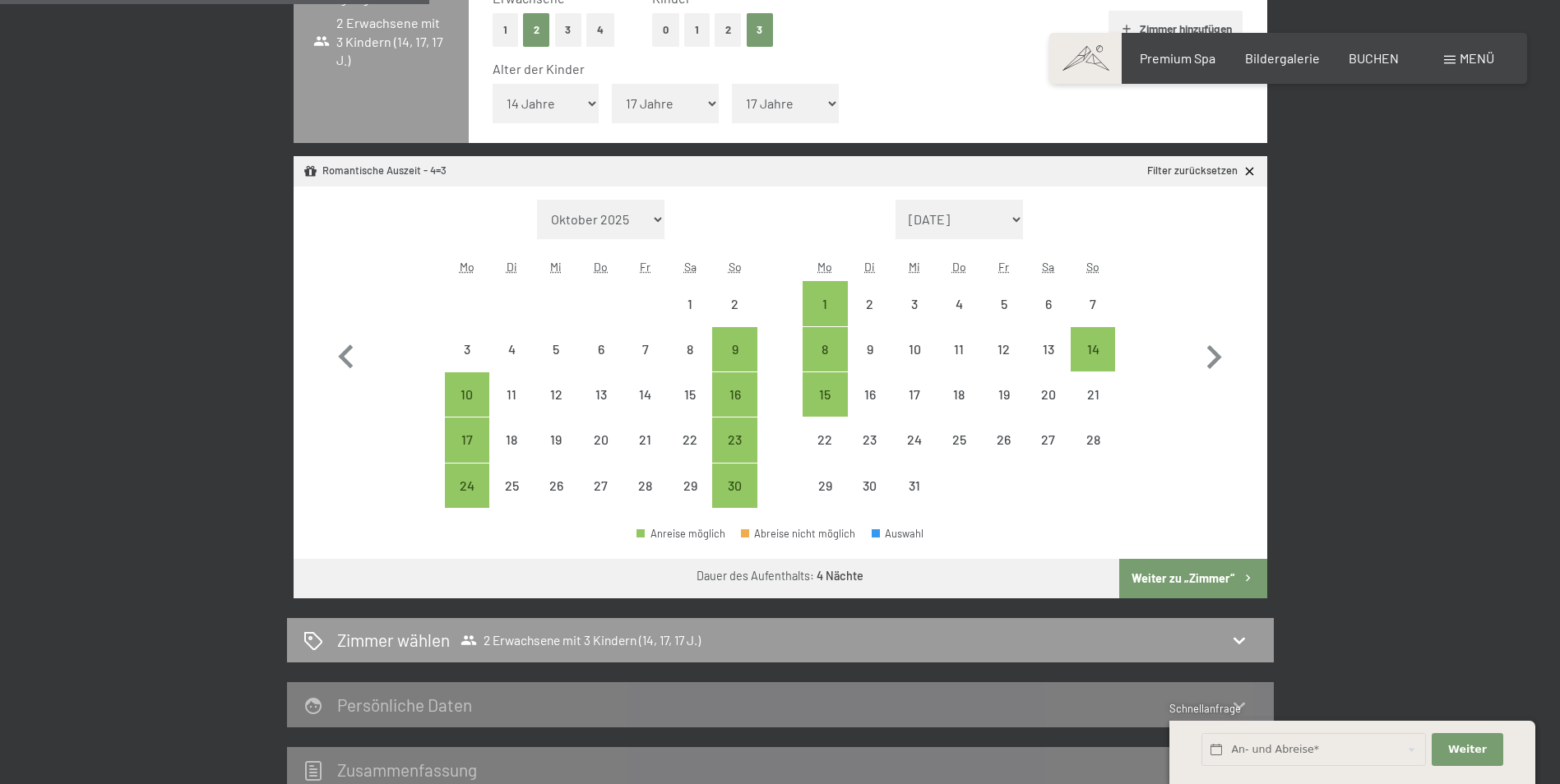
click at [1189, 579] on button "Weiter zu „Zimmer“" at bounding box center [1192, 578] width 147 height 40
select select "[DATE]"
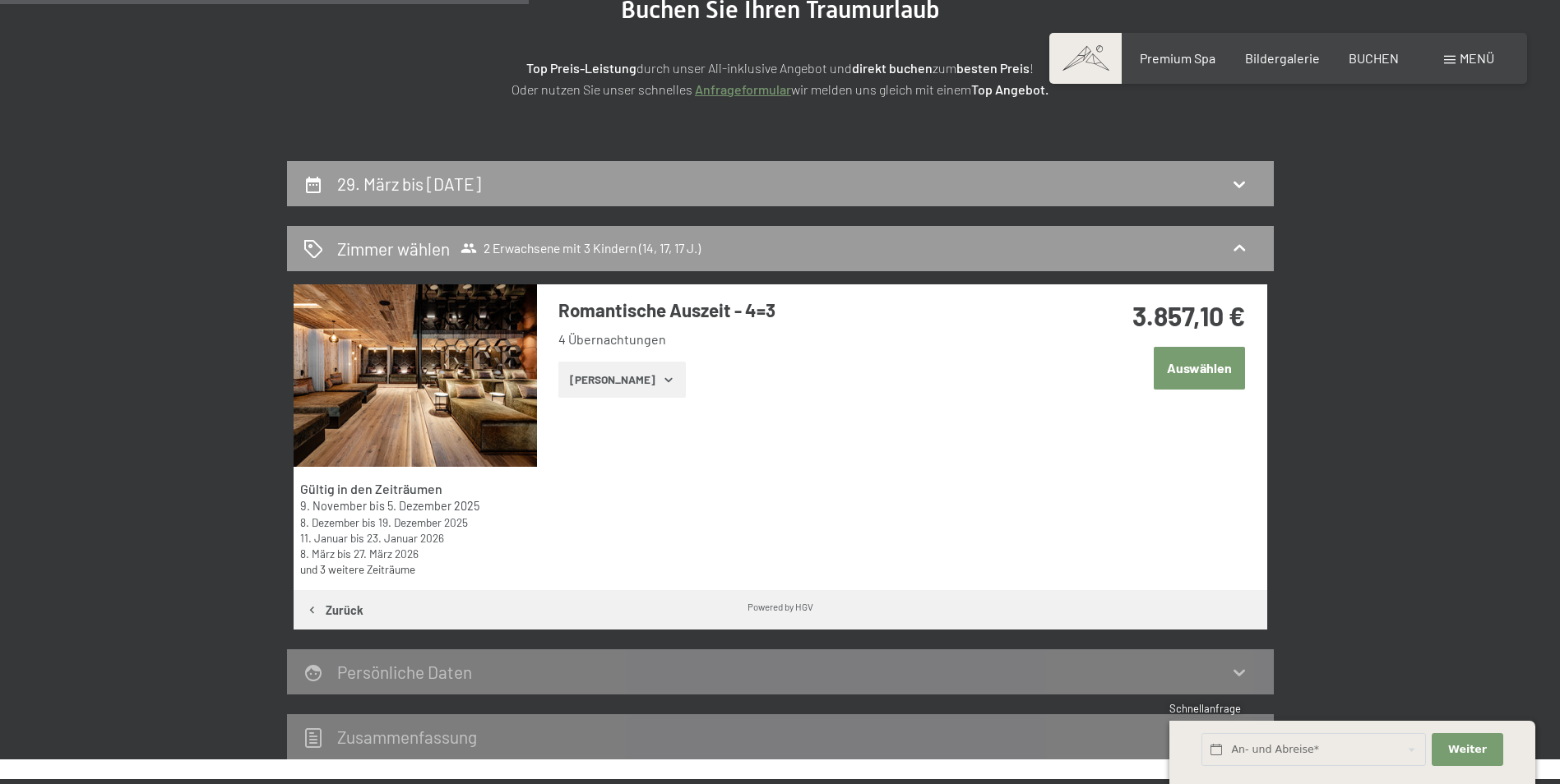
scroll to position [228, 0]
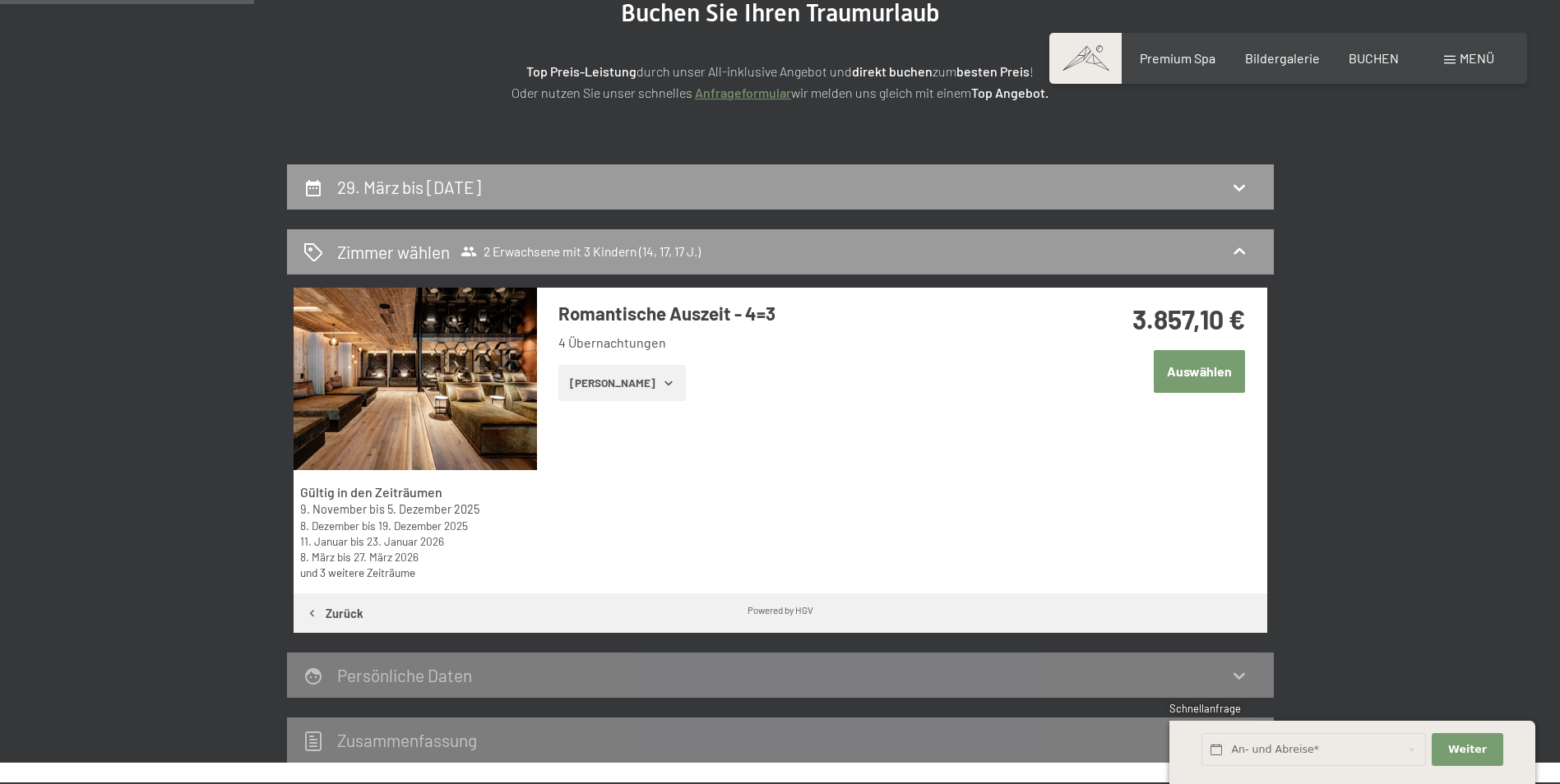
click at [609, 382] on button "[PERSON_NAME]" at bounding box center [622, 383] width 128 height 36
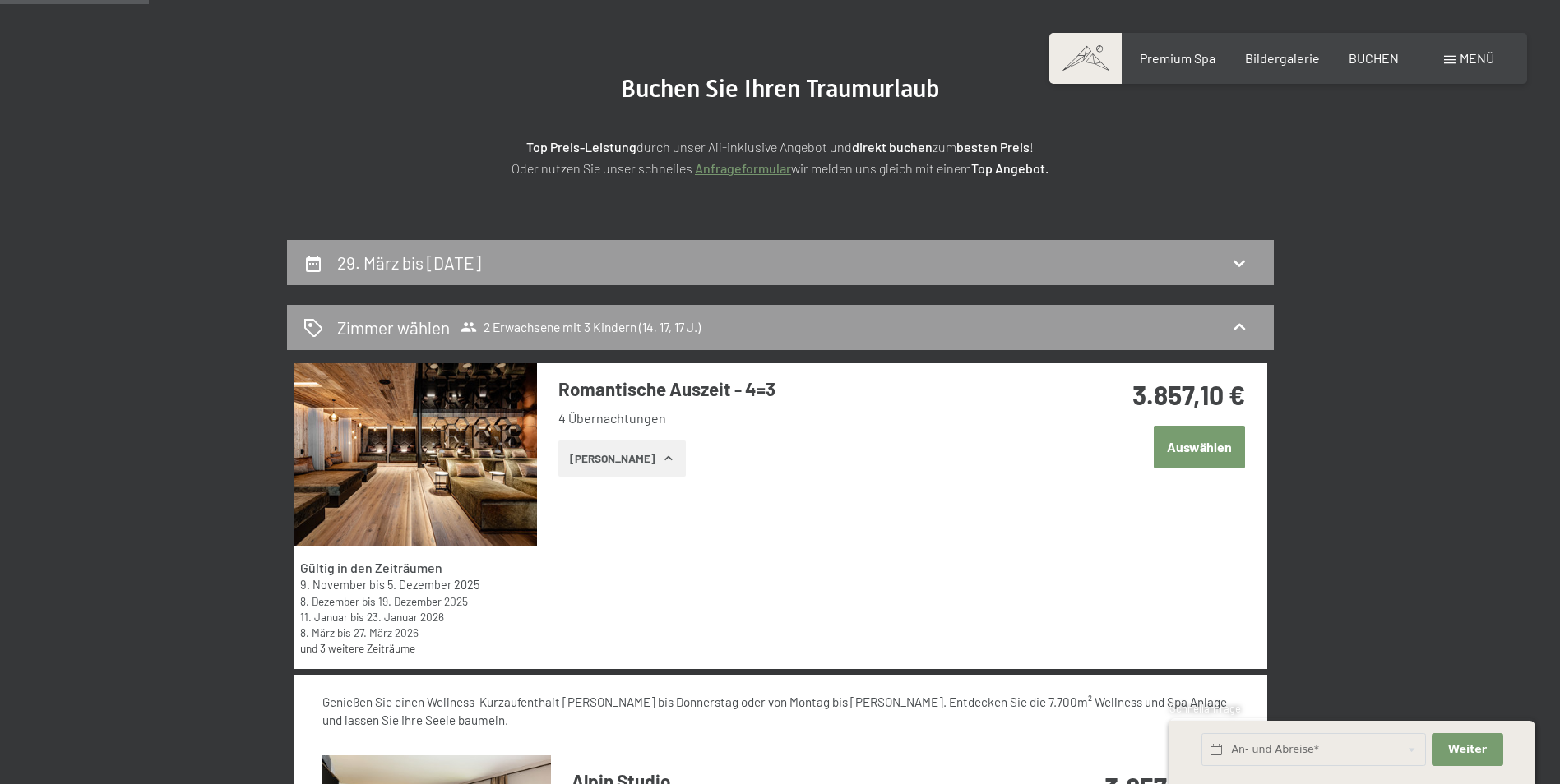
scroll to position [146, 0]
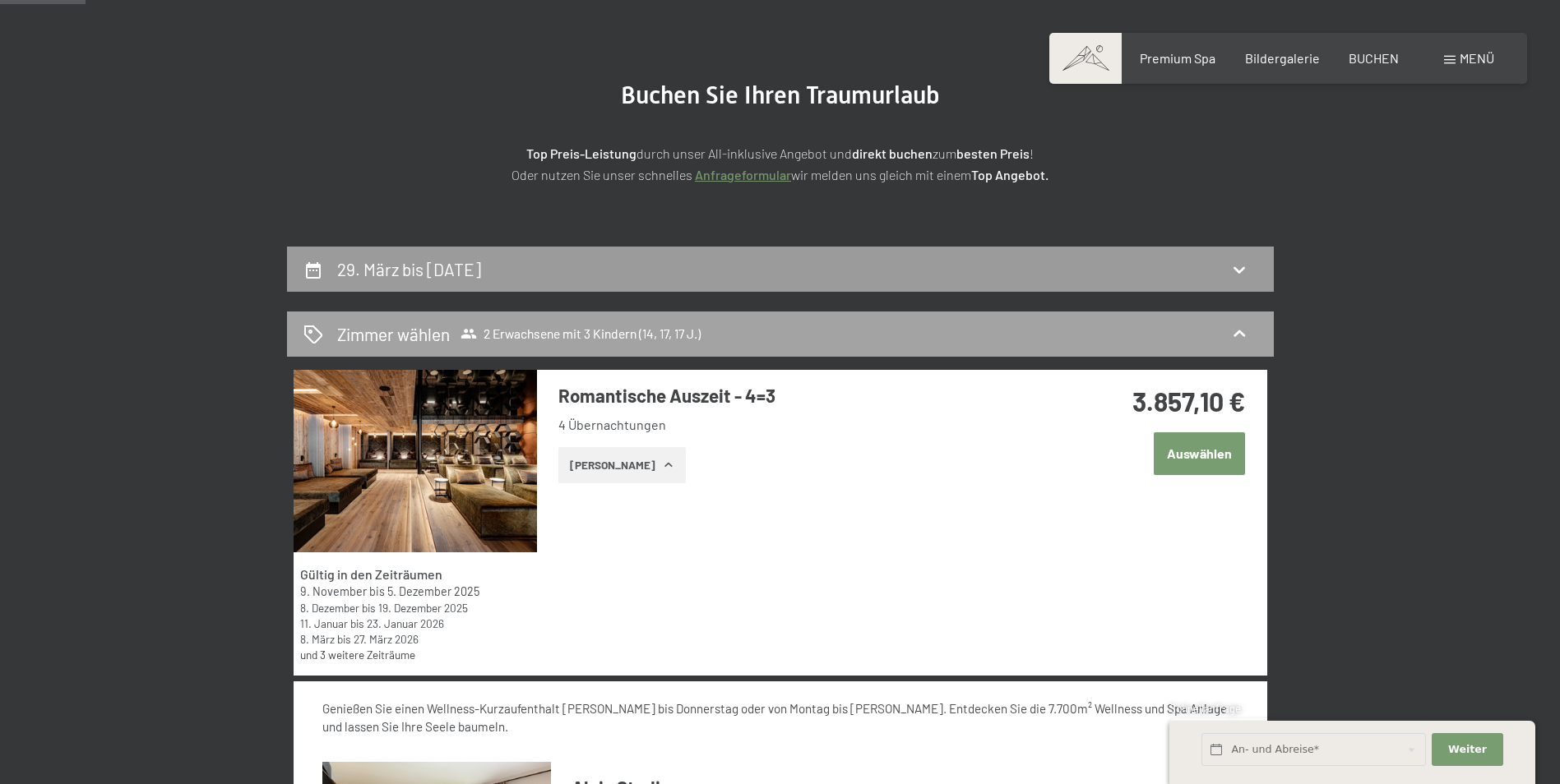
click at [680, 334] on span "2 Erwachsene mit 3 Kindern (14, 17, 17 J.)" at bounding box center [580, 334] width 240 height 16
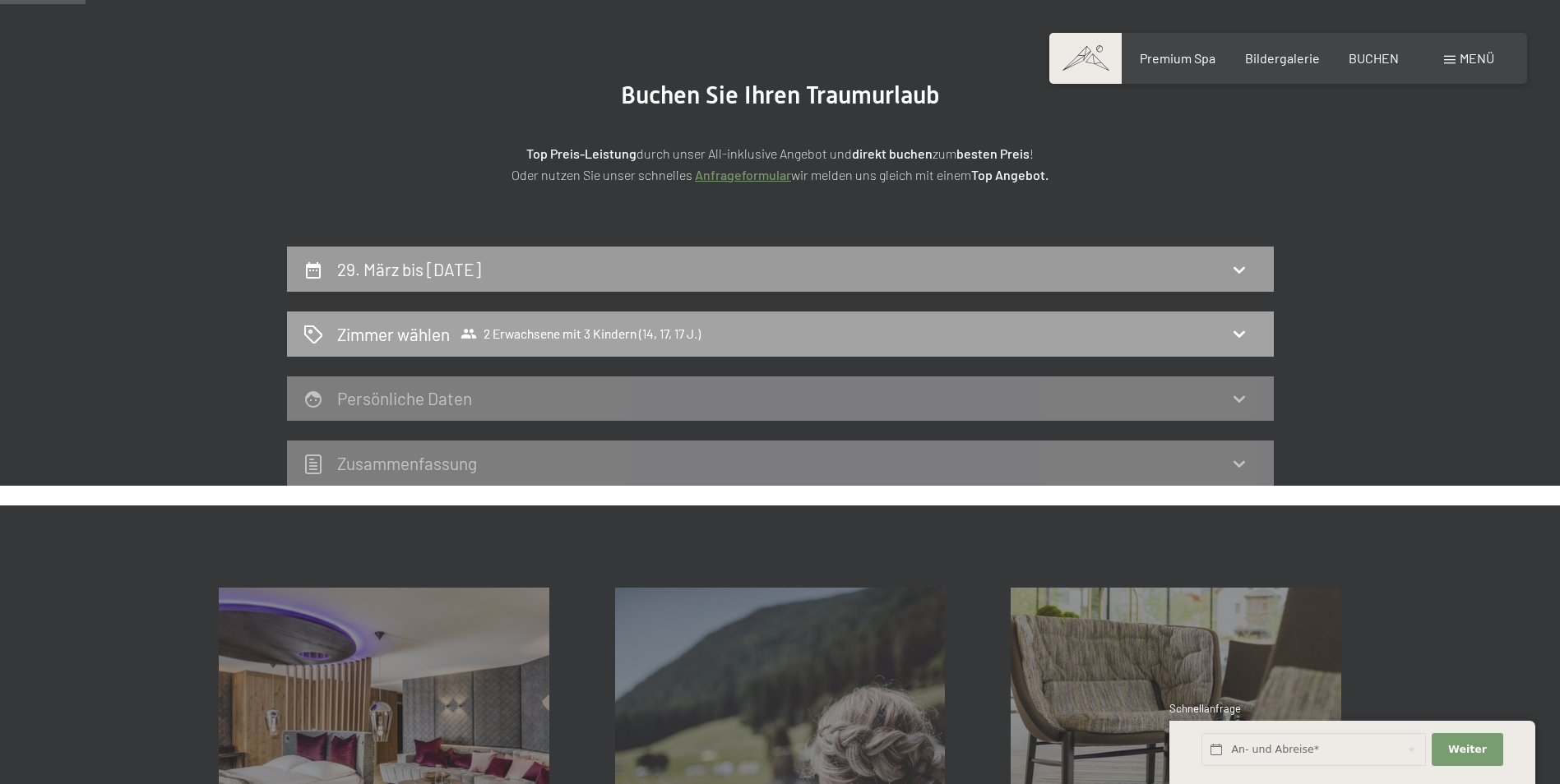
click at [739, 332] on div "Zimmer wählen 2 Erwachsene mit 3 Kindern (14, 17, 17 J.)" at bounding box center [780, 334] width 954 height 24
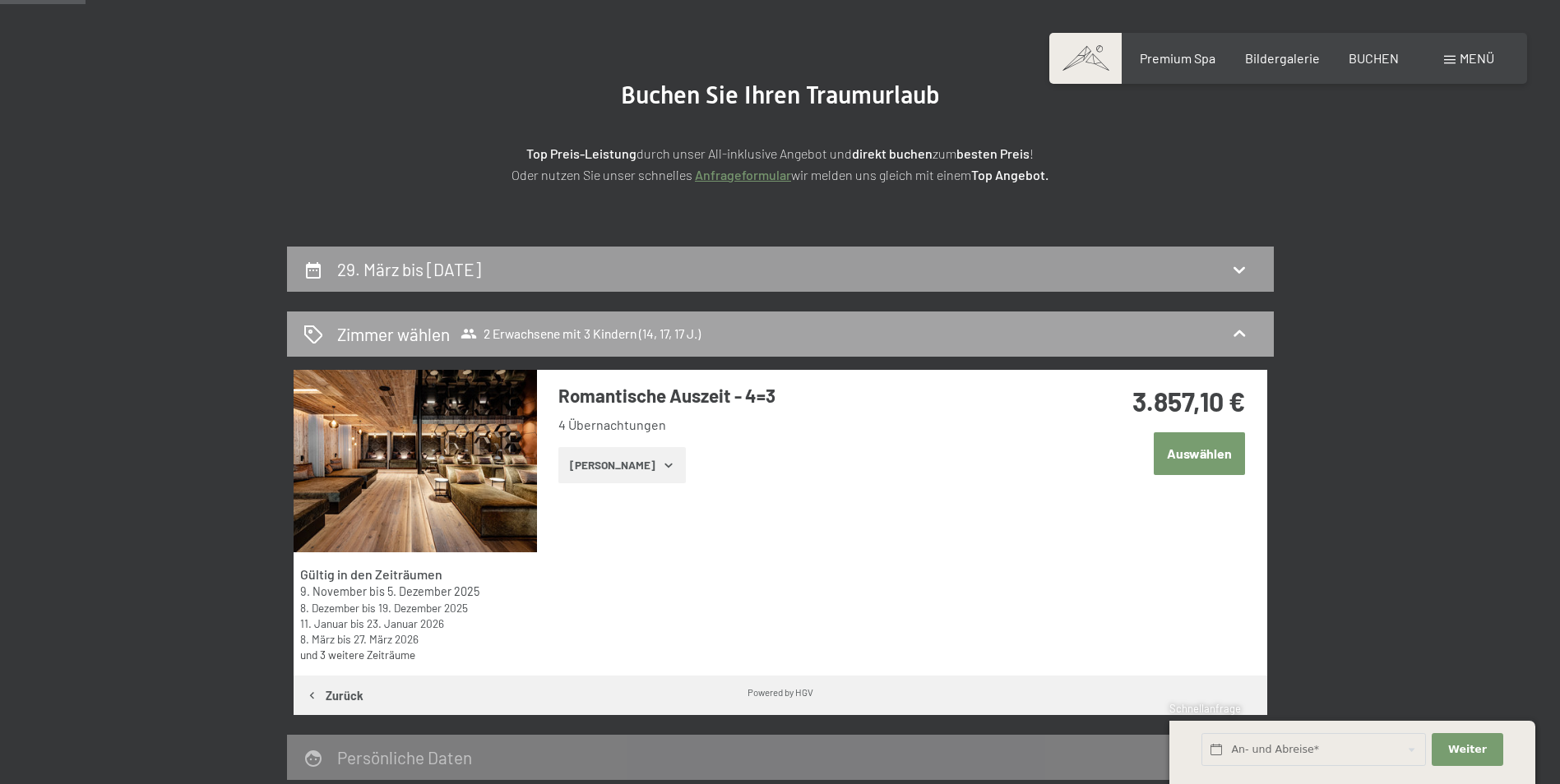
click at [444, 330] on h2 "Zimmer wählen" at bounding box center [394, 334] width 113 height 24
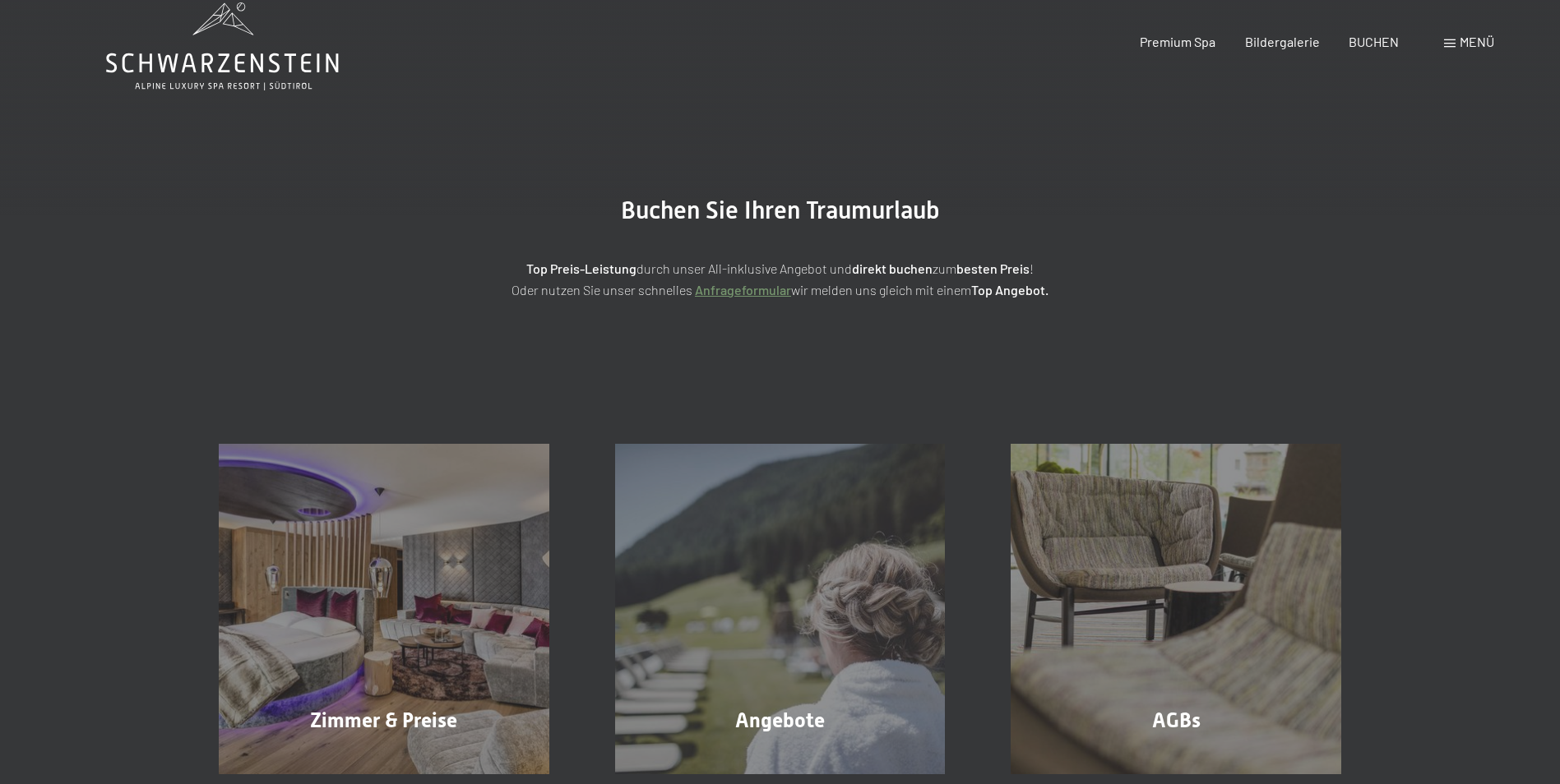
select select "[DATE]"
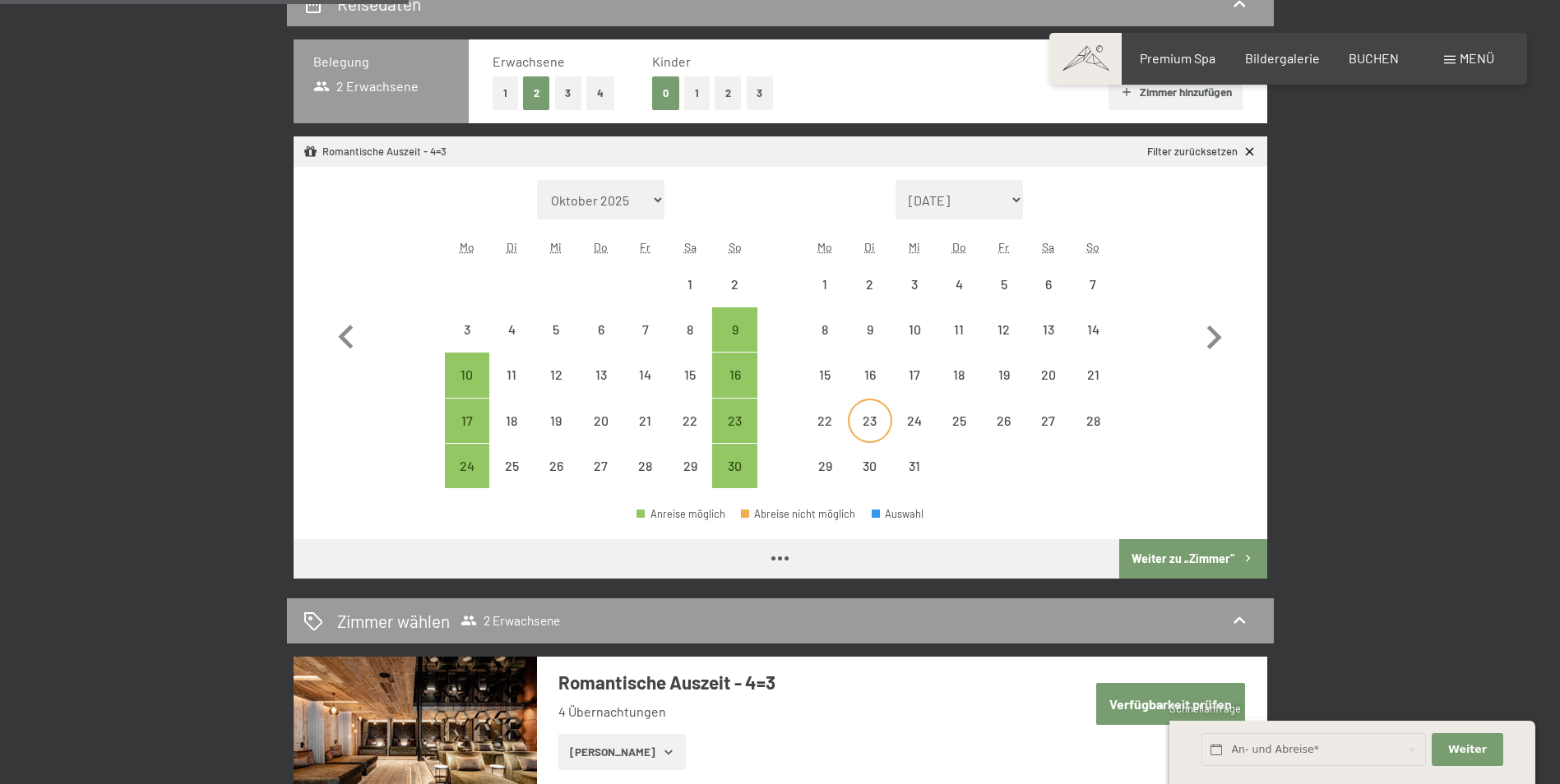
select select "[DATE]"
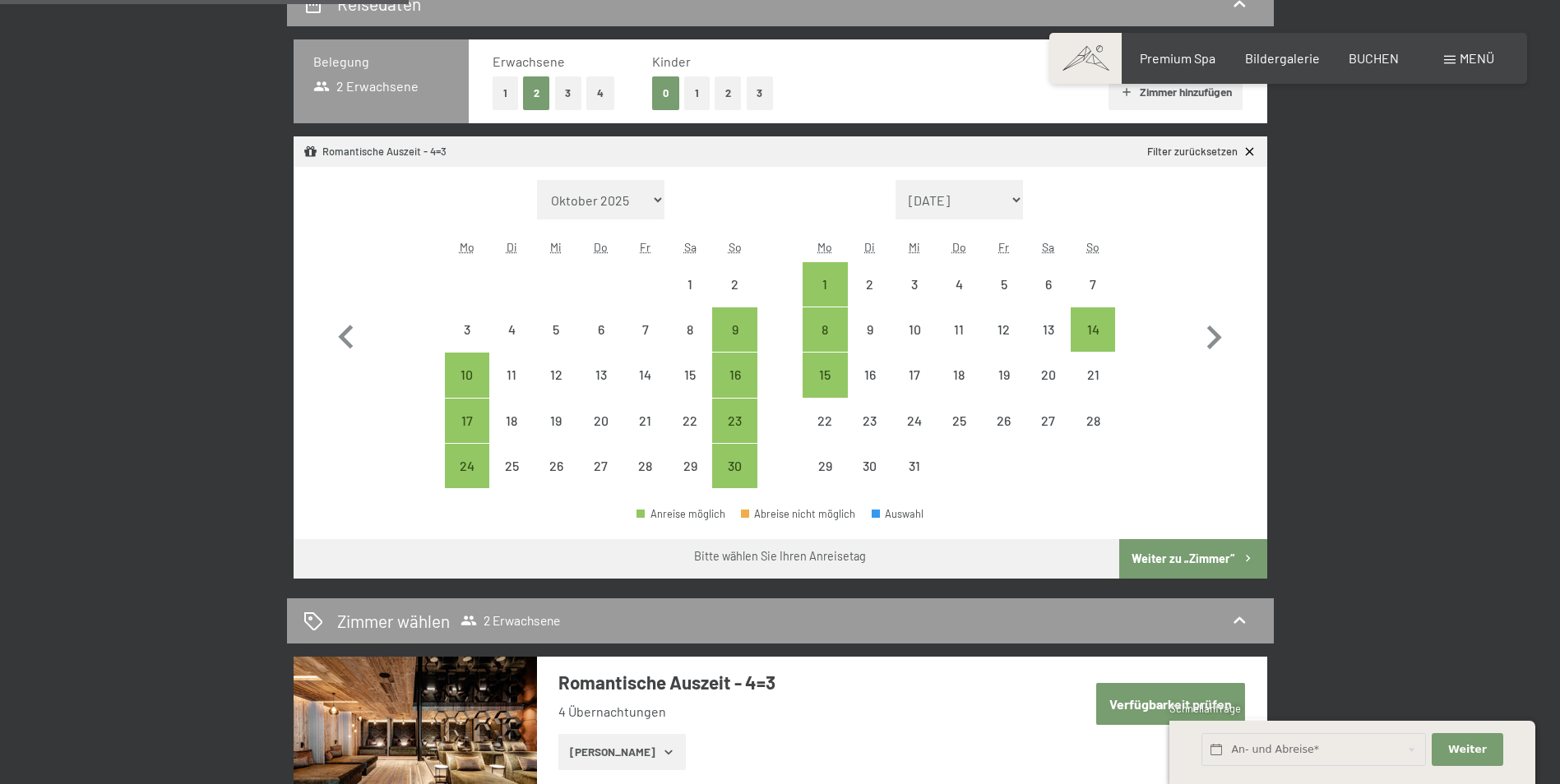
click at [725, 96] on button "2" at bounding box center [728, 93] width 27 height 34
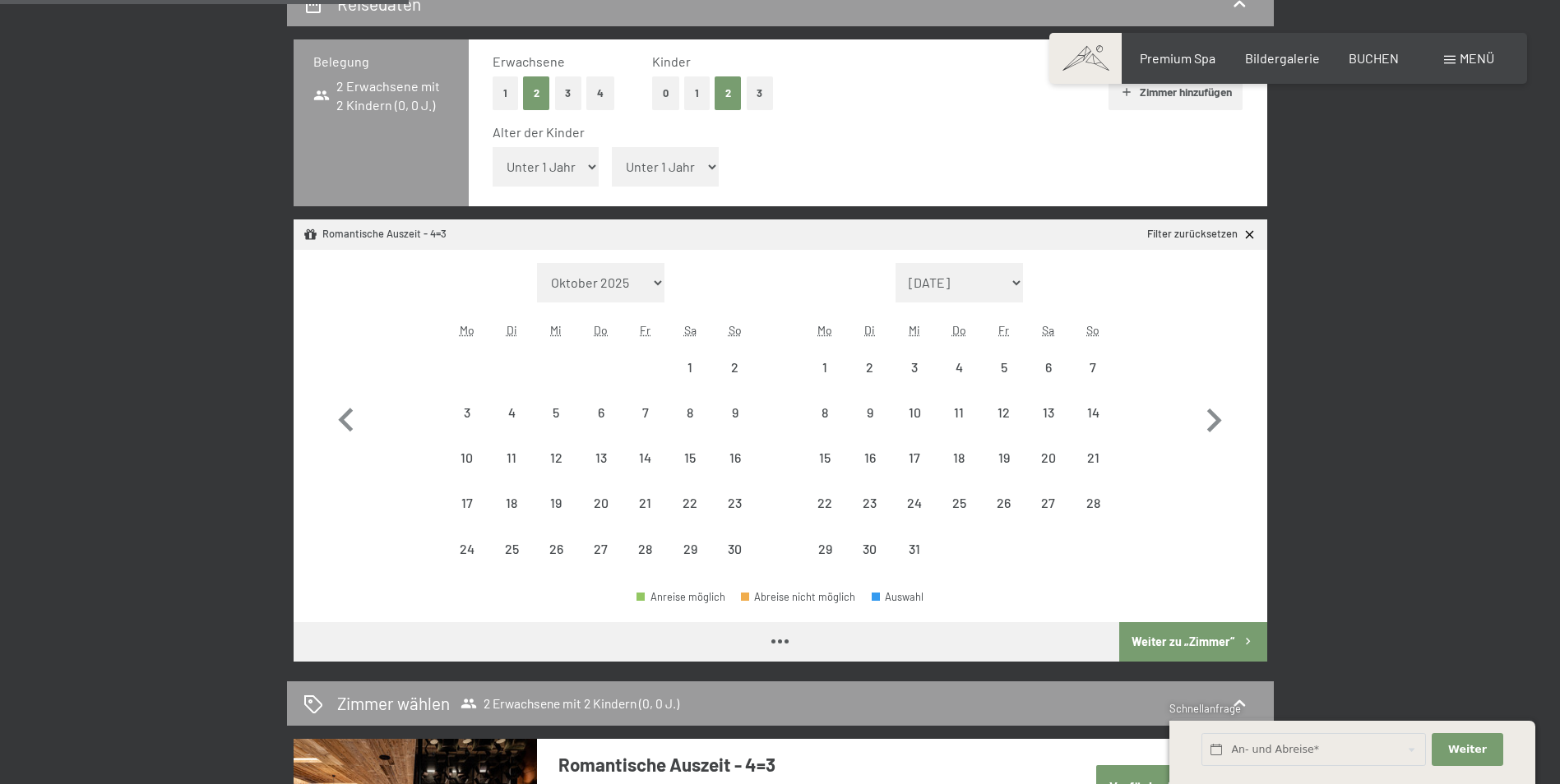
select select "[DATE]"
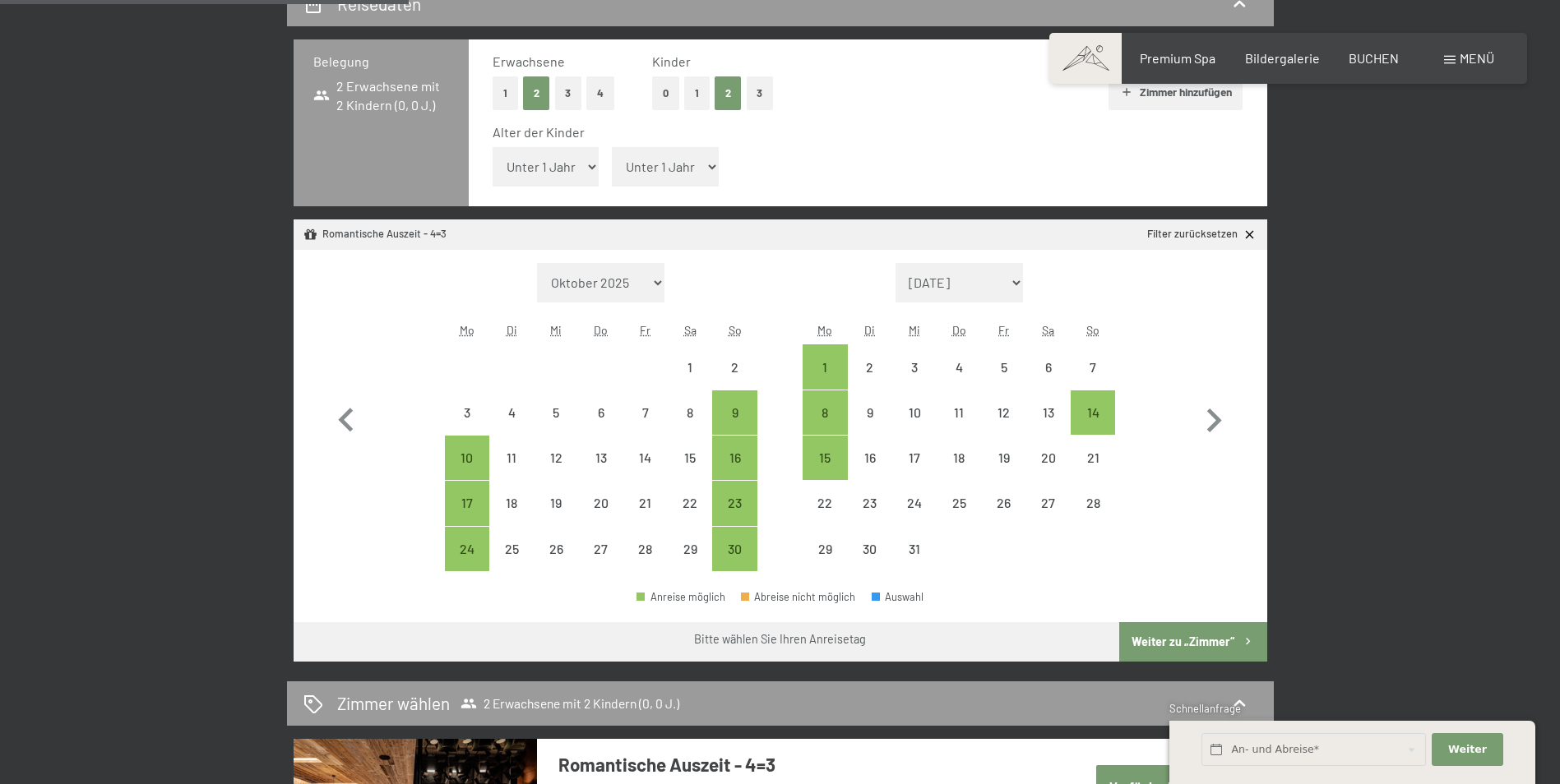
drag, startPoint x: 567, startPoint y: 171, endPoint x: 567, endPoint y: 186, distance: 15.0
click at [567, 172] on select "Unter 1 Jahr 1 Jahr 2 Jahre 3 Jahre 4 Jahre 5 Jahre 6 Jahre 7 Jahre 8 Jahre 9 J…" at bounding box center [545, 166] width 107 height 40
select select "14"
click at [492, 147] on select "Unter 1 Jahr 1 Jahr 2 Jahre 3 Jahre 4 Jahre 5 Jahre 6 Jahre 7 Jahre 8 Jahre 9 J…" at bounding box center [545, 166] width 107 height 40
select select "[DATE]"
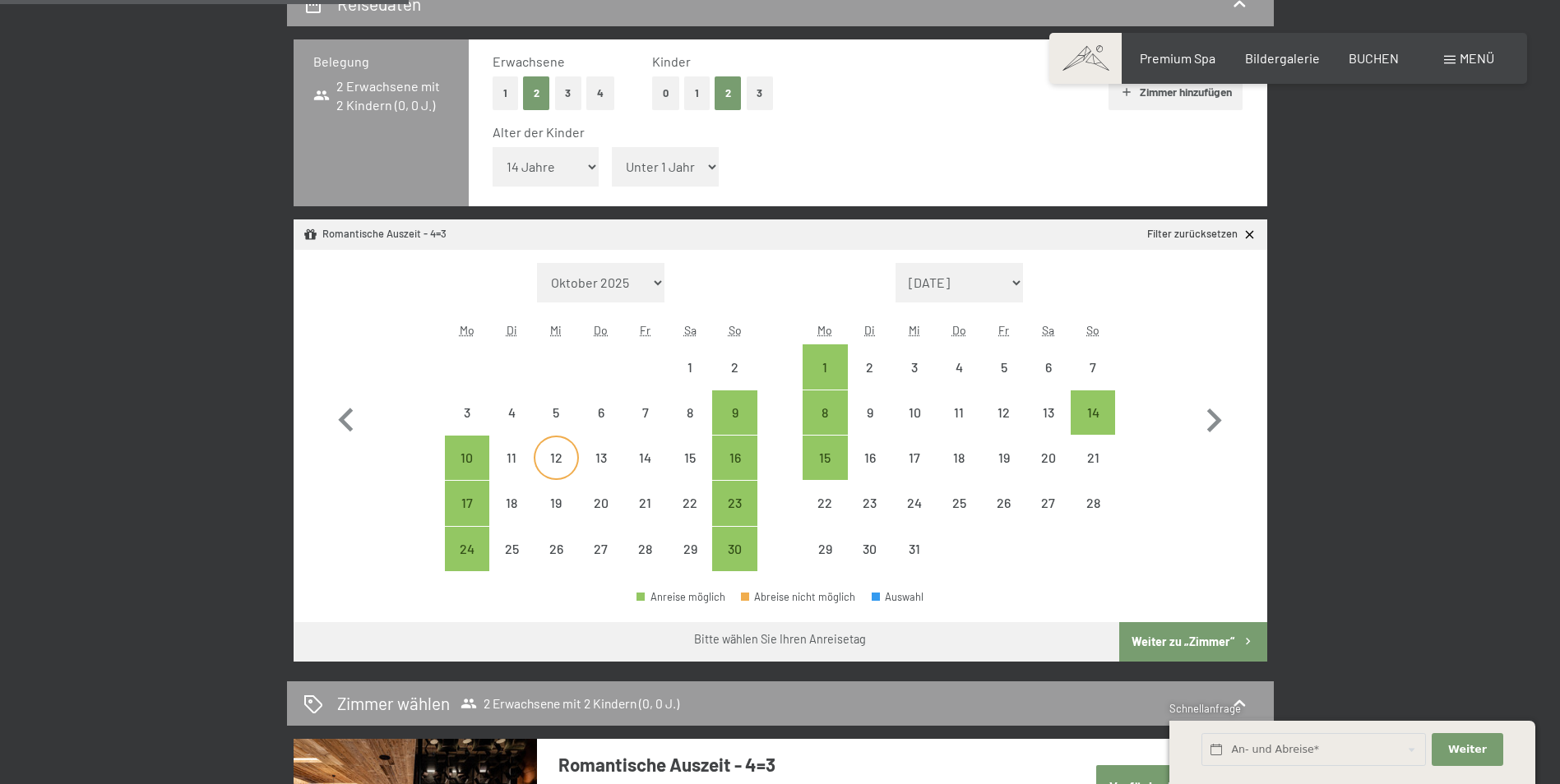
select select "[DATE]"
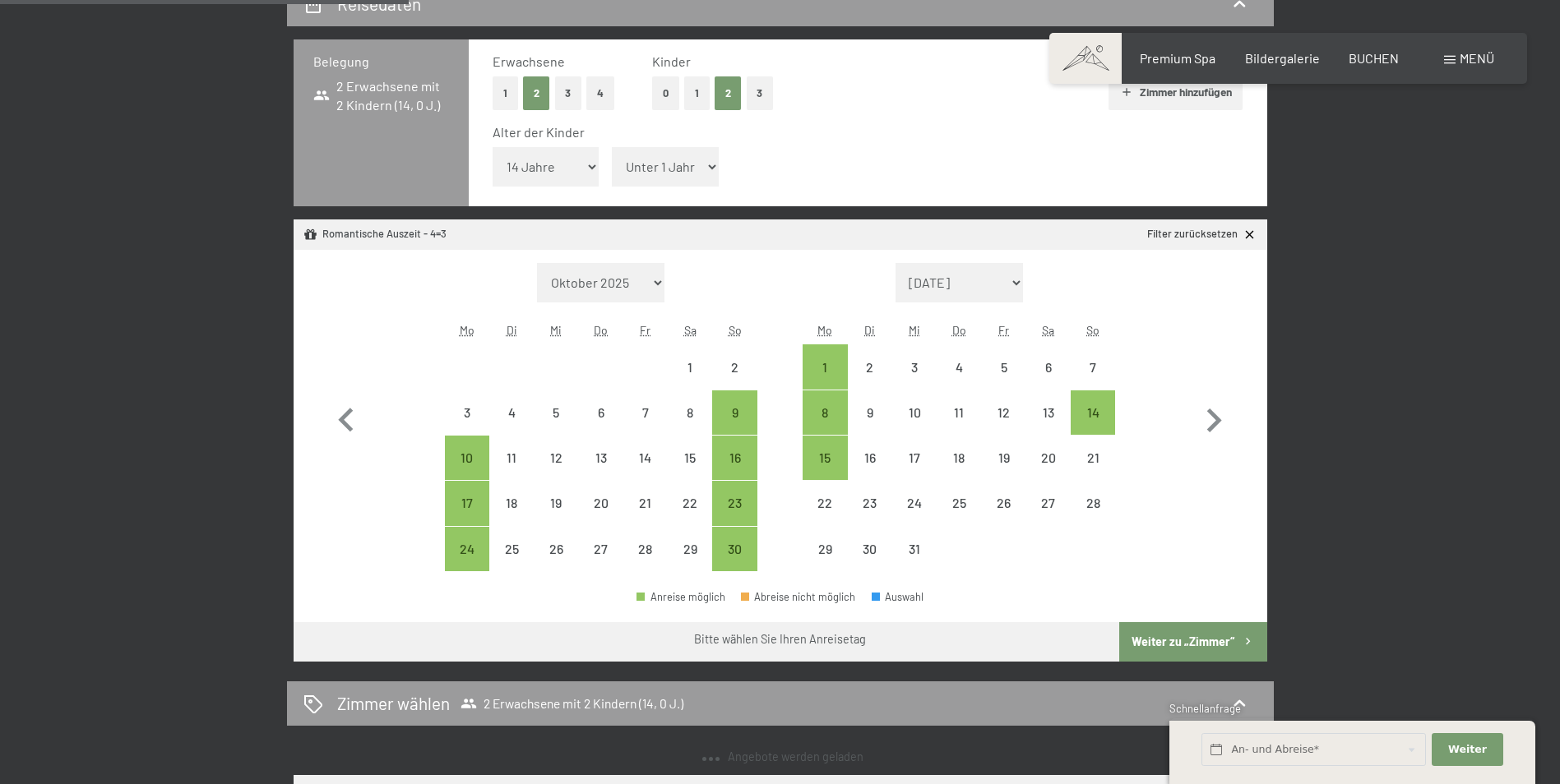
select select "[DATE]"
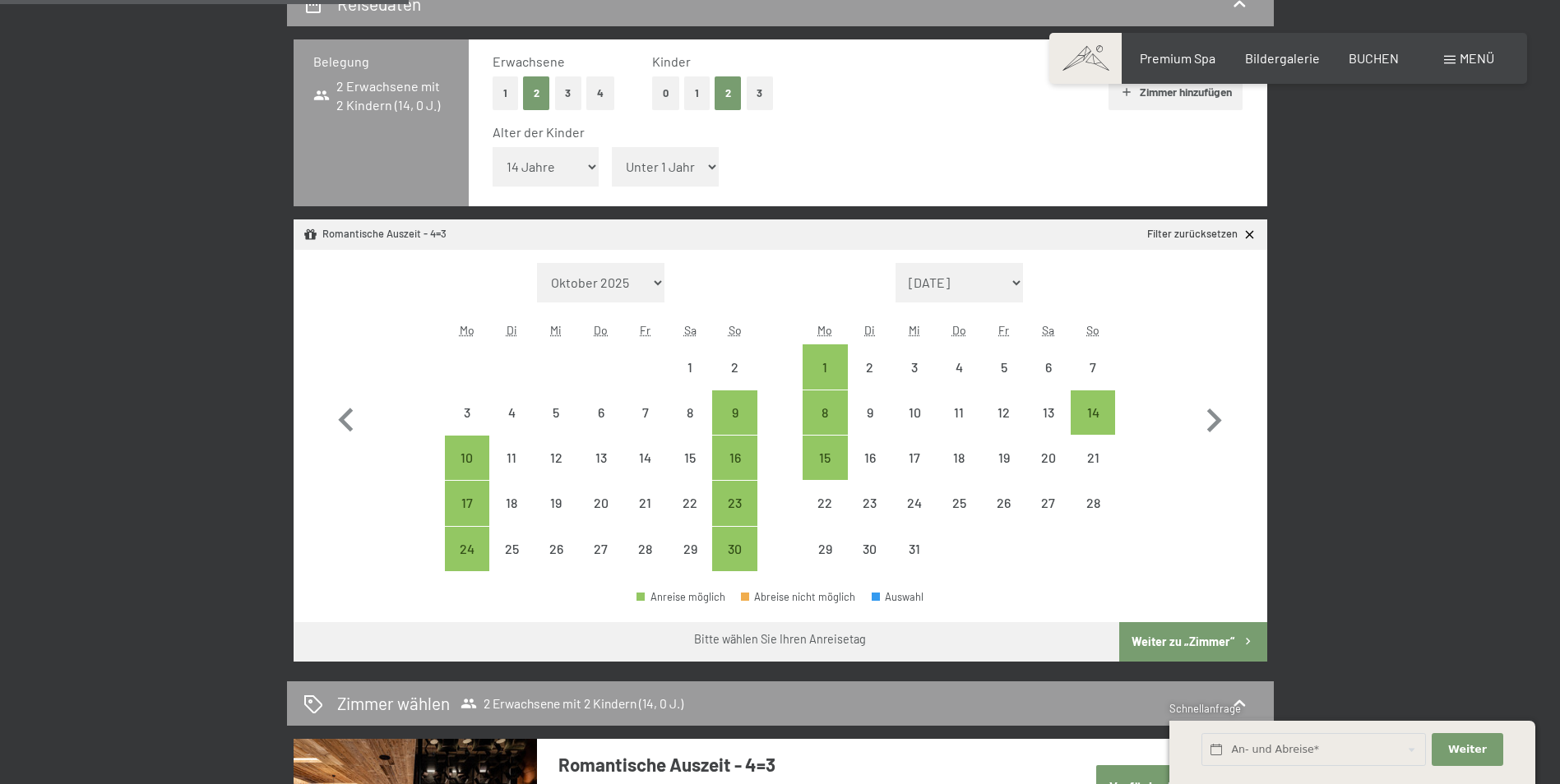
click at [656, 167] on select "Unter 1 Jahr 1 Jahr 2 Jahre 3 Jahre 4 Jahre 5 Jahre 6 Jahre 7 Jahre 8 Jahre 9 J…" at bounding box center [665, 166] width 107 height 40
select select "17"
click at [612, 147] on select "Unter 1 Jahr 1 Jahr 2 Jahre 3 Jahre 4 Jahre 5 Jahre 6 Jahre 7 Jahre 8 Jahre 9 J…" at bounding box center [665, 166] width 107 height 40
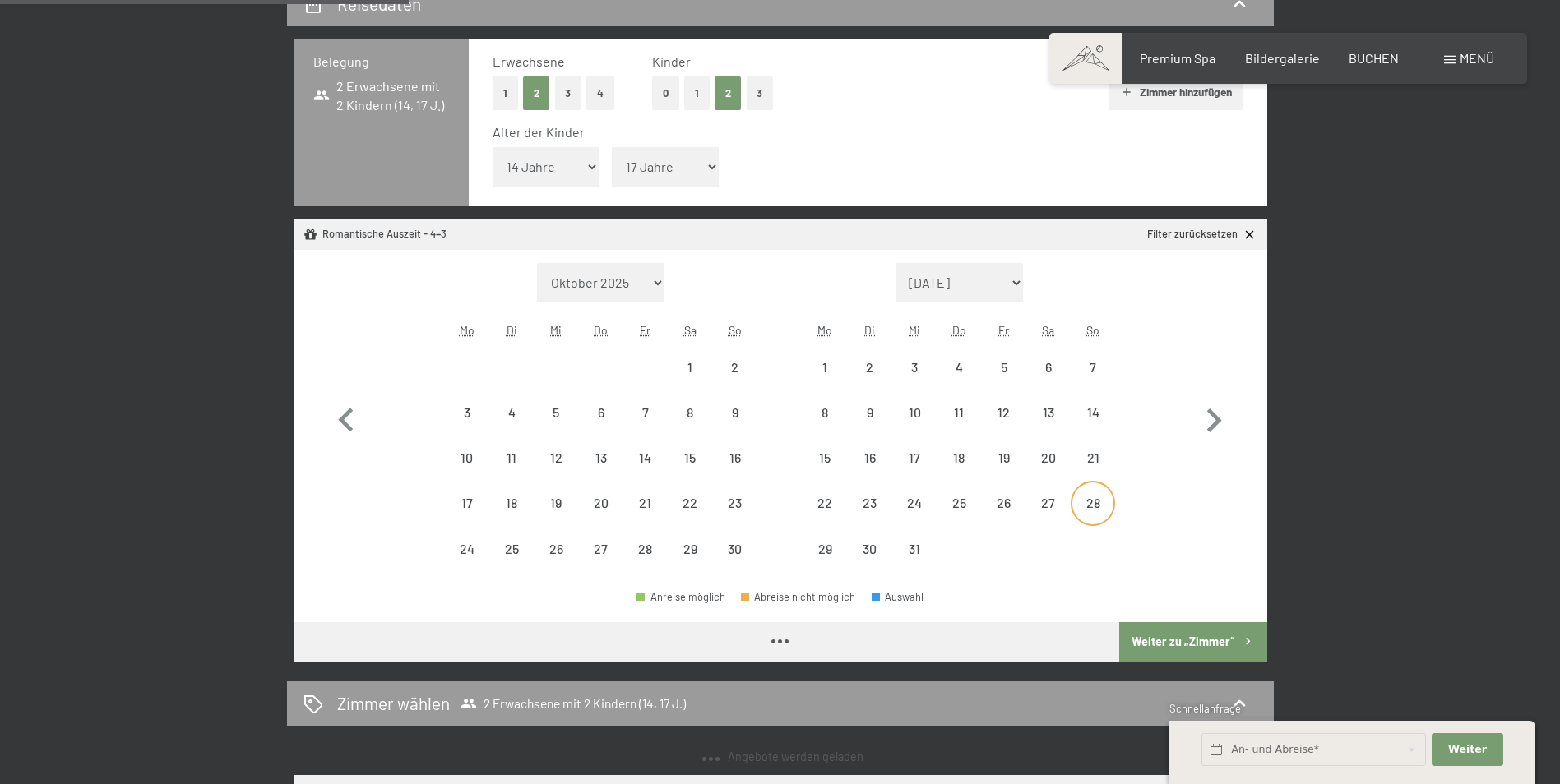
select select "[DATE]"
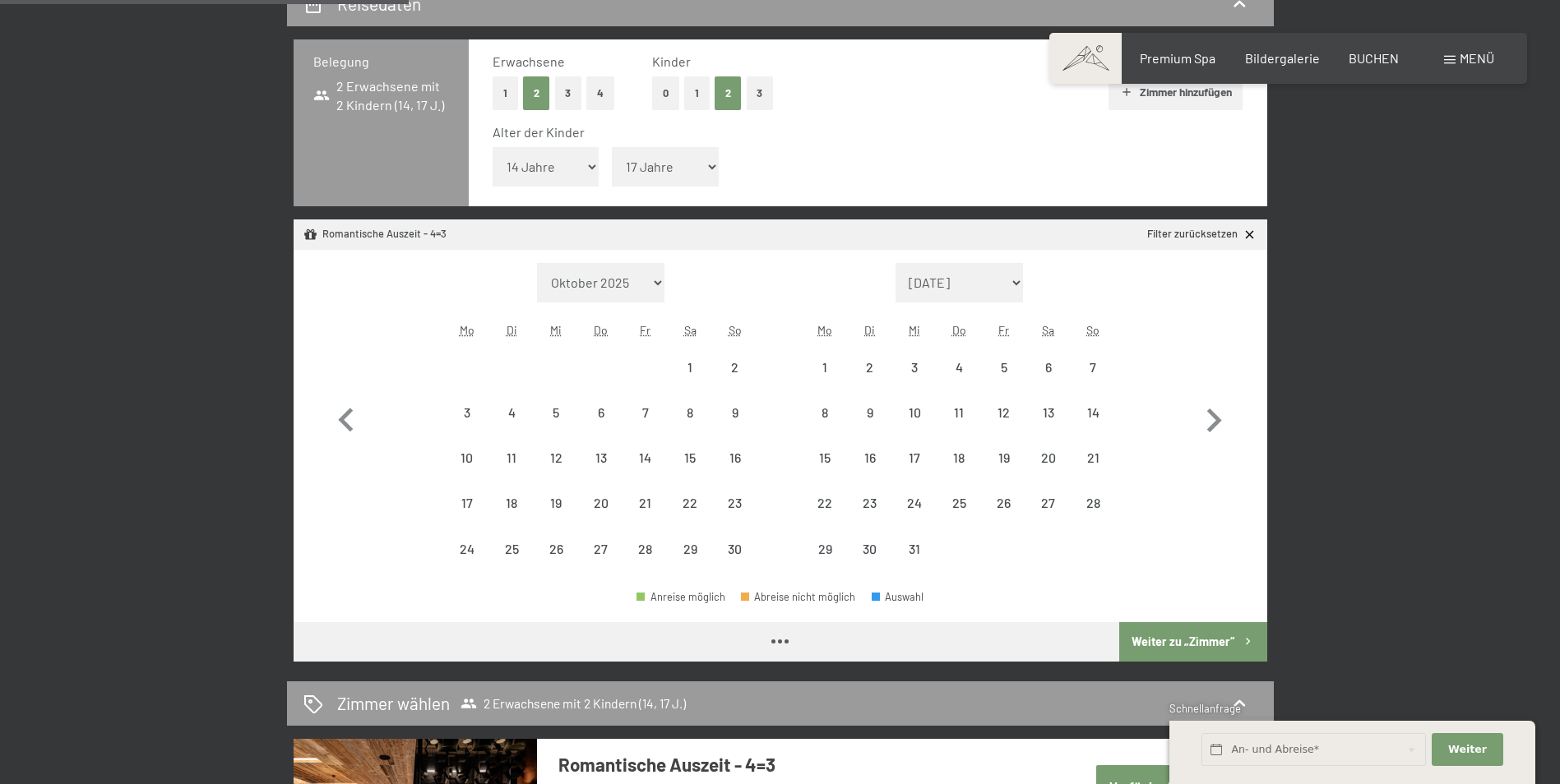
select select "[DATE]"
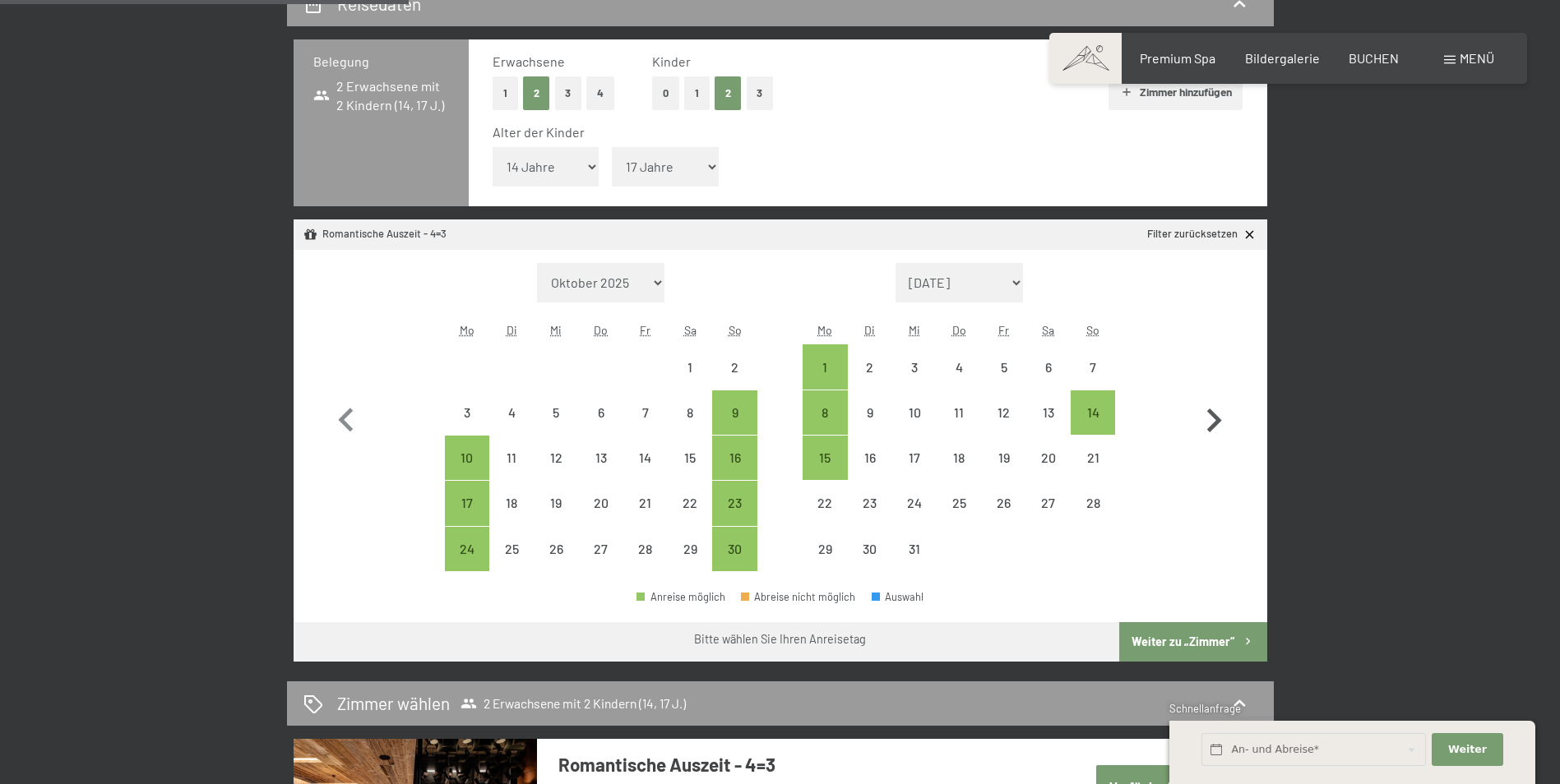
click at [1216, 417] on icon "button" at bounding box center [1214, 421] width 15 height 24
select select "[DATE]"
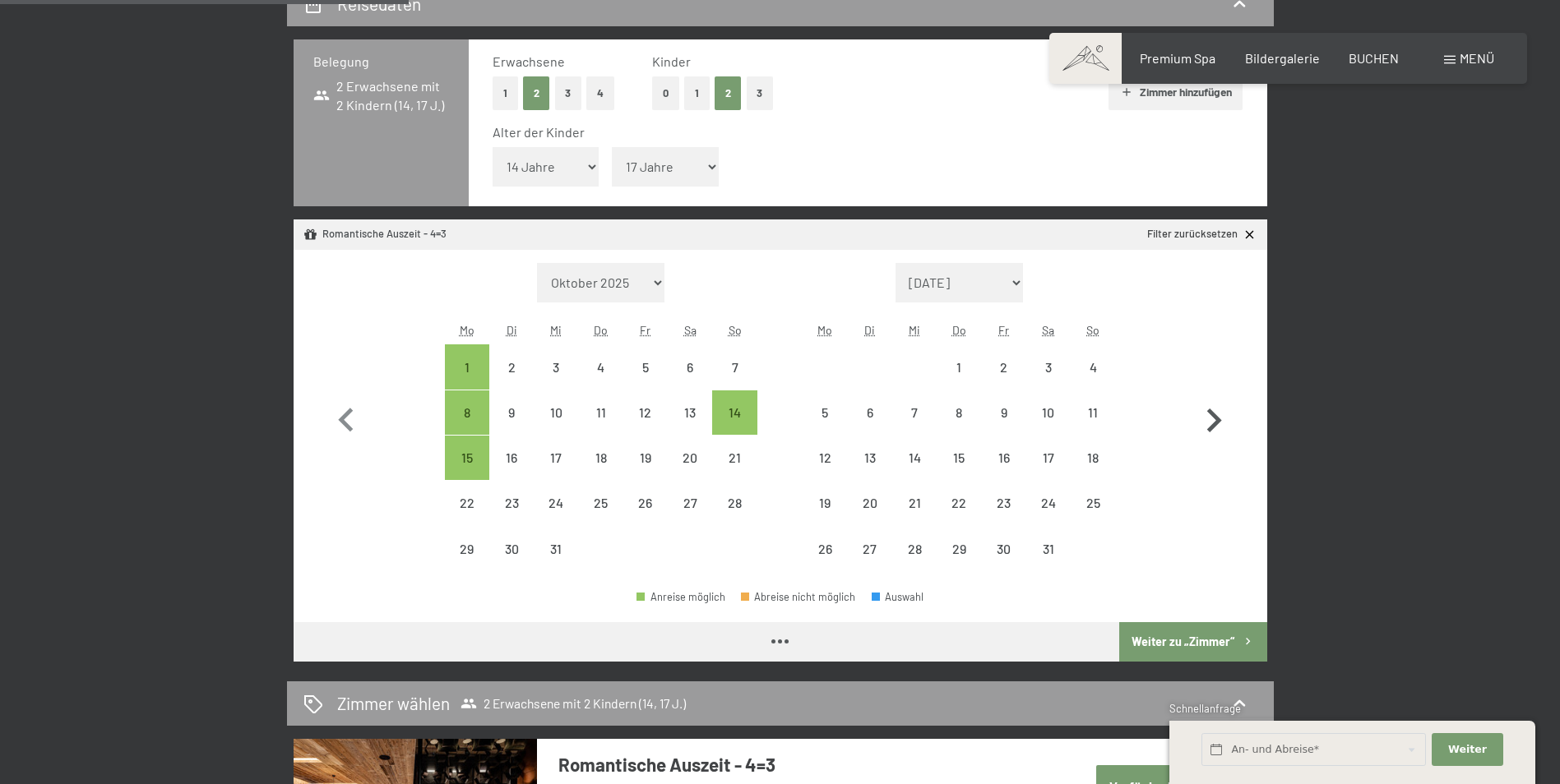
select select "[DATE]"
click at [1216, 417] on icon "button" at bounding box center [1214, 421] width 15 height 24
select select "[DATE]"
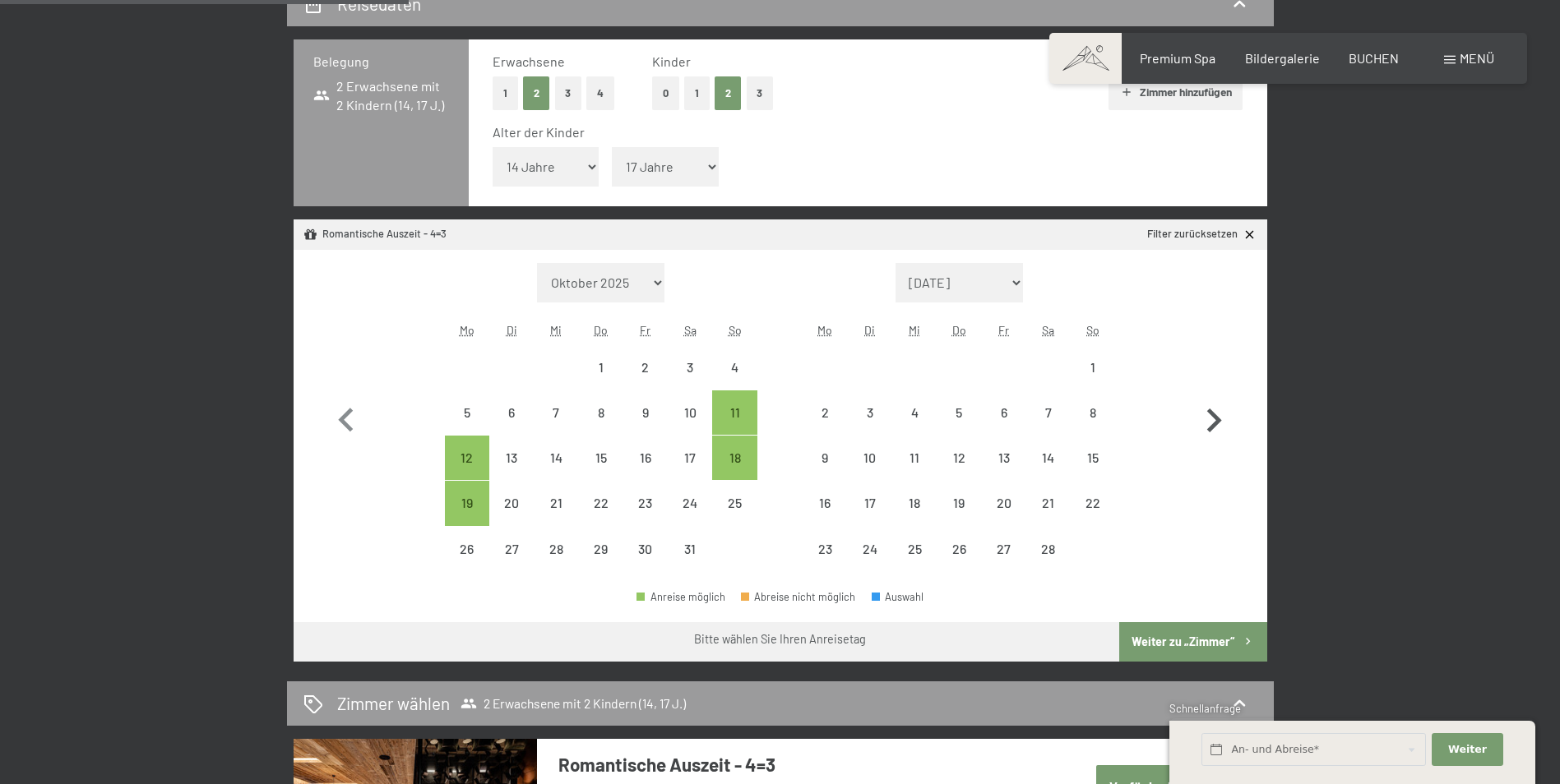
click at [1216, 417] on icon "button" at bounding box center [1214, 421] width 15 height 24
select select "[DATE]"
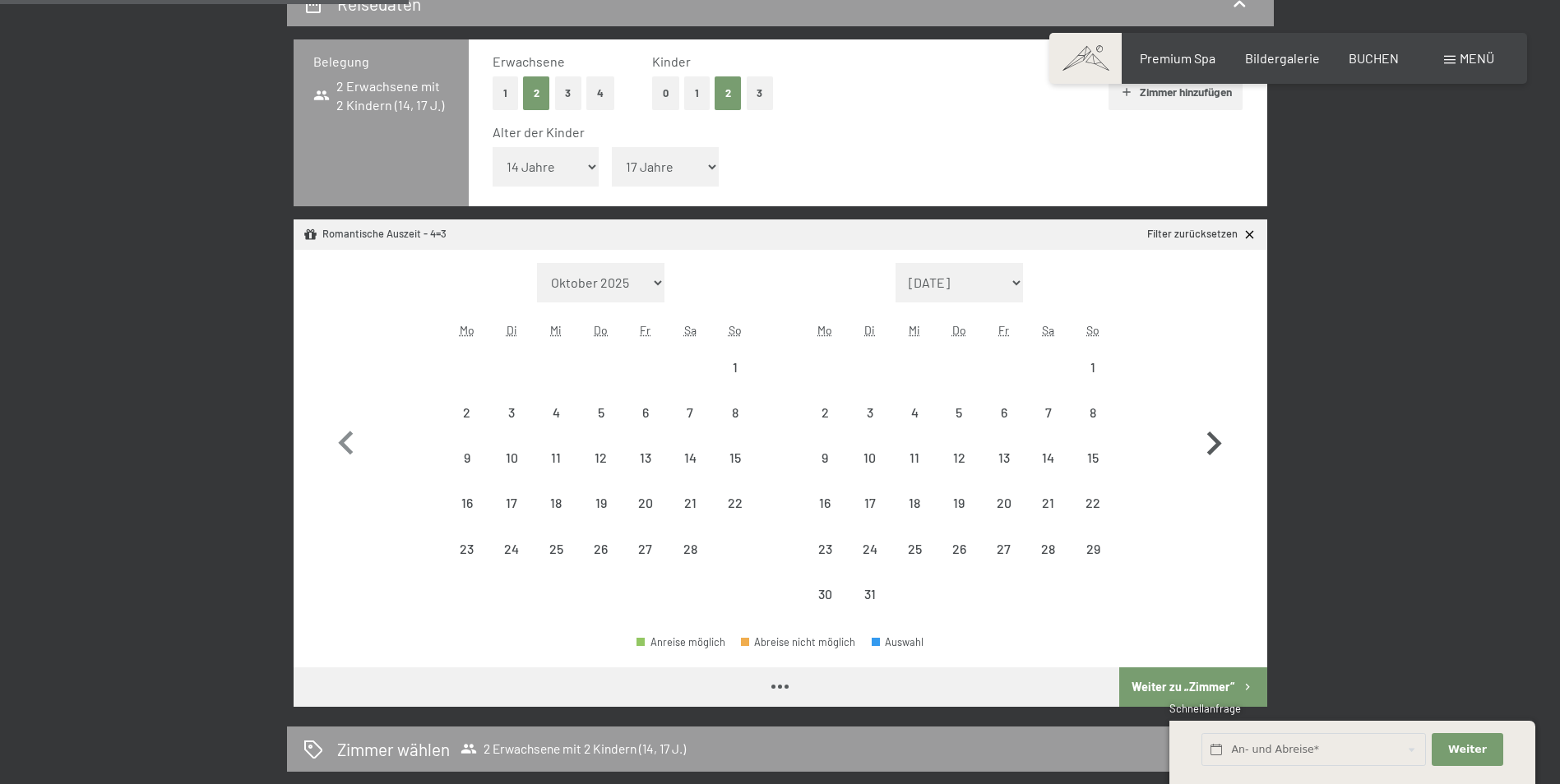
select select "[DATE]"
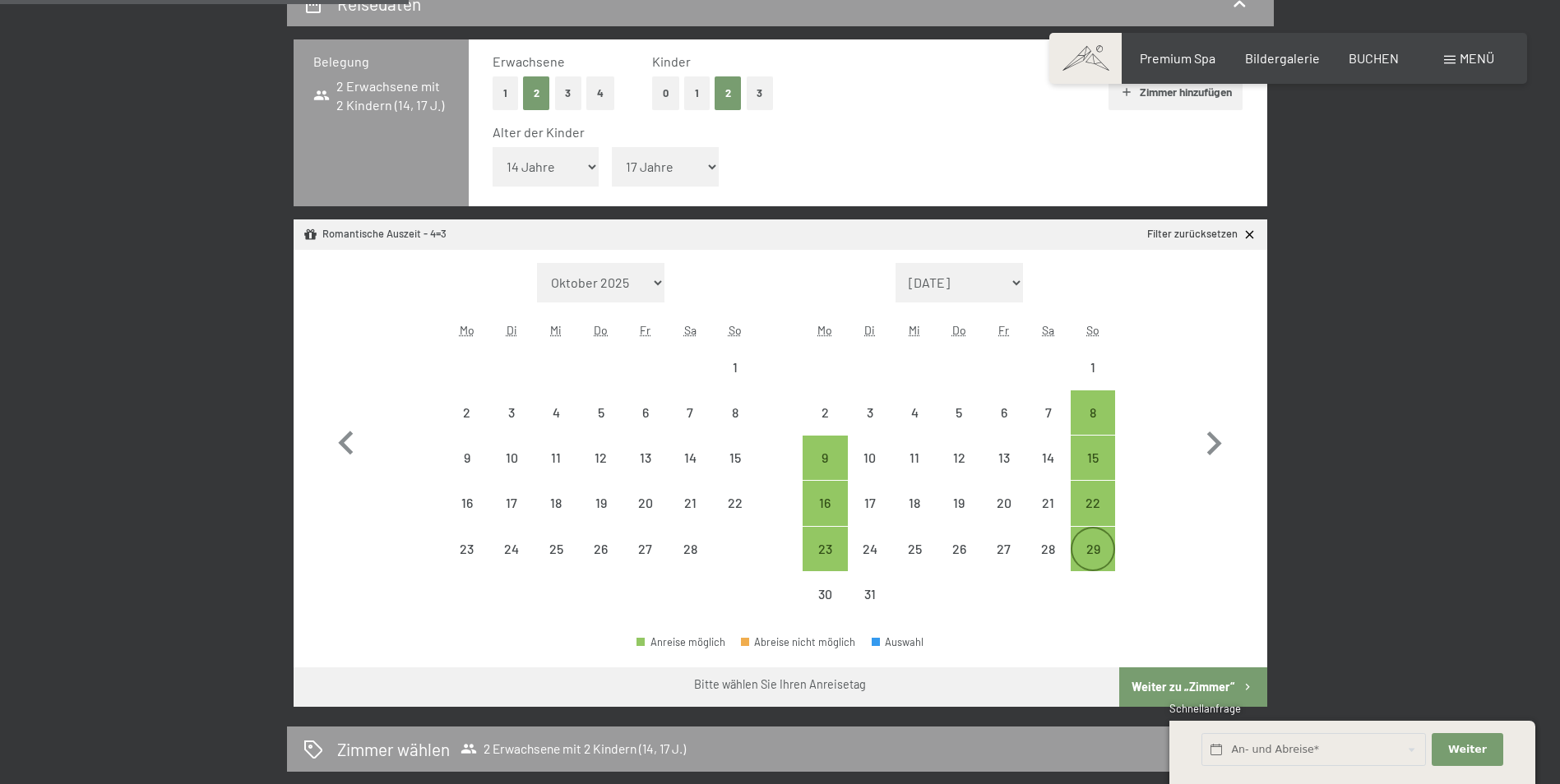
click at [1096, 550] on div "29" at bounding box center [1093, 563] width 42 height 42
select select "[DATE]"
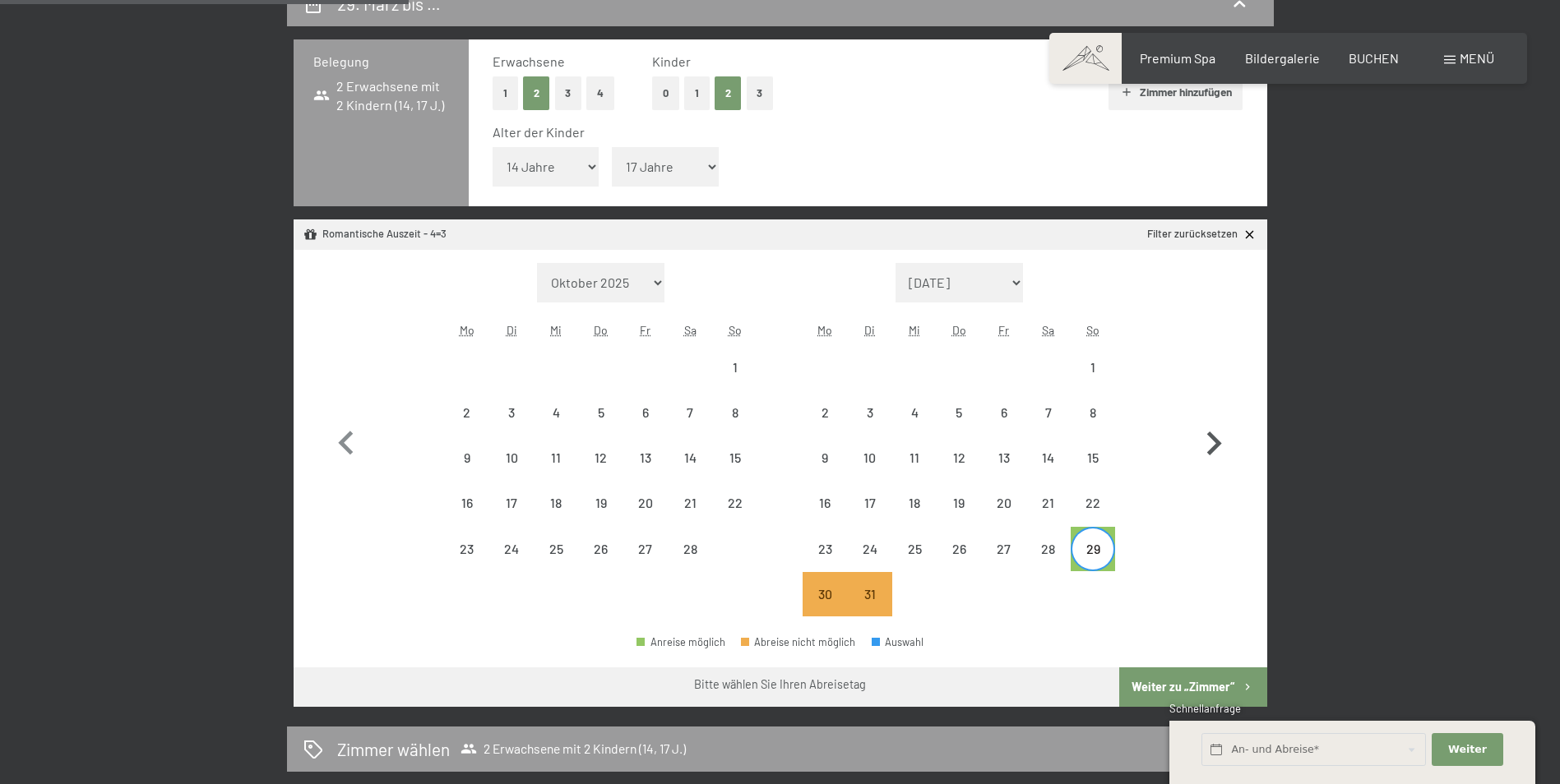
click at [1216, 441] on icon "button" at bounding box center [1214, 443] width 15 height 24
select select "[DATE]"
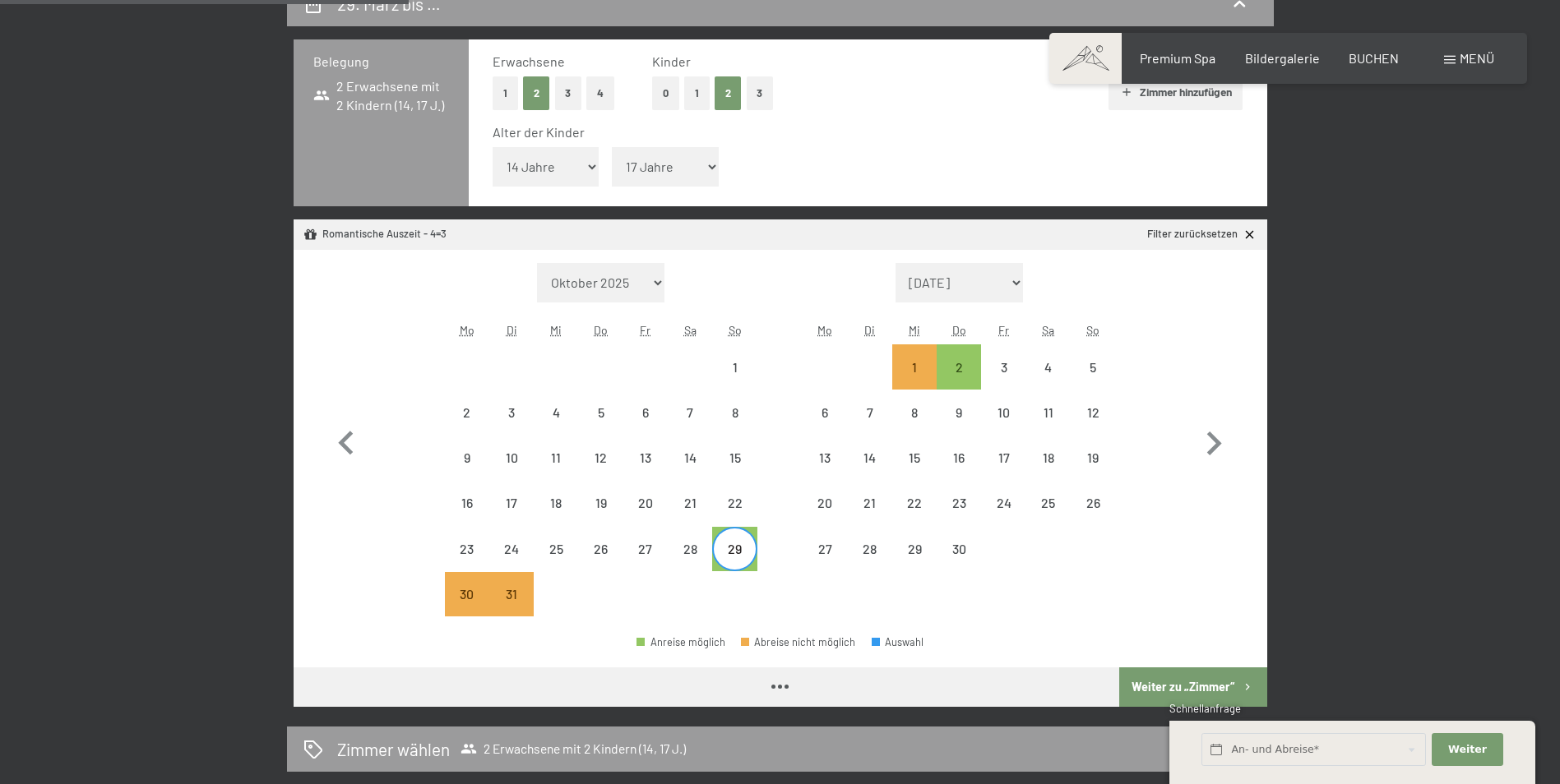
select select "[DATE]"
click at [963, 359] on div "2" at bounding box center [958, 366] width 42 height 42
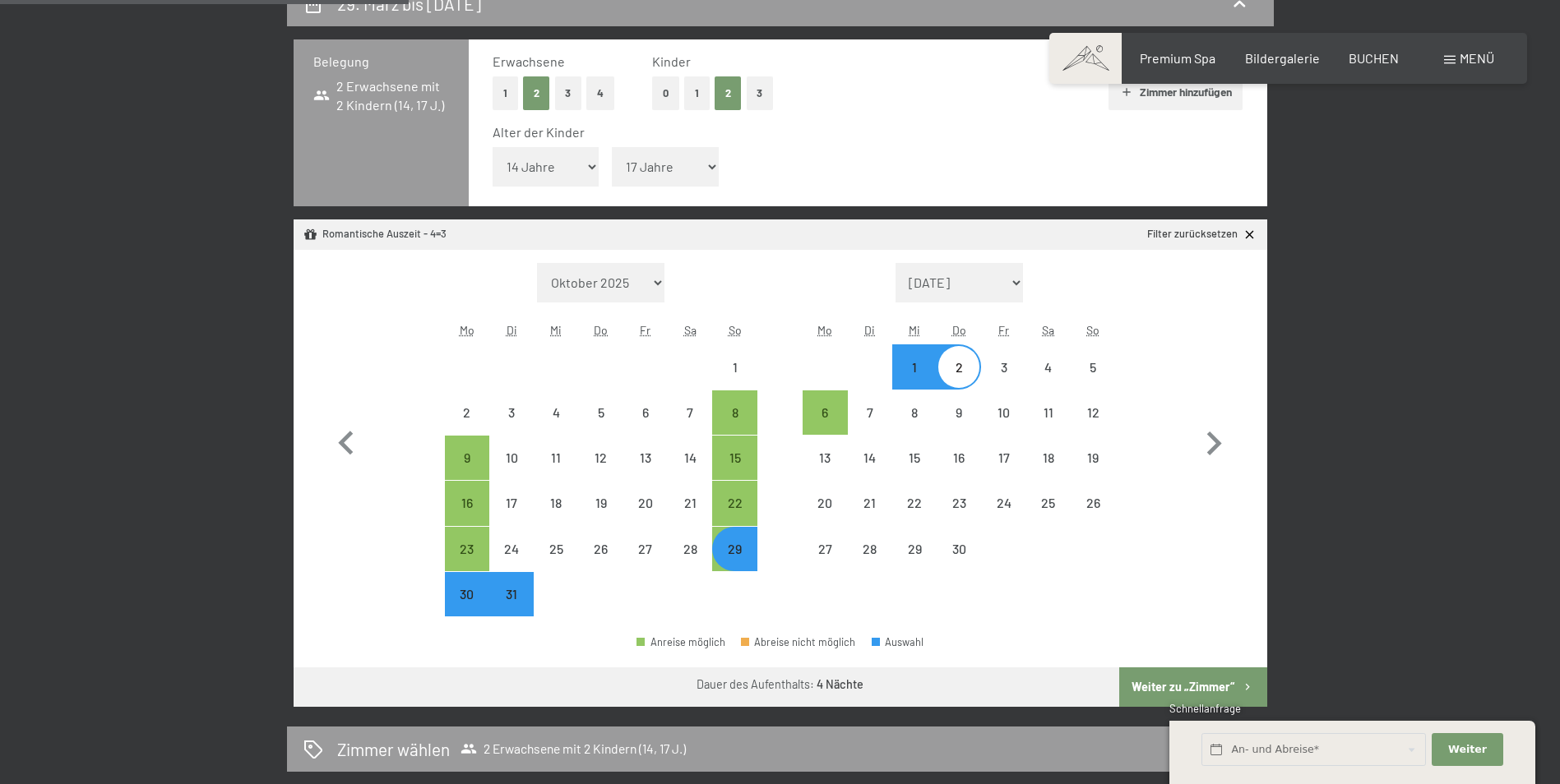
select select "[DATE]"
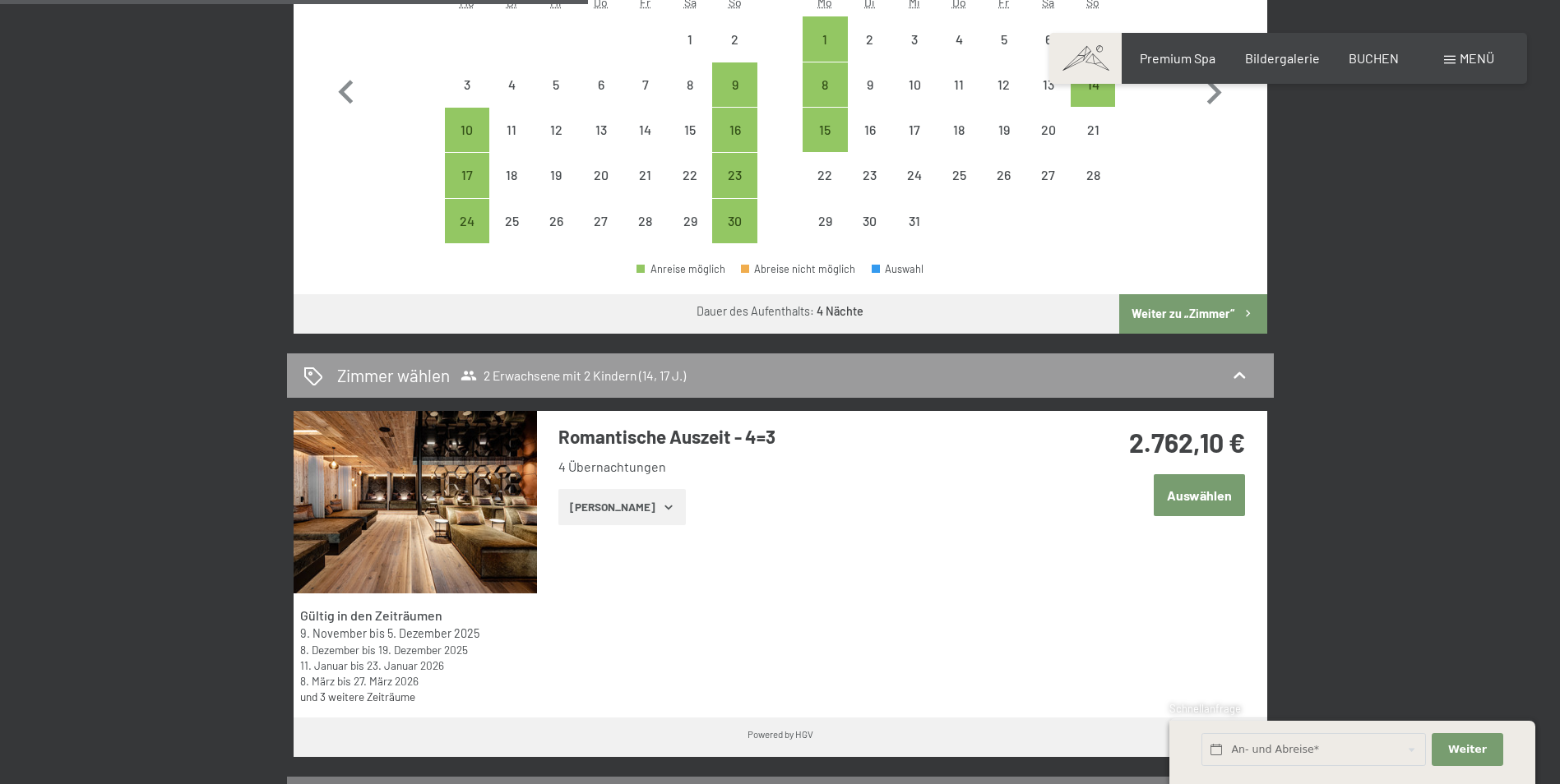
scroll to position [740, 0]
click at [657, 513] on button "[PERSON_NAME]" at bounding box center [622, 506] width 128 height 36
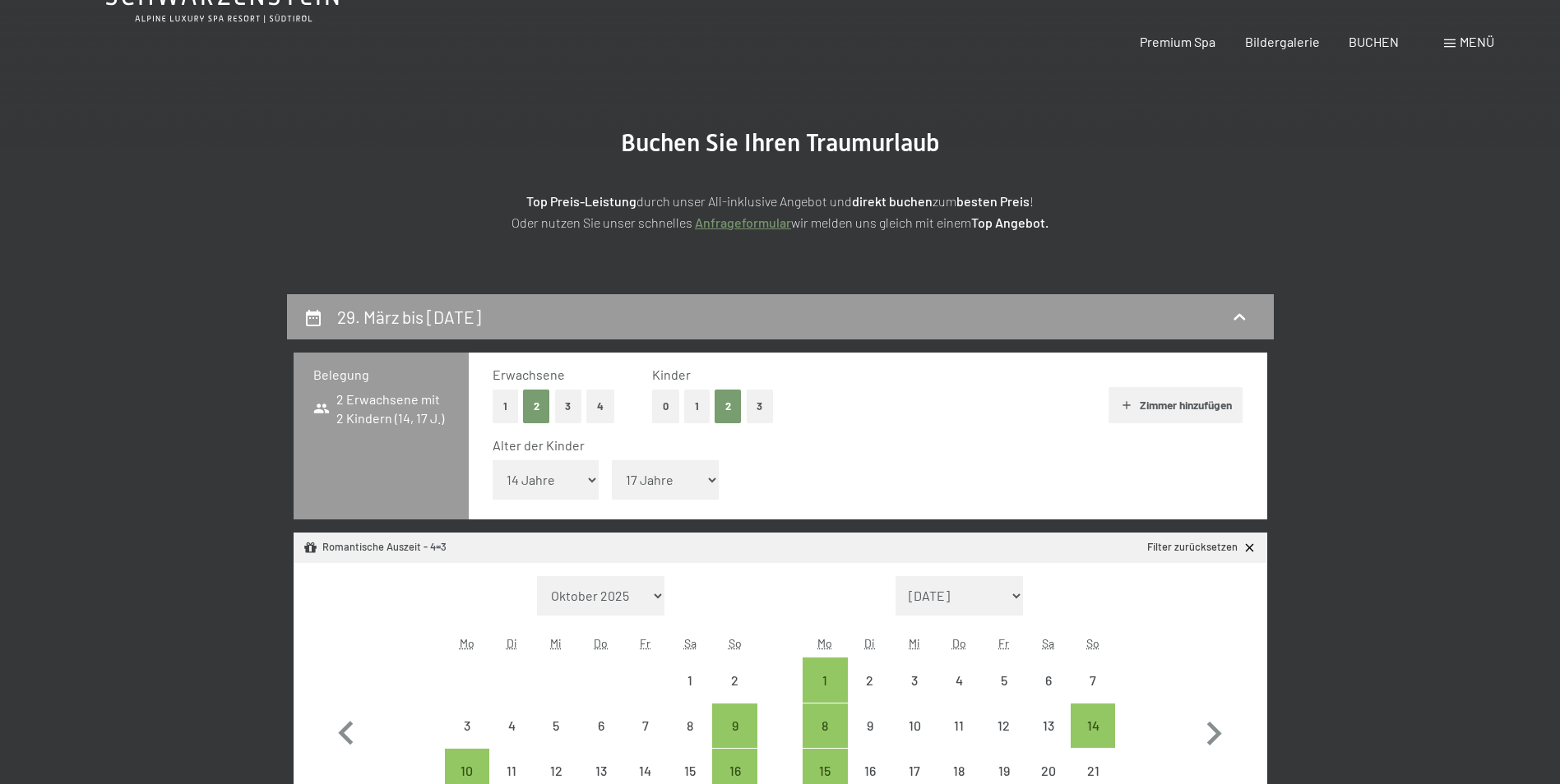
scroll to position [0, 0]
